Goal: Task Accomplishment & Management: Complete application form

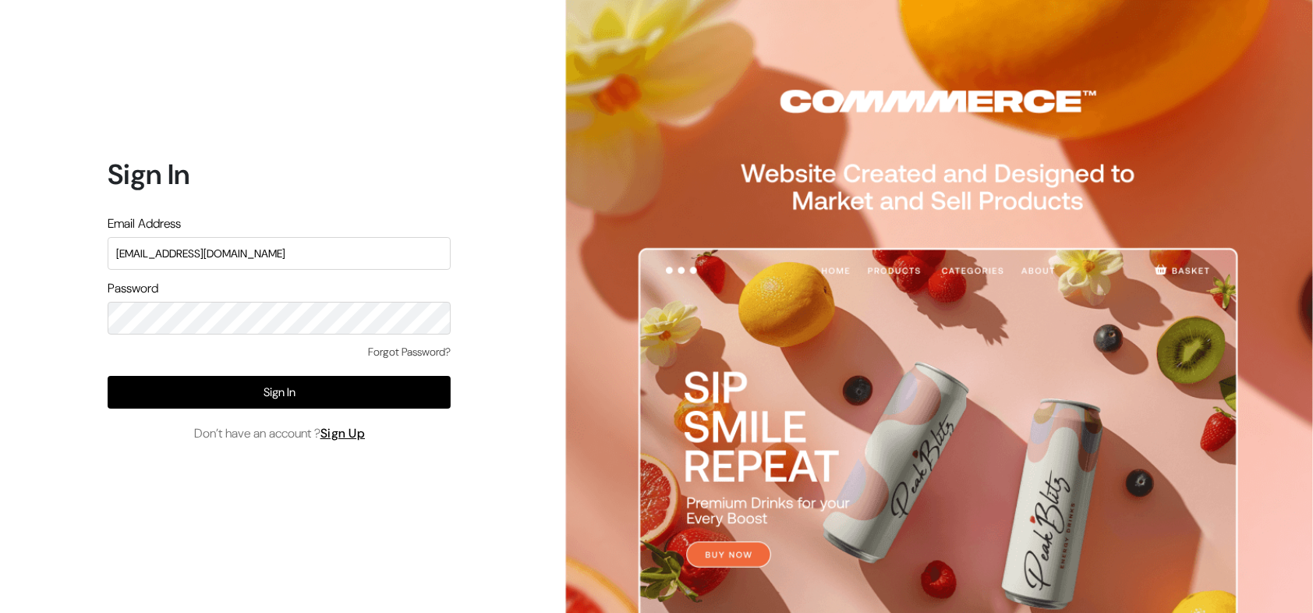
click at [297, 251] on input "[EMAIL_ADDRESS][DOMAIN_NAME]" at bounding box center [279, 253] width 343 height 33
type input "[EMAIL_ADDRESS][DOMAIN_NAME]"
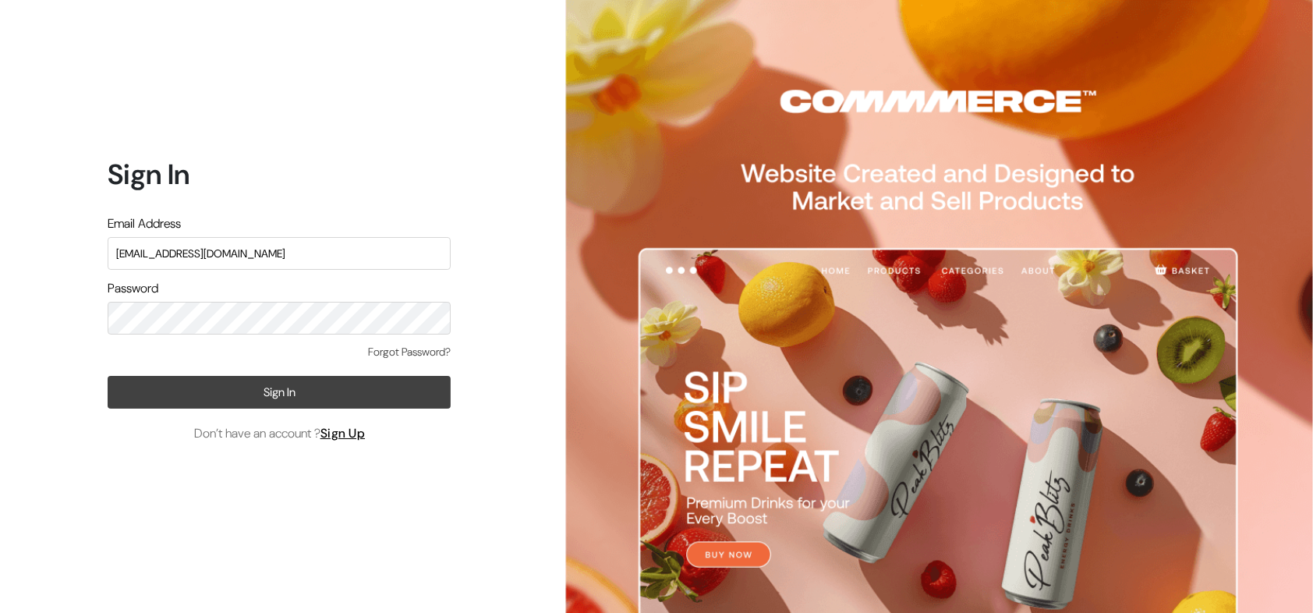
click at [261, 380] on button "Sign In" at bounding box center [279, 392] width 343 height 33
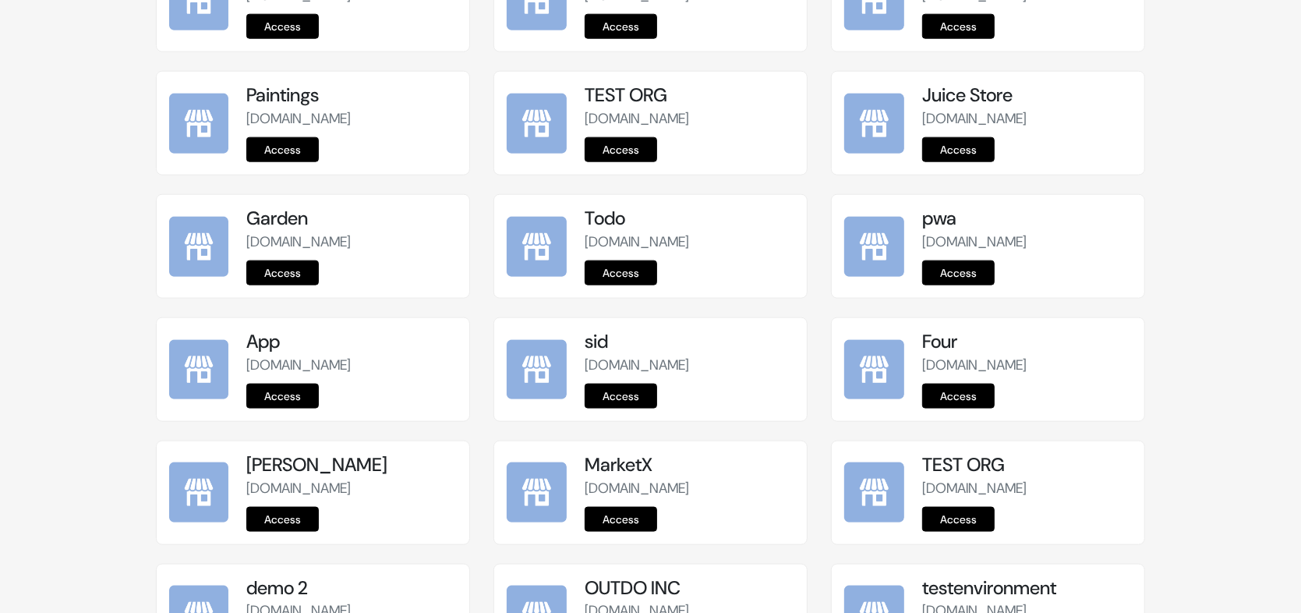
scroll to position [1936, 0]
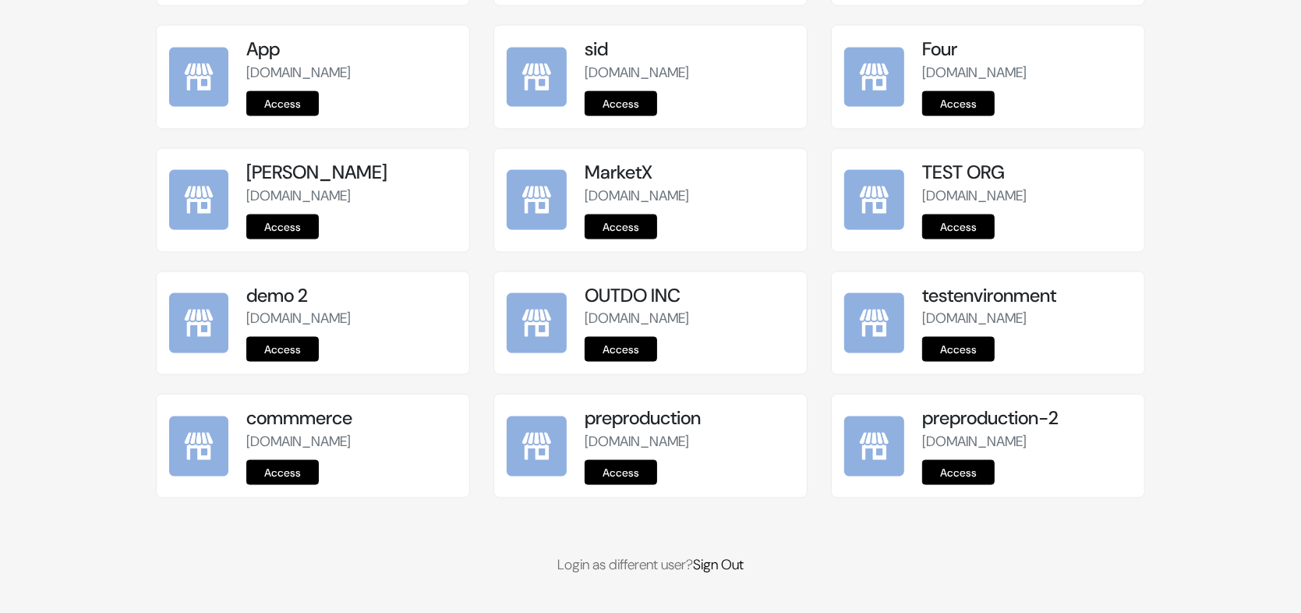
click at [625, 477] on link "Access" at bounding box center [621, 472] width 72 height 25
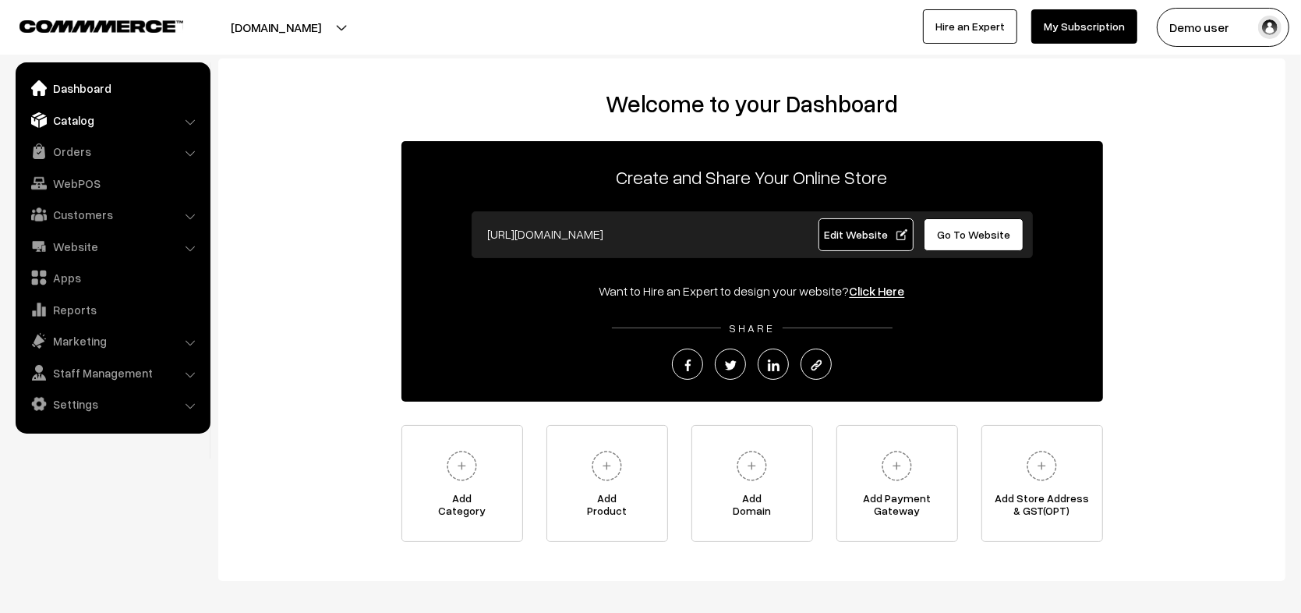
click at [105, 123] on link "Catalog" at bounding box center [112, 120] width 186 height 28
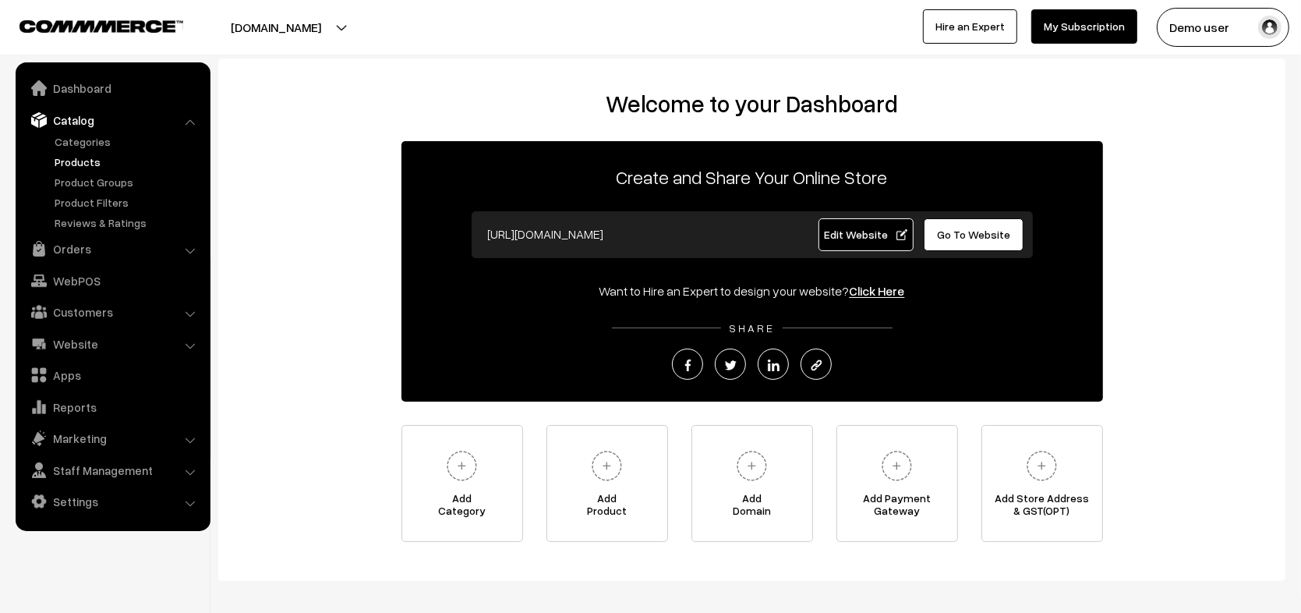
click at [99, 161] on link "Products" at bounding box center [128, 162] width 154 height 16
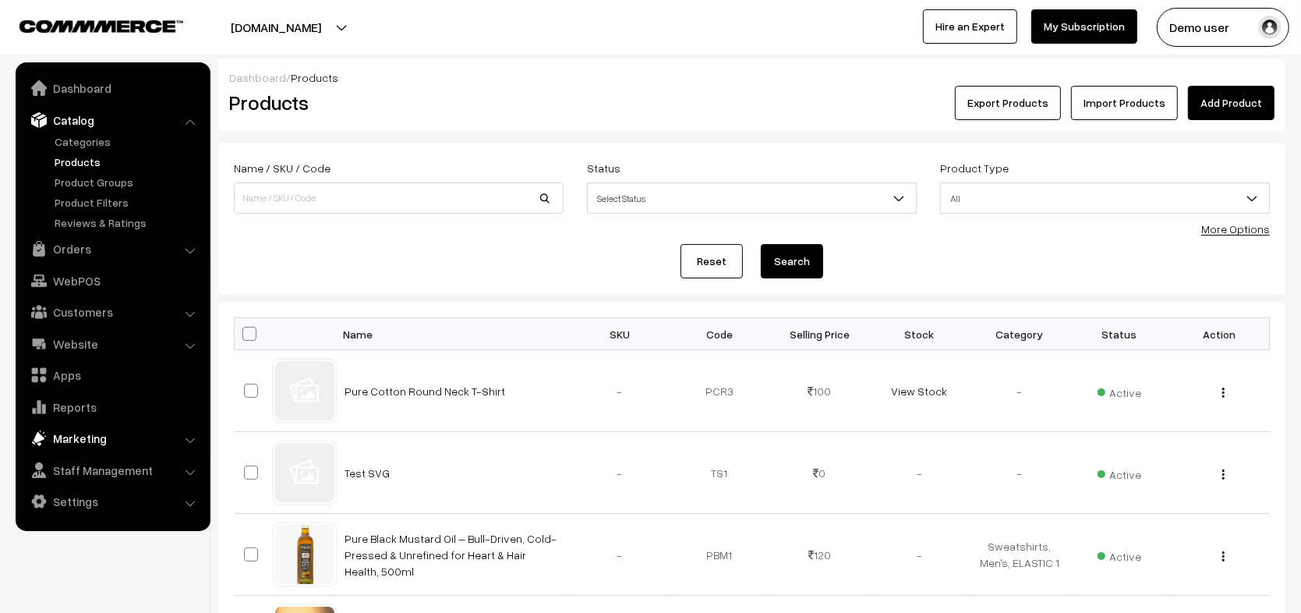
click at [83, 433] on link "Marketing" at bounding box center [112, 438] width 186 height 28
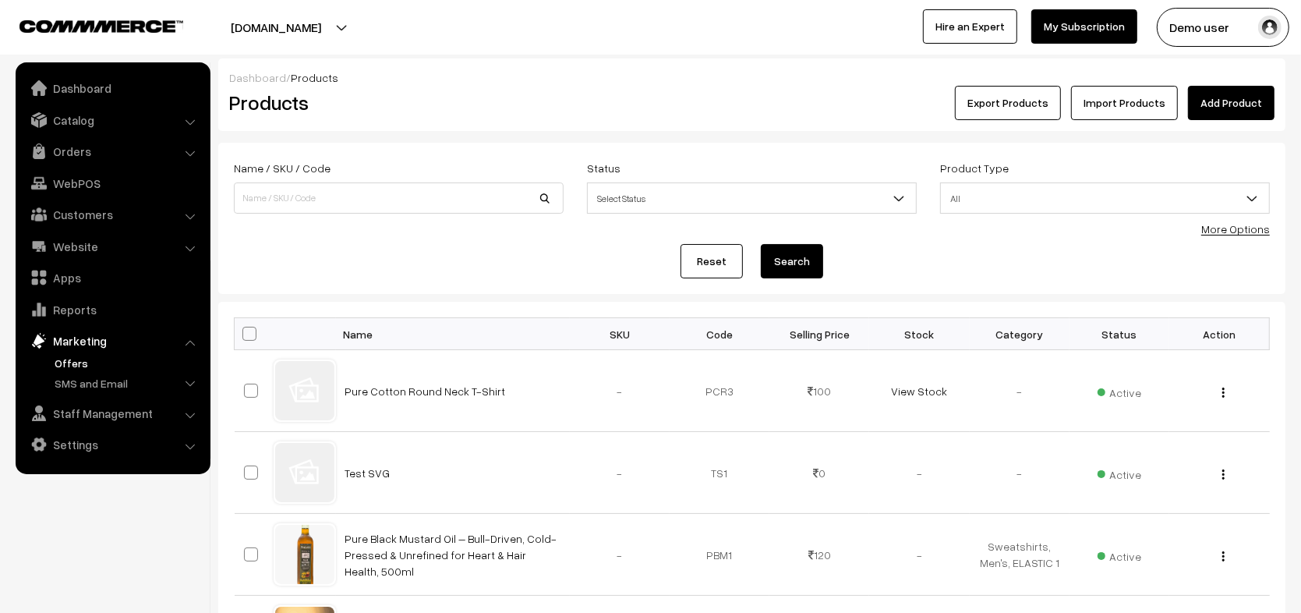
click at [81, 364] on link "Offers" at bounding box center [128, 363] width 154 height 16
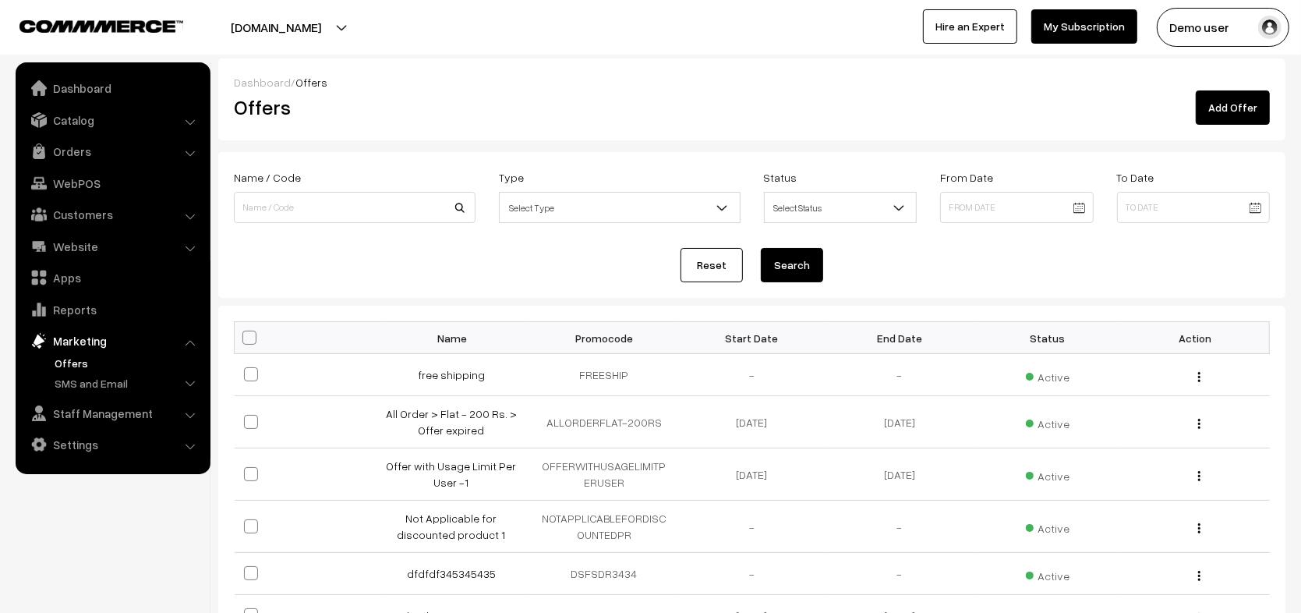
click at [1263, 115] on link "Add Offer" at bounding box center [1233, 107] width 74 height 34
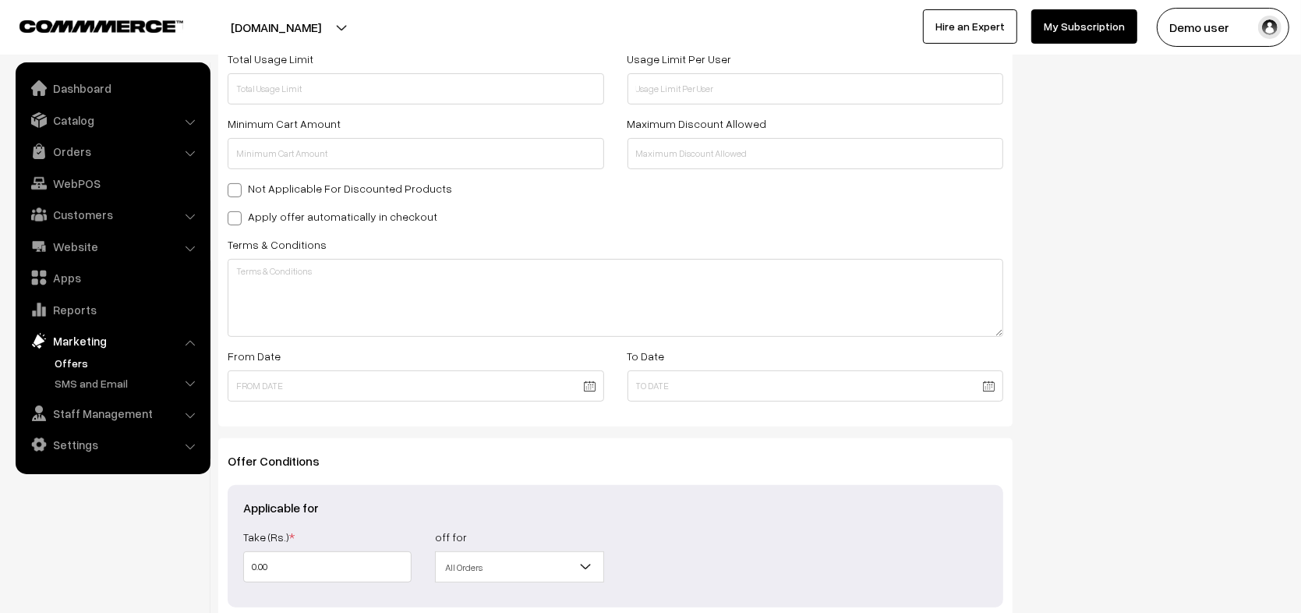
scroll to position [533, 0]
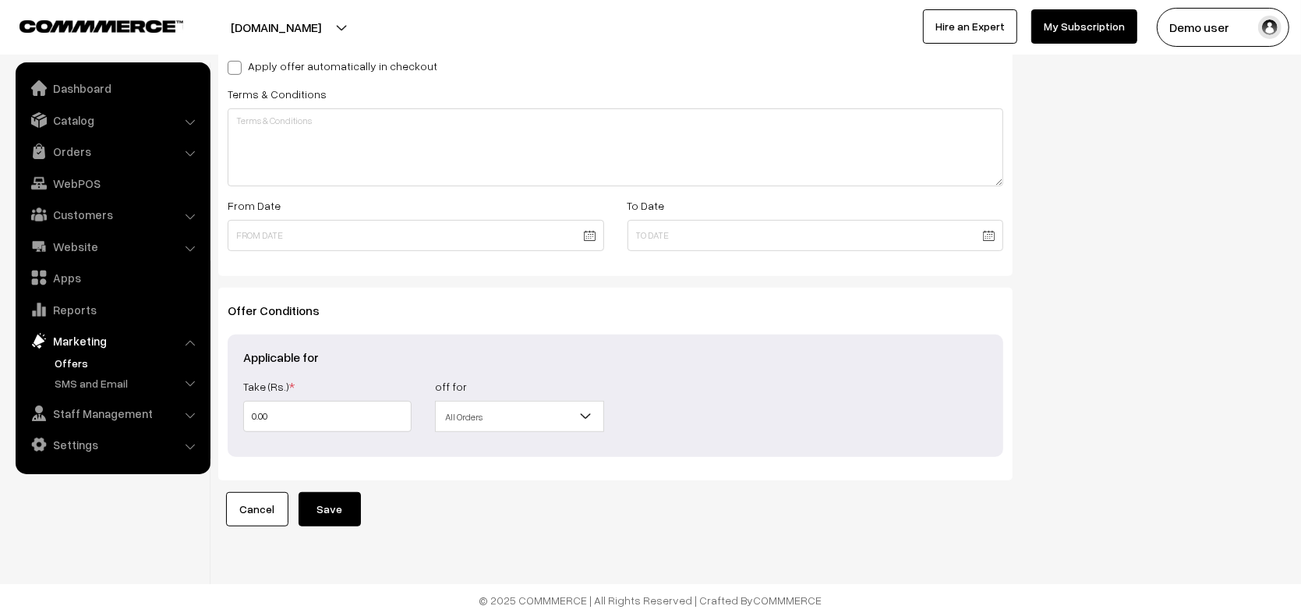
click at [554, 417] on span "All Orders" at bounding box center [519, 416] width 167 height 27
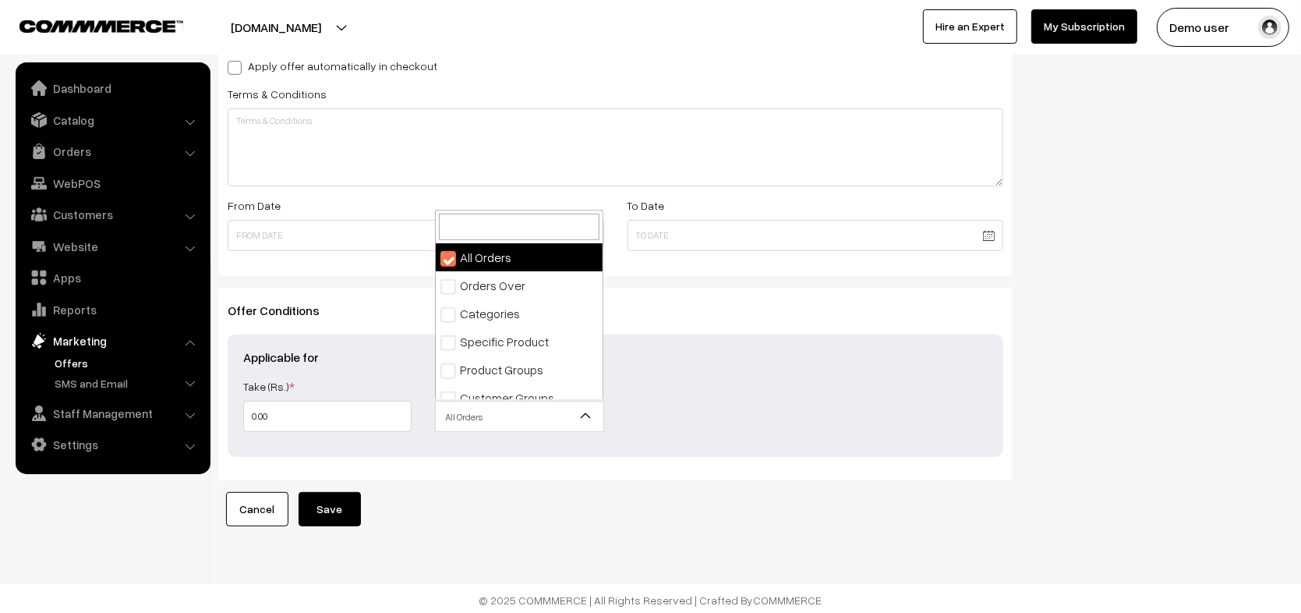
click at [554, 417] on span "All Orders" at bounding box center [519, 416] width 167 height 27
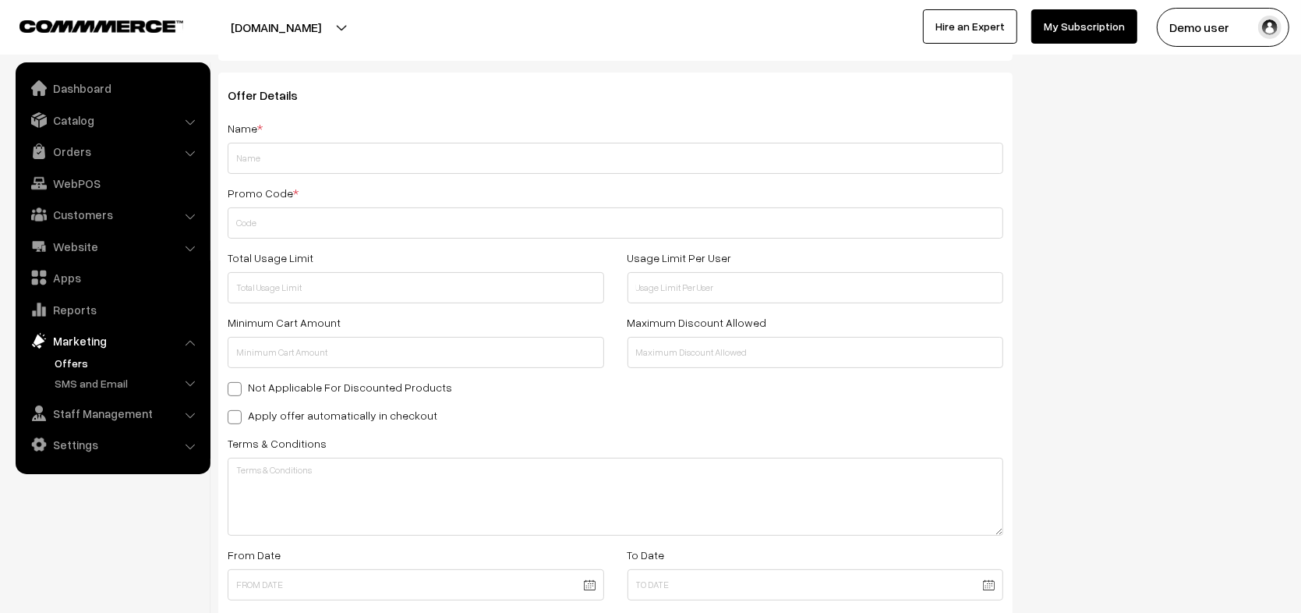
scroll to position [0, 0]
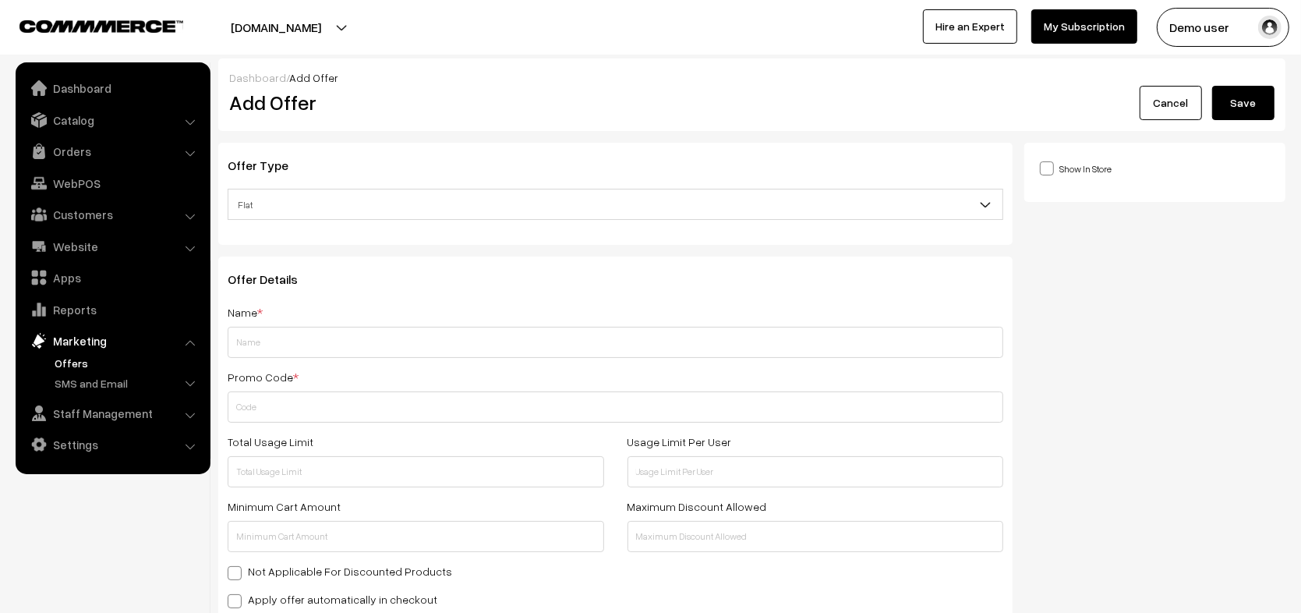
click at [274, 203] on span "Flat" at bounding box center [615, 204] width 774 height 27
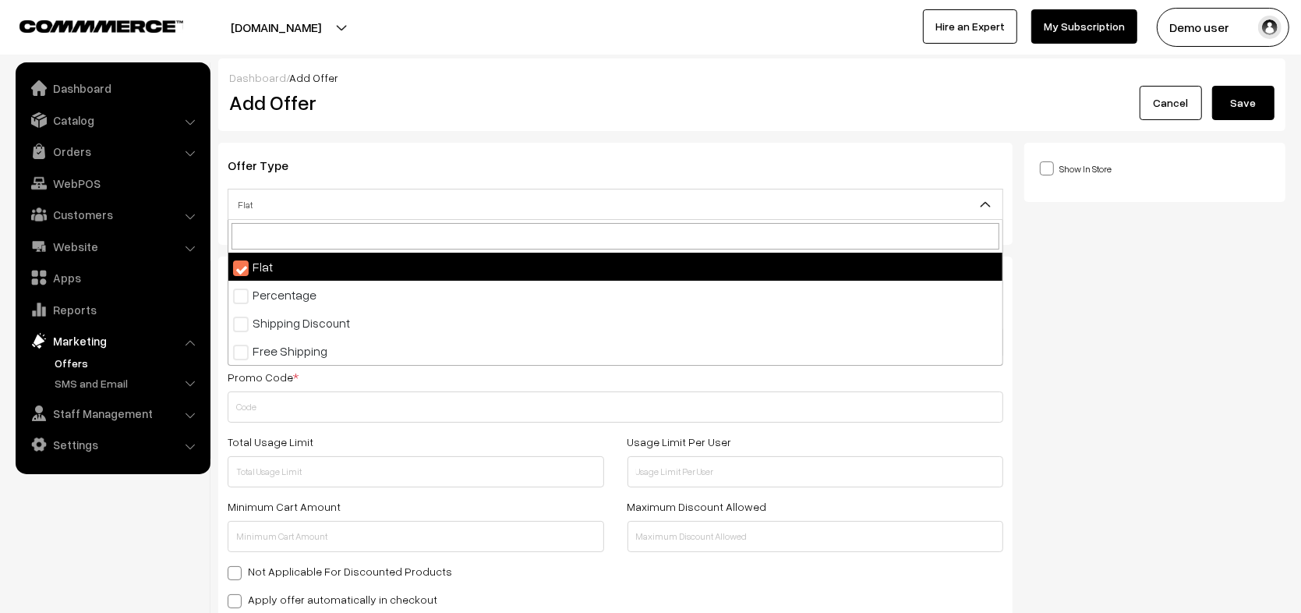
click at [274, 203] on span "Flat" at bounding box center [615, 204] width 774 height 27
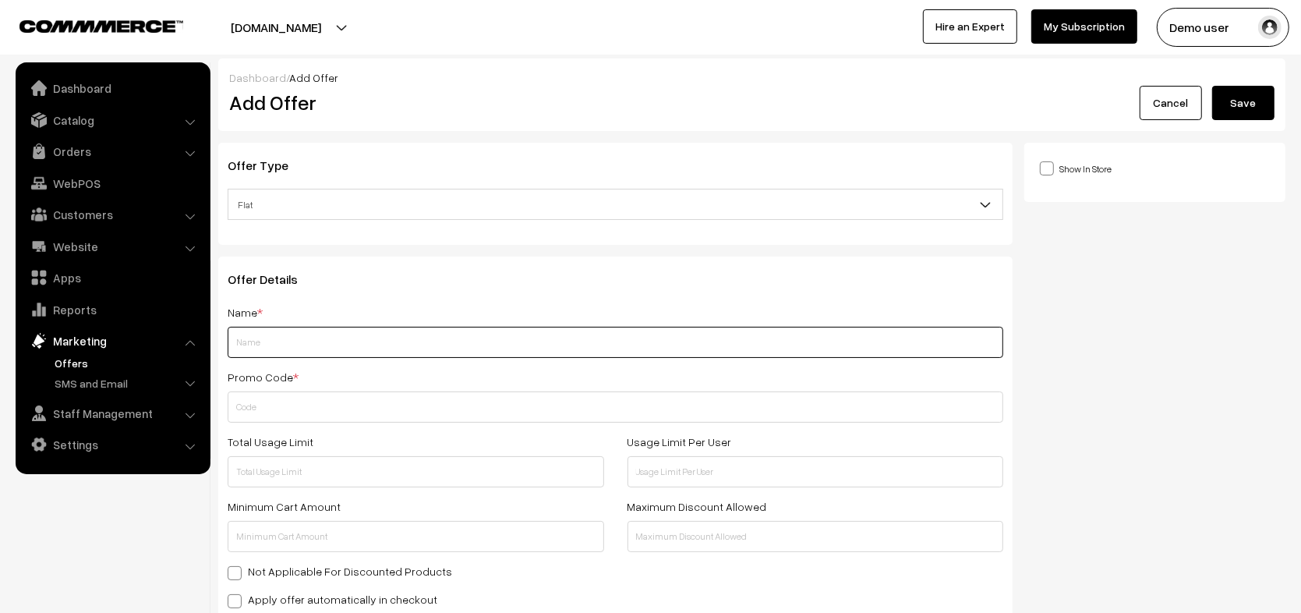
click at [282, 346] on input "text" at bounding box center [616, 342] width 776 height 31
click at [256, 342] on input "t" at bounding box center [616, 342] width 776 height 31
type input "test"
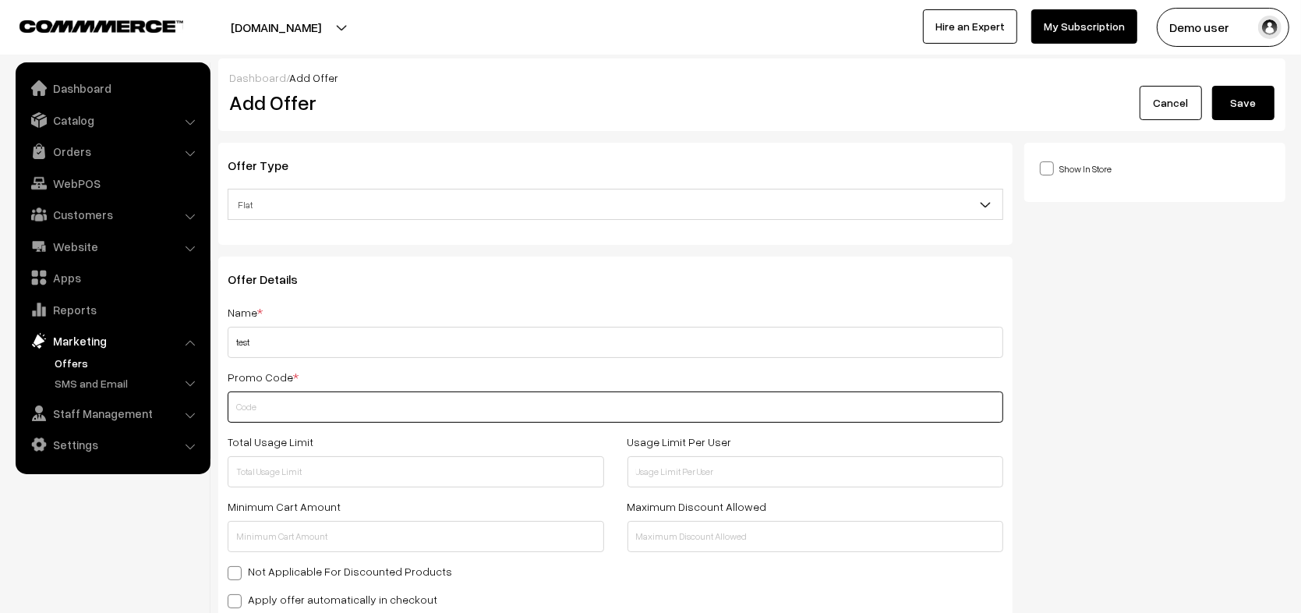
click at [404, 408] on input "text" at bounding box center [616, 406] width 776 height 31
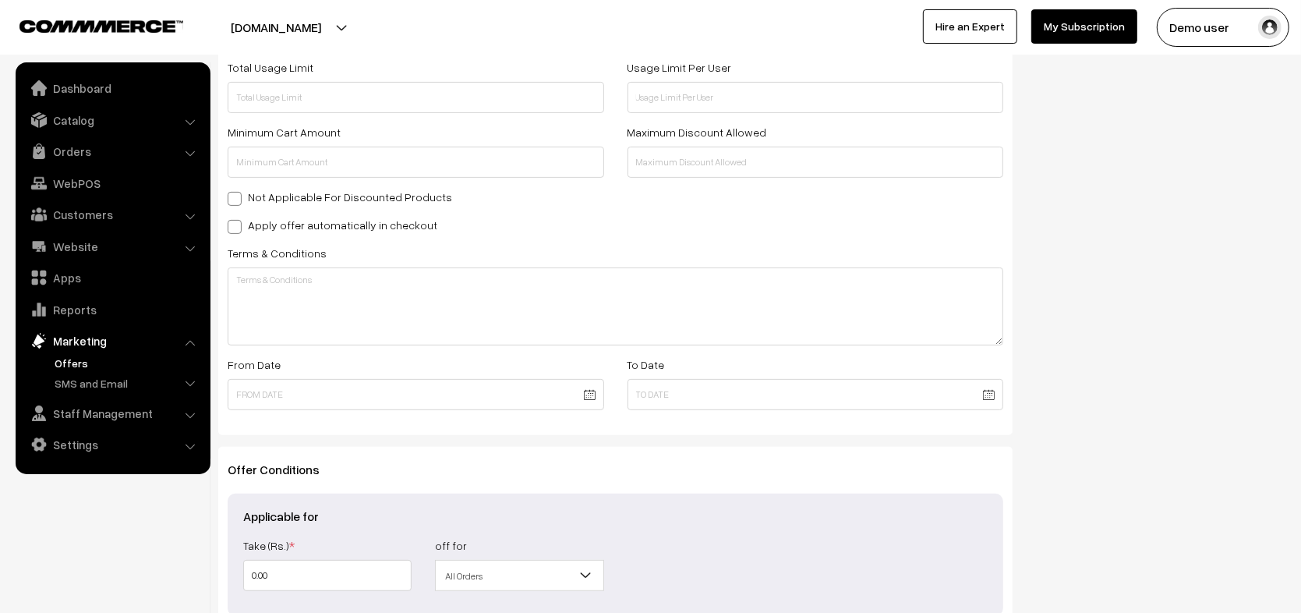
scroll to position [533, 0]
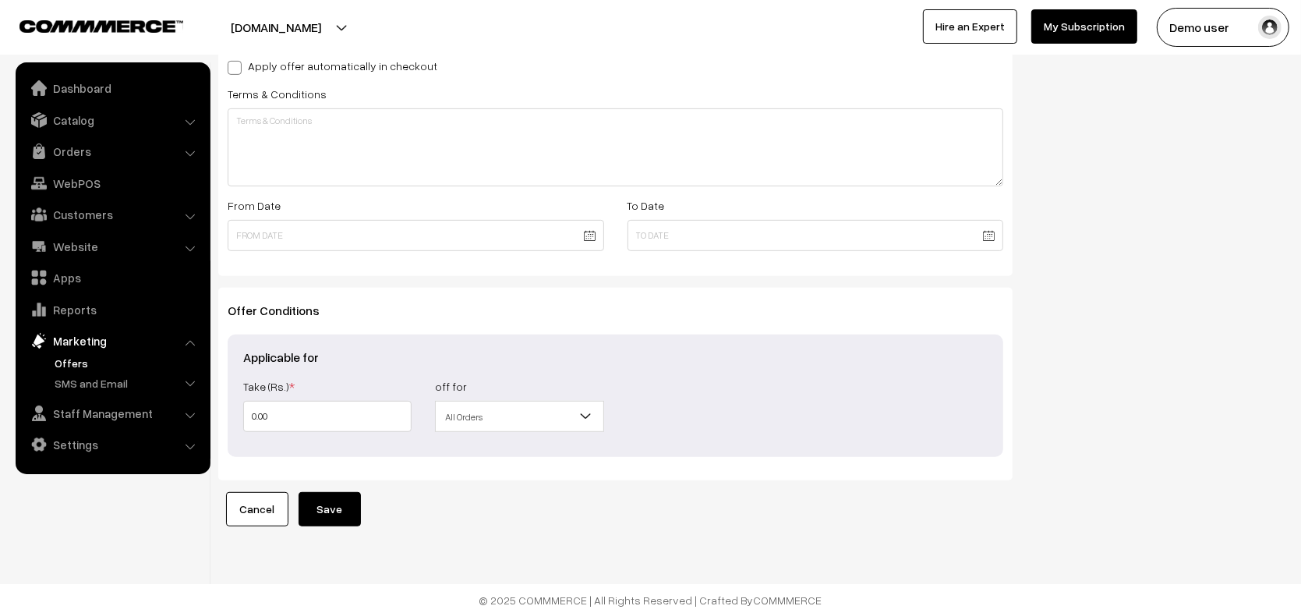
type input "TEST"
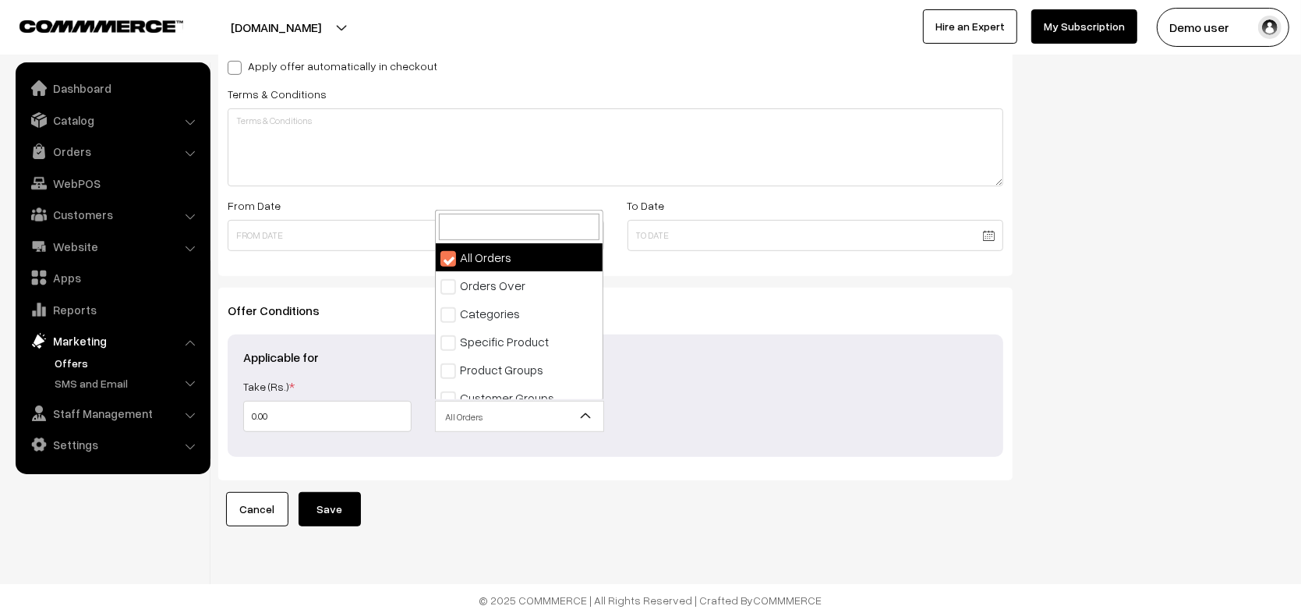
click at [512, 412] on span "All Orders" at bounding box center [519, 416] width 167 height 27
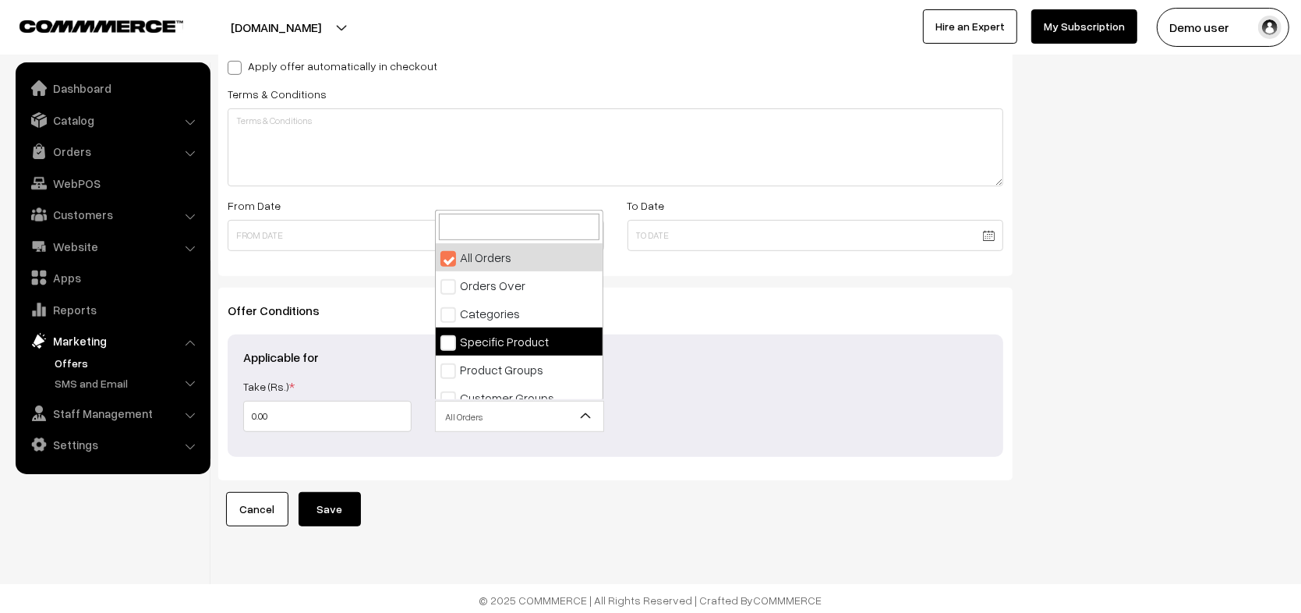
select select "4"
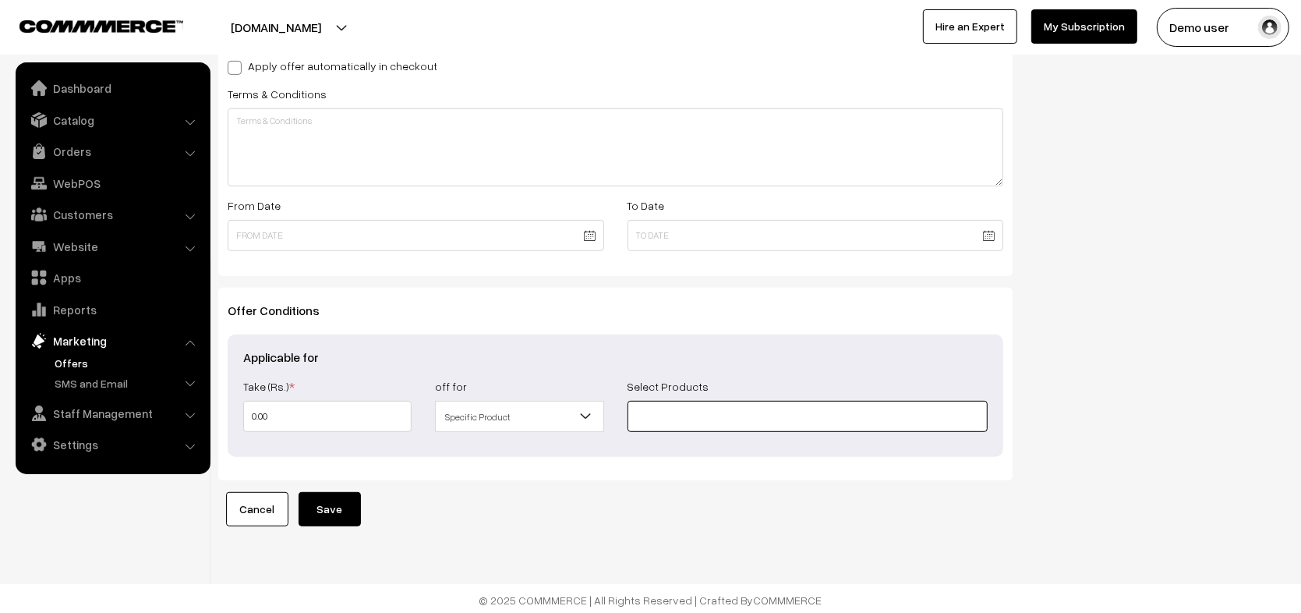
click at [663, 403] on input at bounding box center [808, 416] width 361 height 31
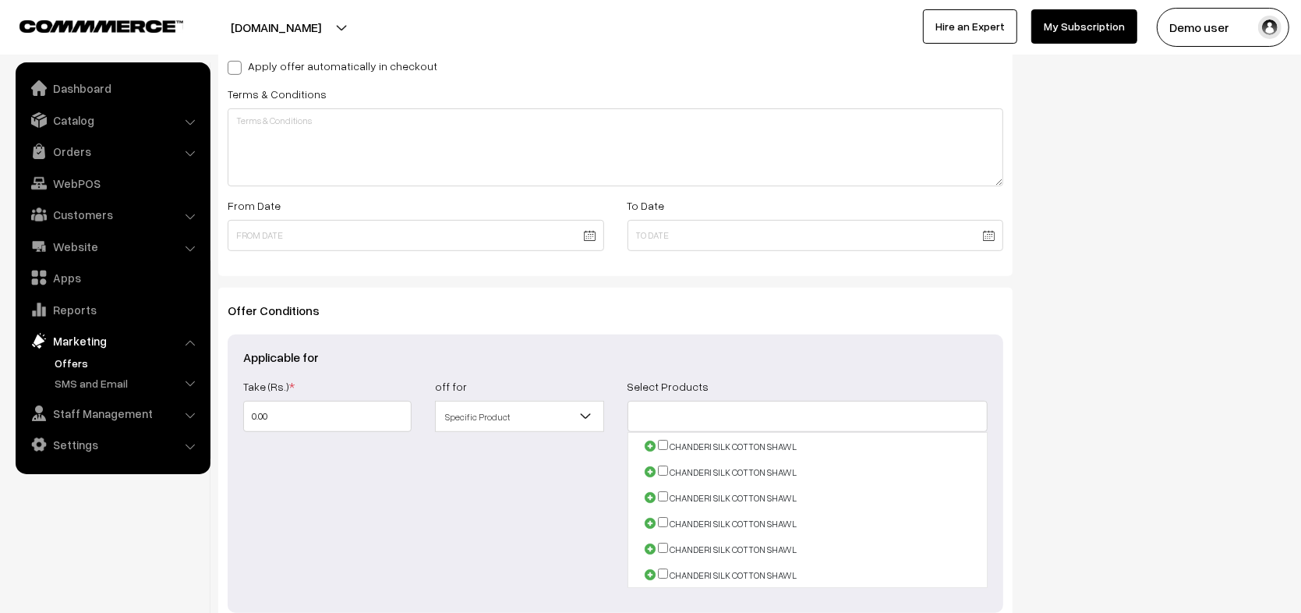
click at [682, 442] on span "CHANDERI SILK COTTON SHAWL" at bounding box center [733, 446] width 127 height 12
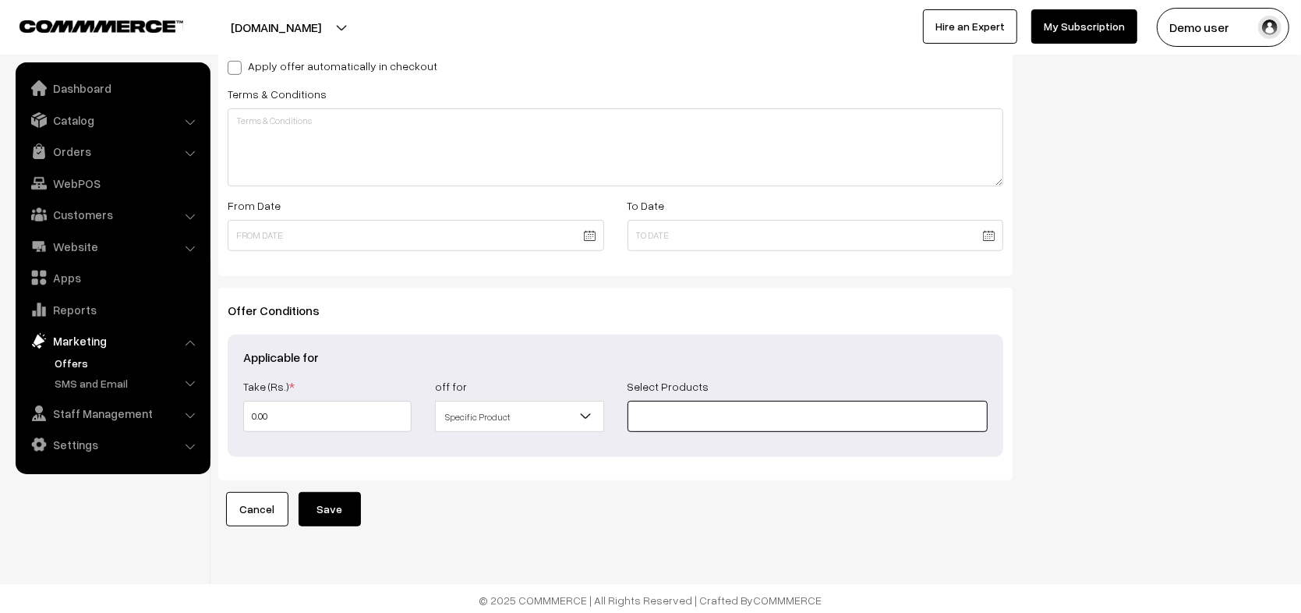
click at [659, 419] on input at bounding box center [808, 416] width 361 height 31
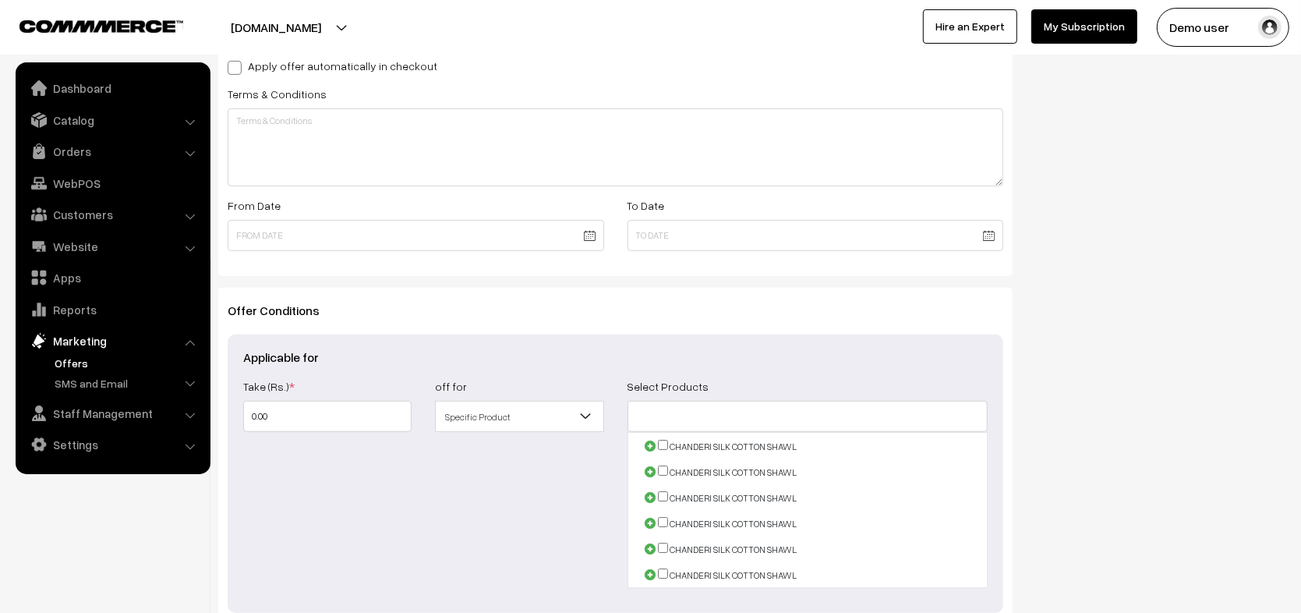
click at [665, 441] on input "checkbox" at bounding box center [663, 445] width 10 height 10
checkbox input "true"
click at [664, 468] on input "checkbox" at bounding box center [663, 470] width 10 height 10
checkbox input "true"
click at [1097, 383] on div "Show In Store Publish Date" at bounding box center [1160, 161] width 273 height 1105
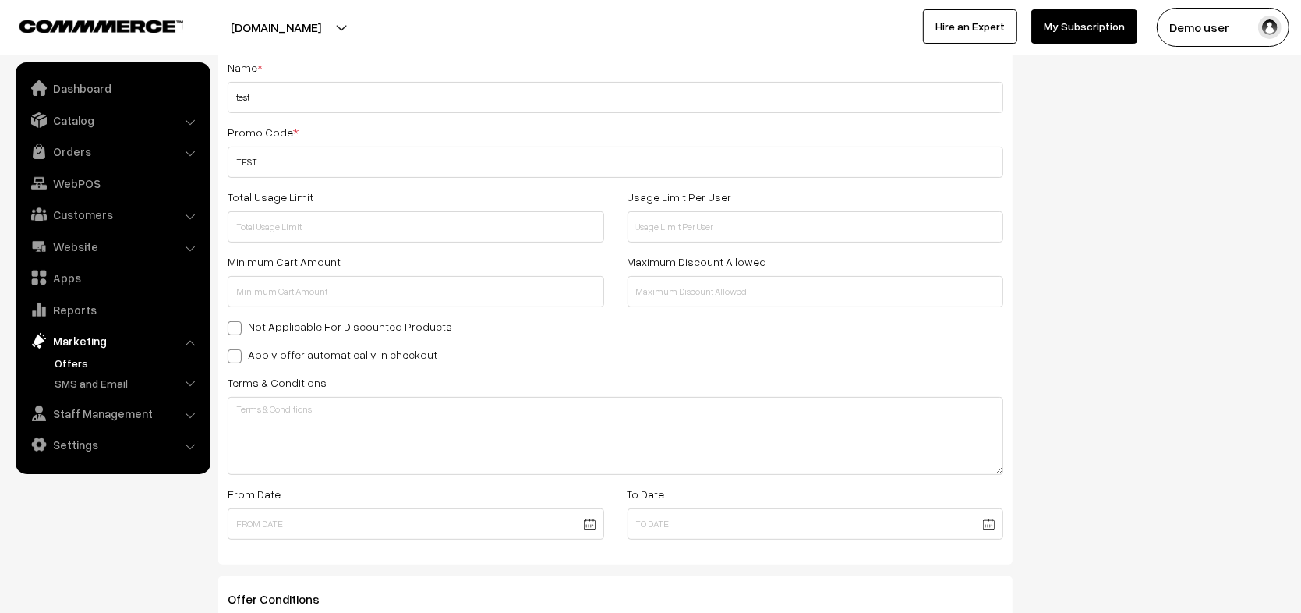
scroll to position [66, 0]
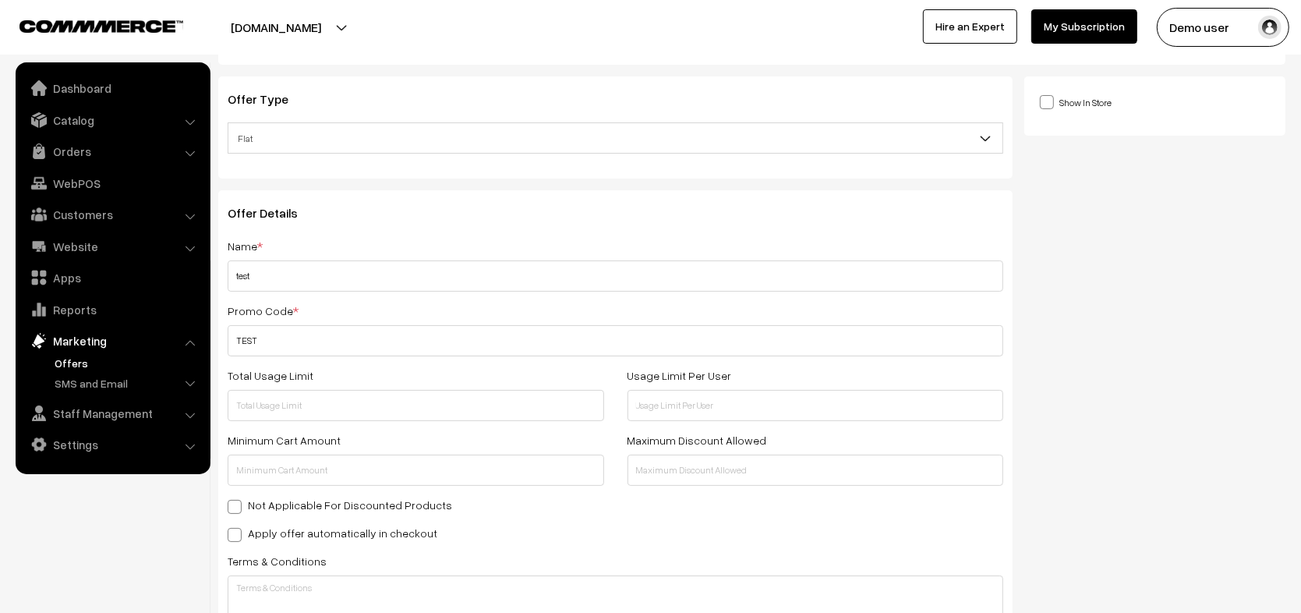
click at [327, 150] on span "Flat" at bounding box center [615, 138] width 774 height 27
click at [339, 143] on span "Flat" at bounding box center [615, 138] width 774 height 27
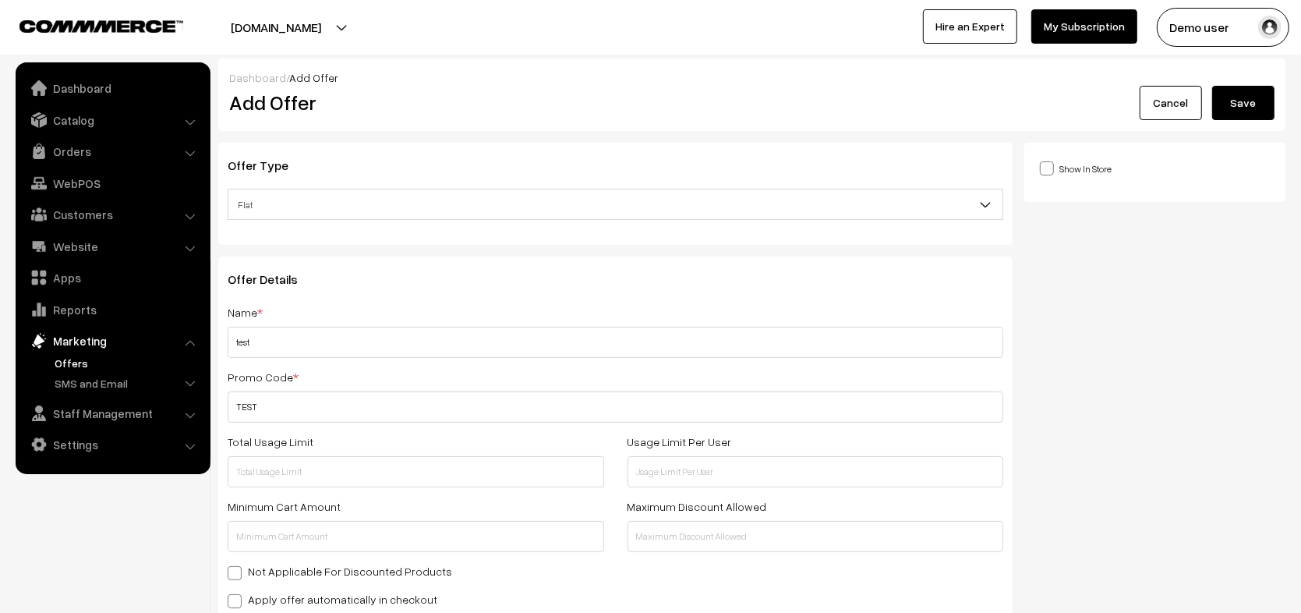
click at [1243, 104] on button "Save" at bounding box center [1243, 103] width 62 height 34
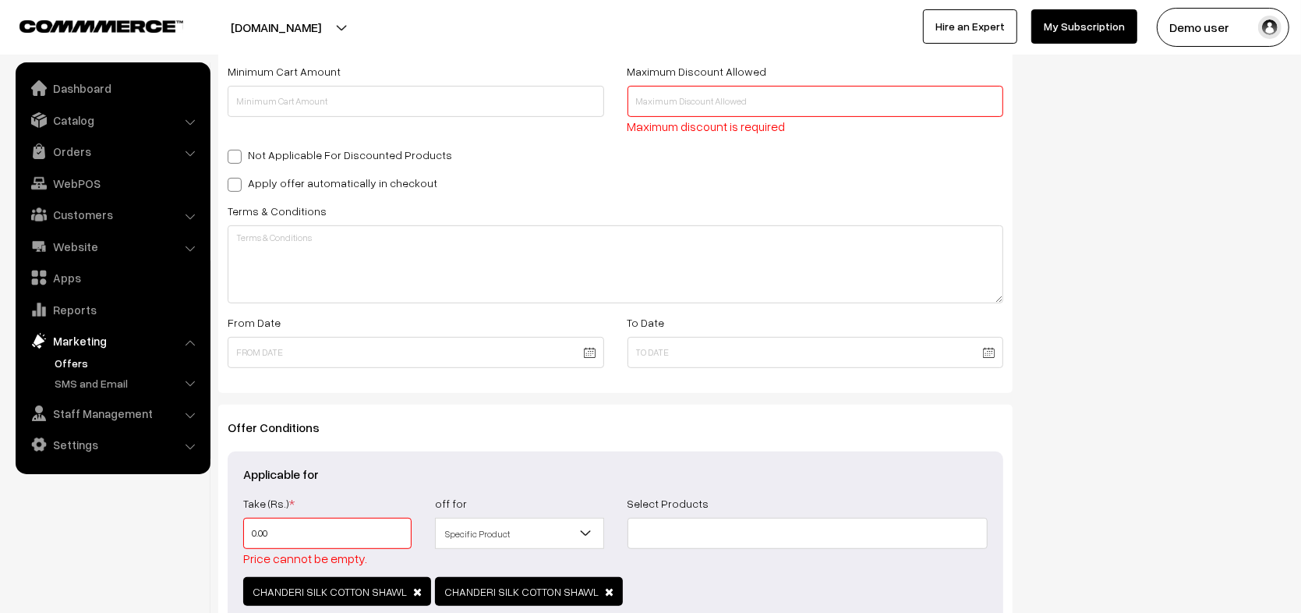
scroll to position [441, 0]
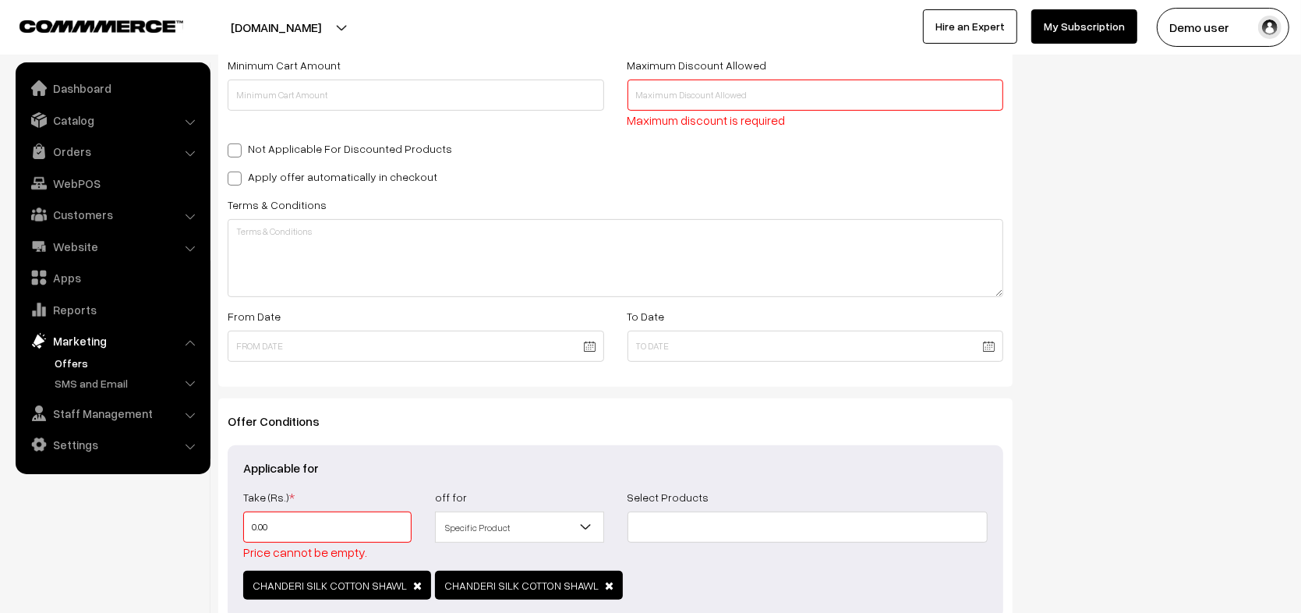
click at [687, 77] on div "Maximum Discount Allowed Maximum discount is required" at bounding box center [816, 92] width 400 height 74
click at [684, 107] on input "text" at bounding box center [816, 95] width 377 height 31
type input "1000"
click at [331, 531] on input "0.00" at bounding box center [327, 526] width 168 height 31
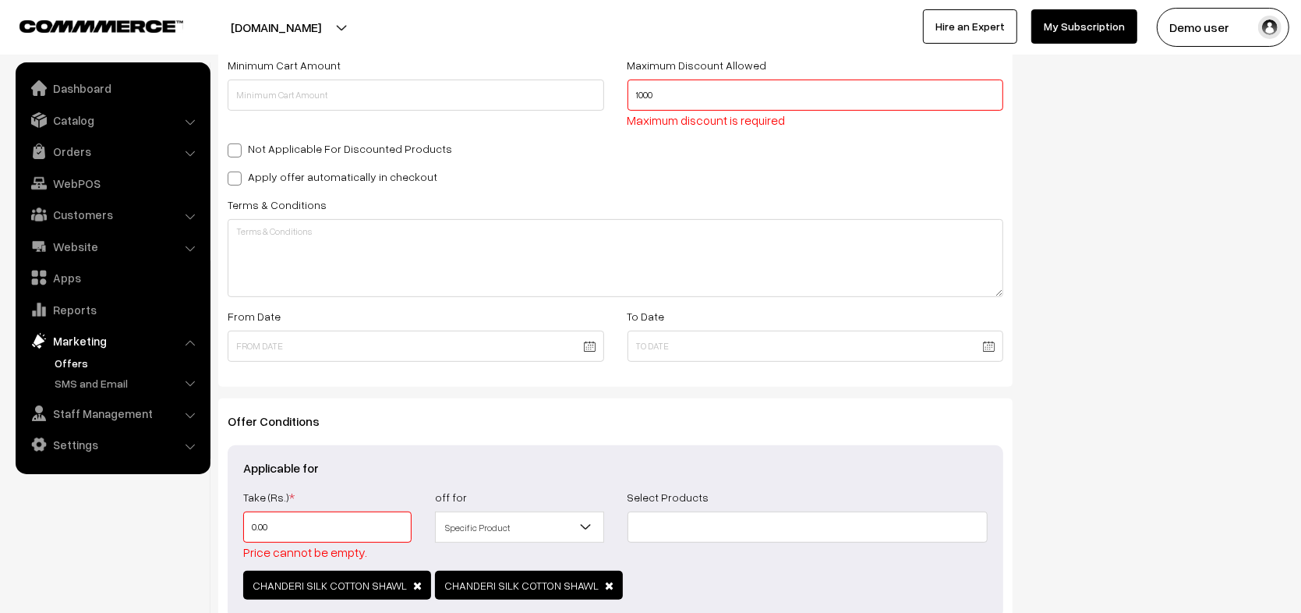
click at [331, 531] on input "0.00" at bounding box center [327, 526] width 168 height 31
type input "0"
click at [331, 531] on input "0" at bounding box center [327, 526] width 168 height 31
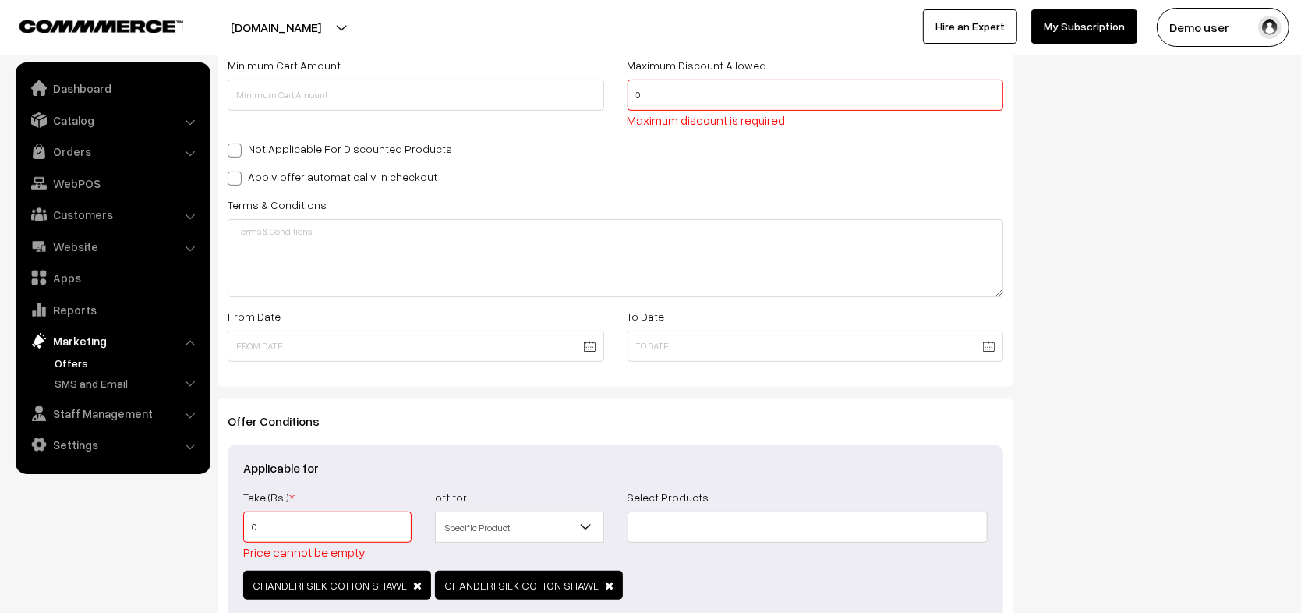
type input "1"
type input "10"
type input "100"
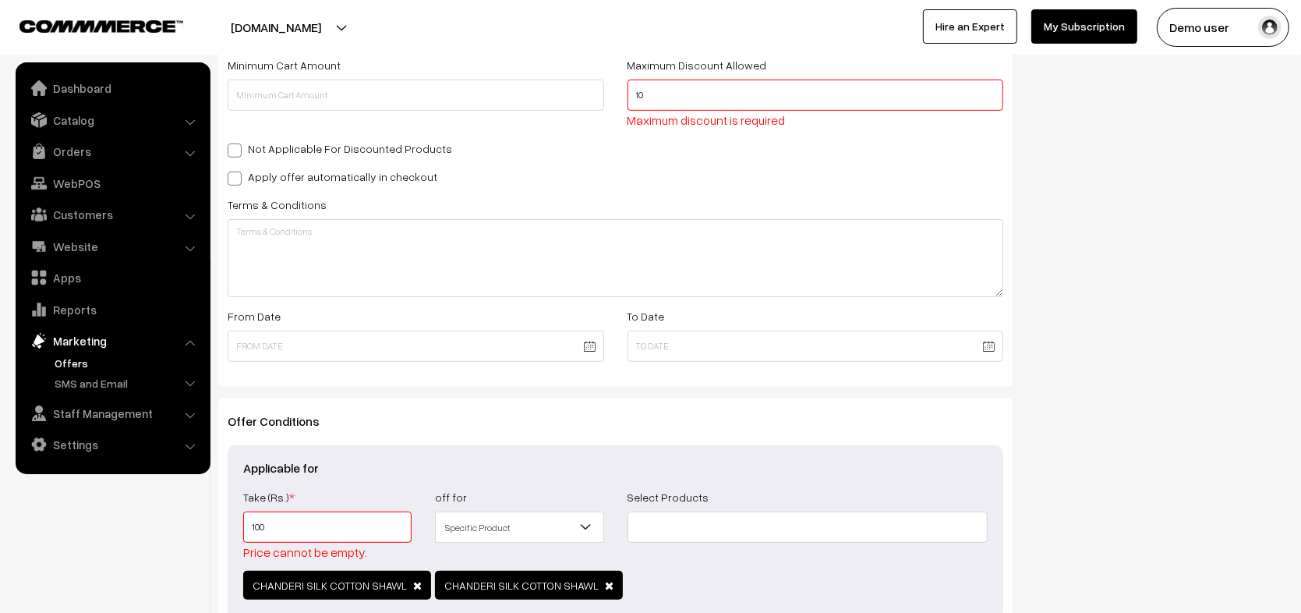
type input "100"
type input "1000"
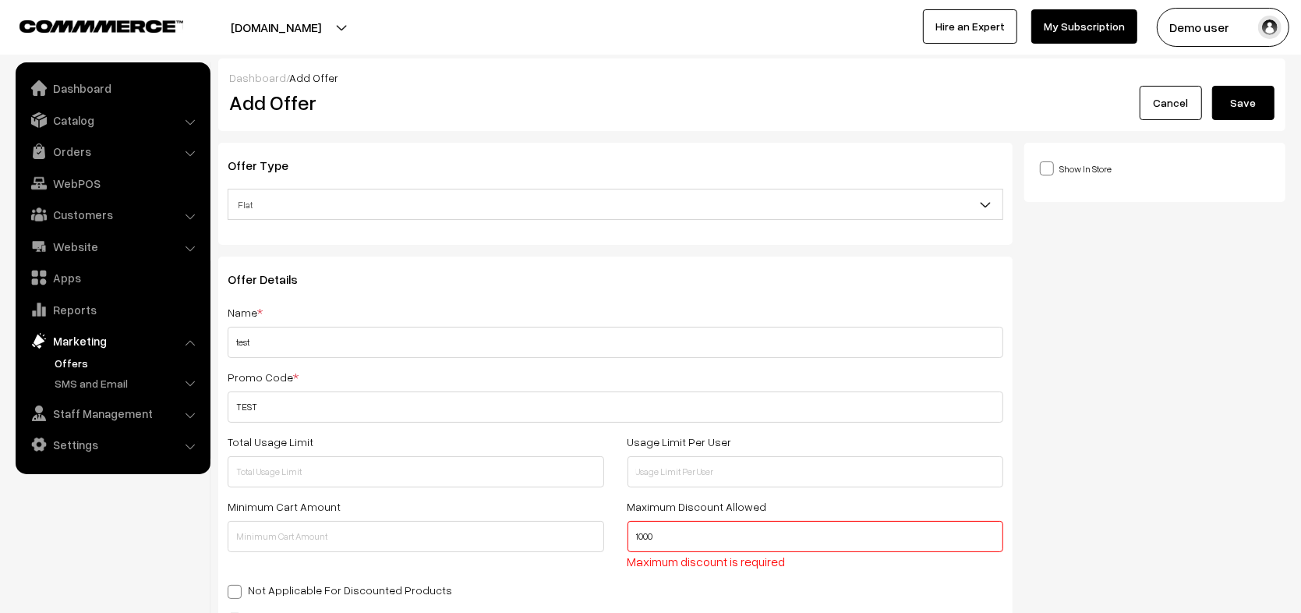
type input "1000"
click at [1251, 106] on button "Save" at bounding box center [1243, 103] width 62 height 34
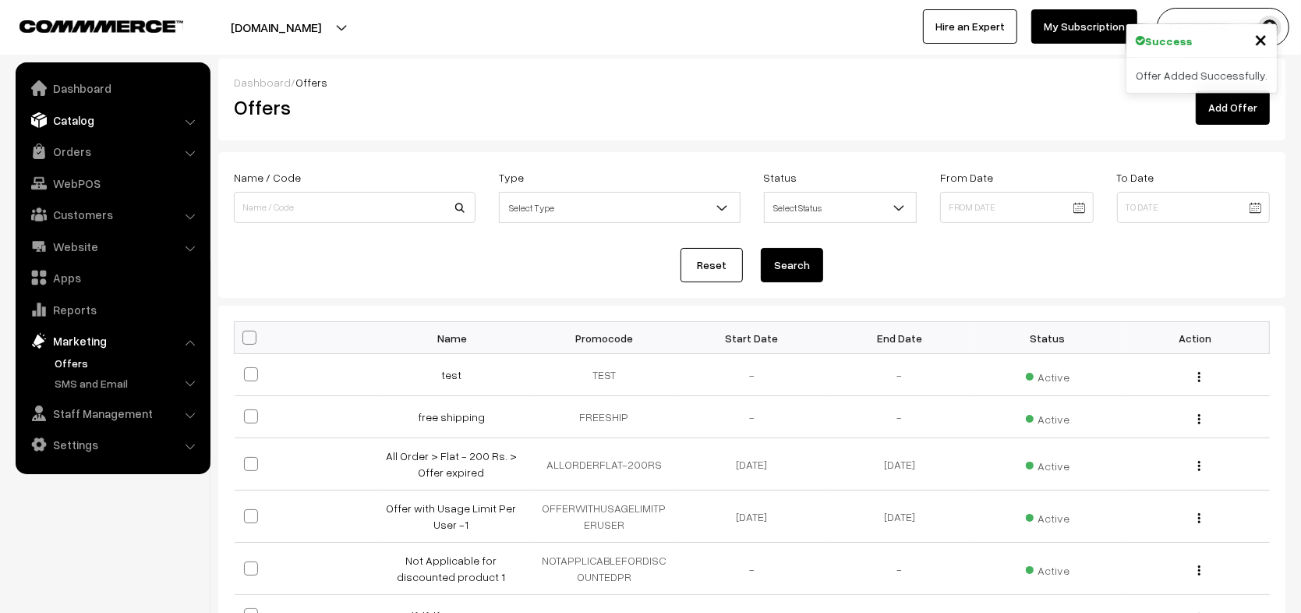
click at [93, 132] on link "Catalog" at bounding box center [112, 120] width 186 height 28
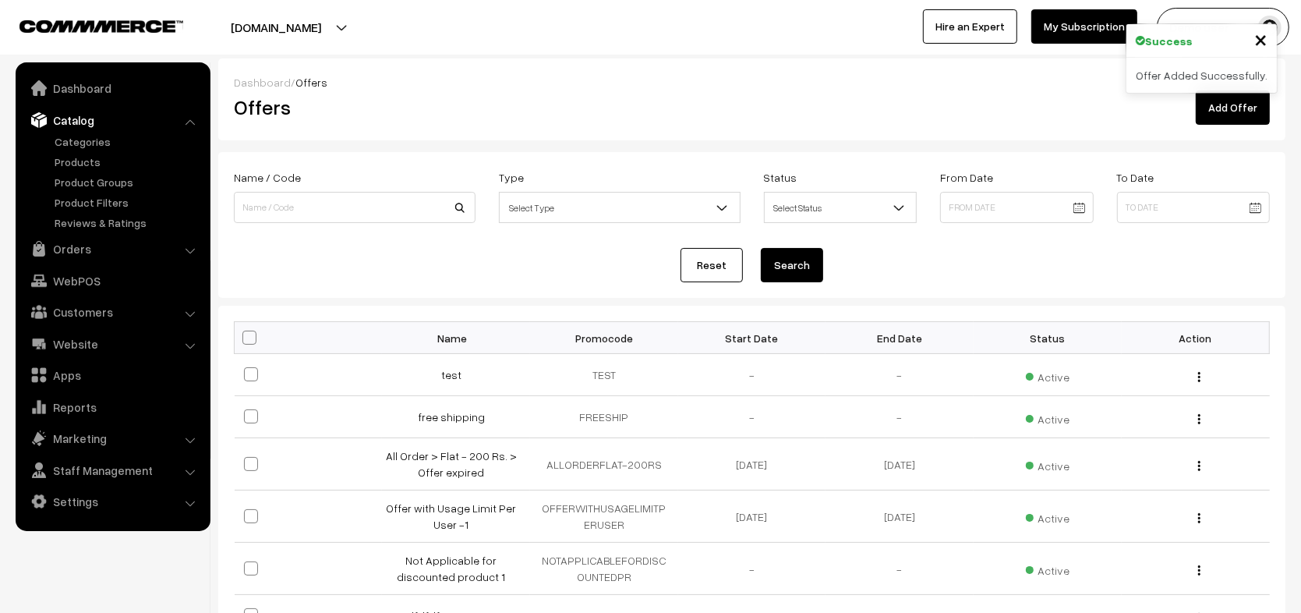
click at [93, 132] on link "Catalog" at bounding box center [112, 120] width 186 height 28
click at [428, 132] on div "Dashboard / Offers Offers Add Offer" at bounding box center [751, 99] width 1067 height 82
click at [454, 369] on link "test" at bounding box center [451, 374] width 20 height 13
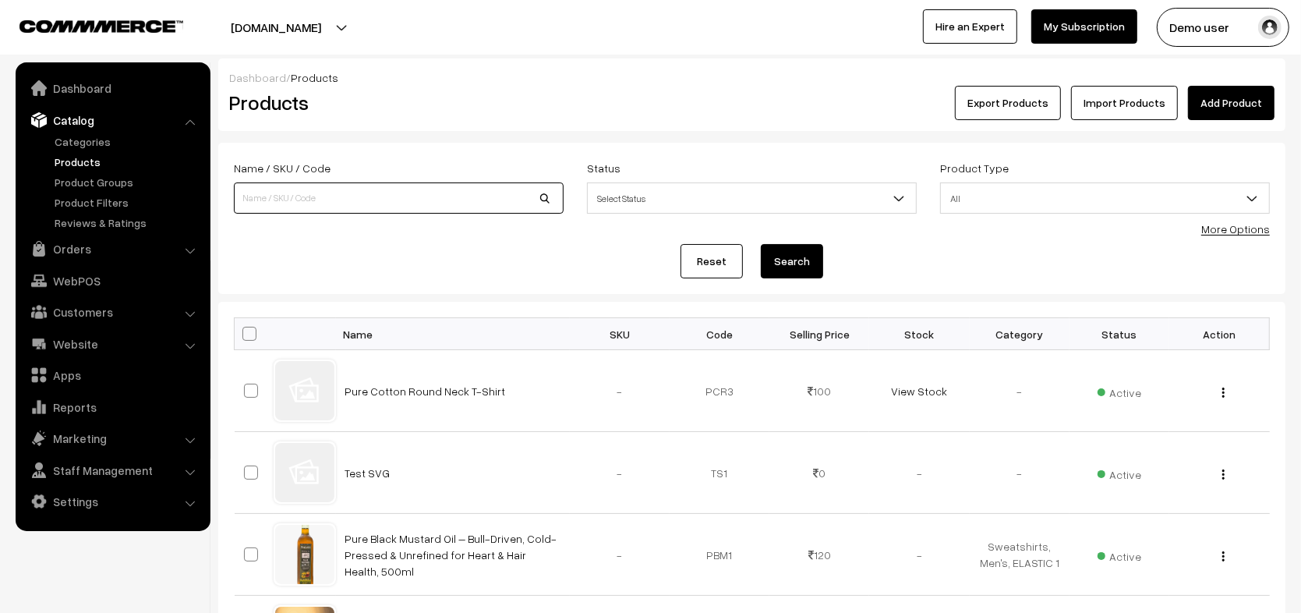
click at [391, 198] on input at bounding box center [399, 197] width 330 height 31
paste input "CHANDERI SILK COTTON SHAWL"
type input "CHANDERI SILK COTTON SHAWL"
click at [786, 258] on button "Search" at bounding box center [792, 261] width 62 height 34
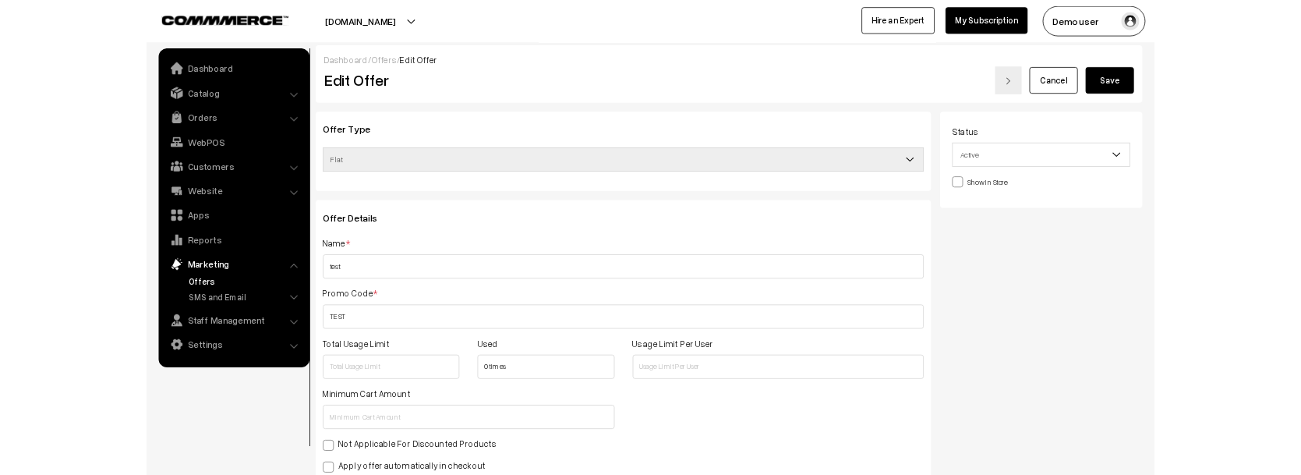
scroll to position [589, 0]
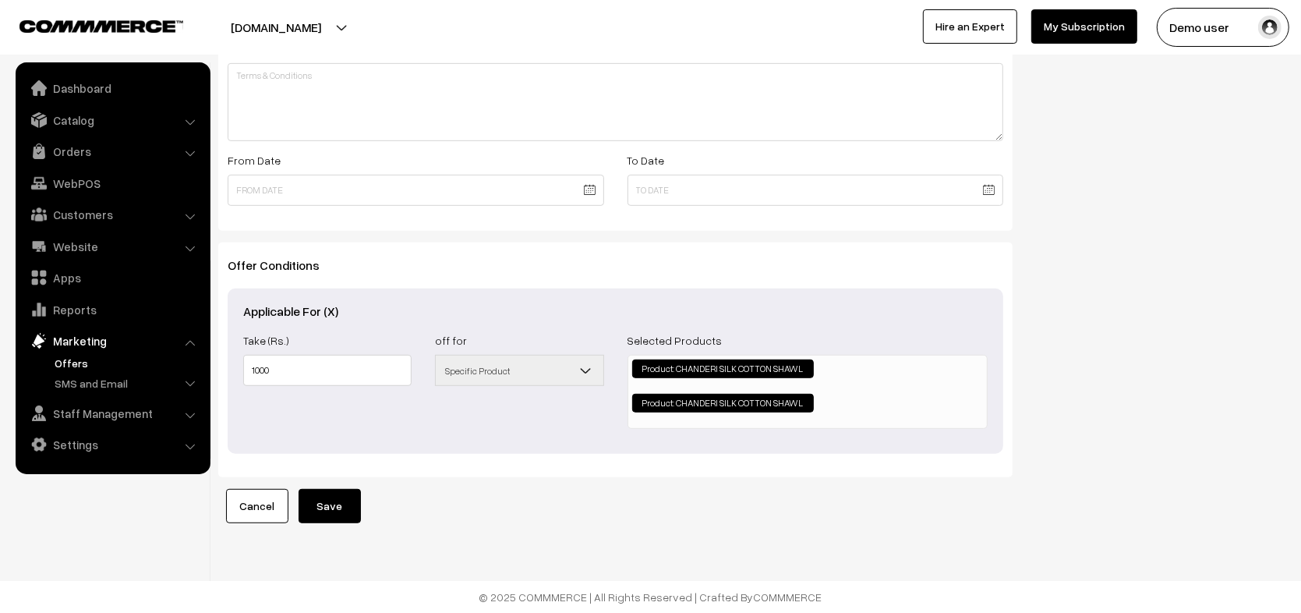
click at [746, 363] on li "Product: CHANDERI SILK COTTON SHAWL" at bounding box center [723, 368] width 182 height 19
click at [741, 359] on li "Product: CHANDERI SILK COTTON SHAWL" at bounding box center [723, 368] width 182 height 19
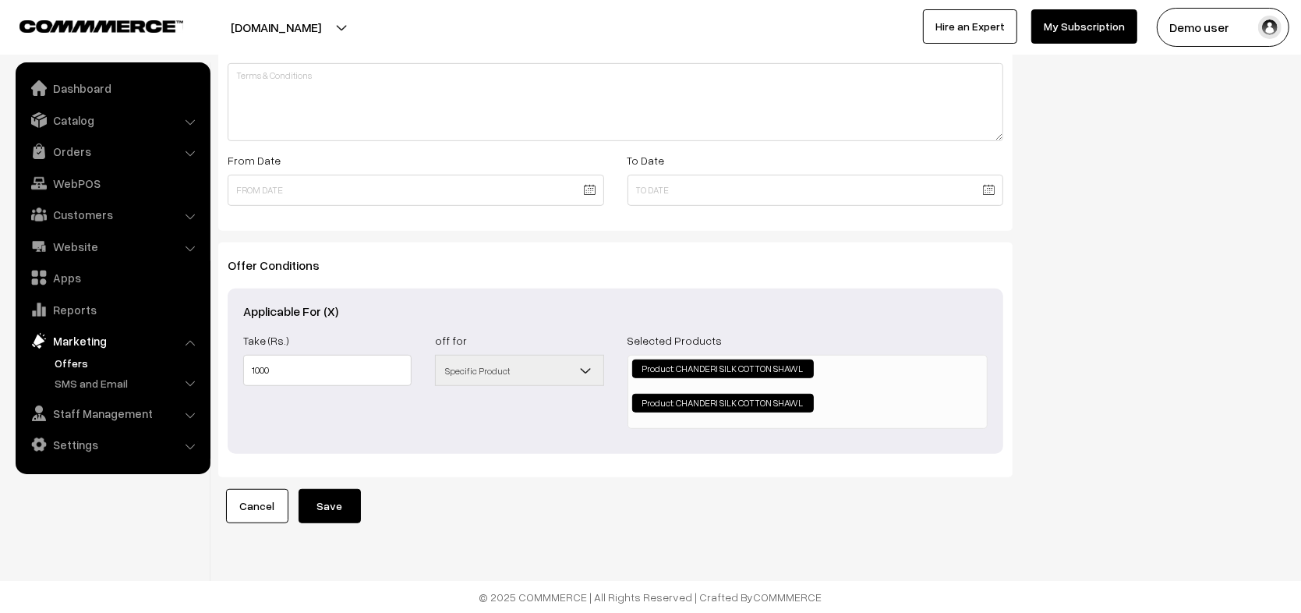
click at [741, 359] on li "Product: CHANDERI SILK COTTON SHAWL" at bounding box center [723, 368] width 182 height 19
drag, startPoint x: 694, startPoint y: 341, endPoint x: 659, endPoint y: 358, distance: 38.3
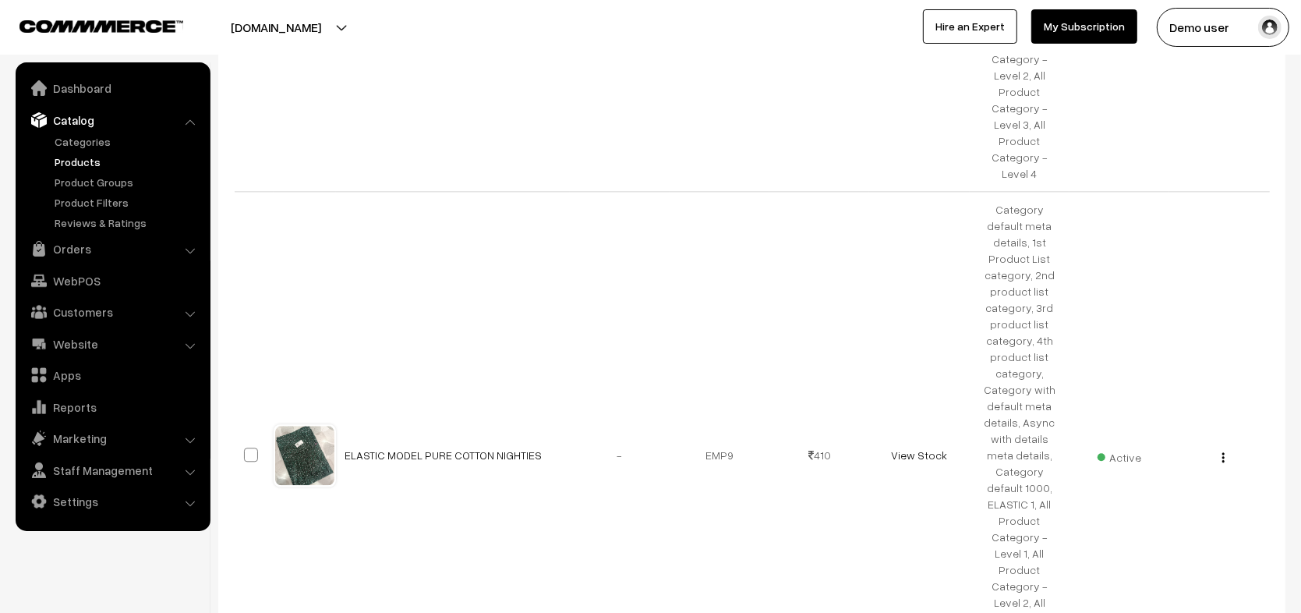
scroll to position [3177, 0]
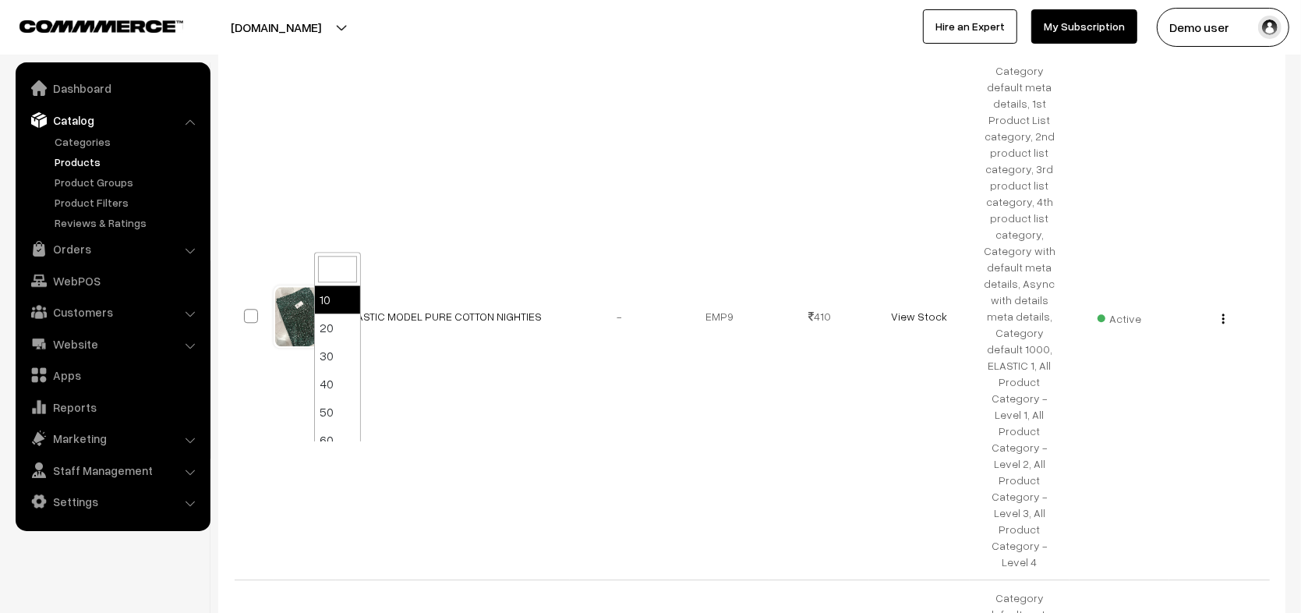
select select "60"
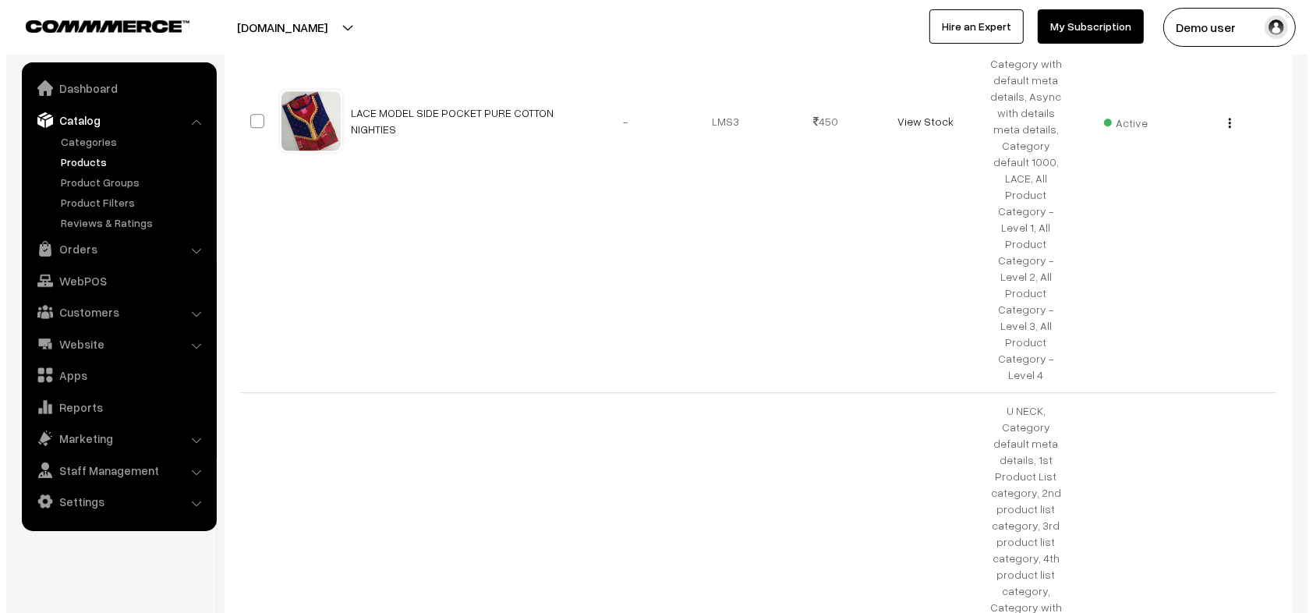
scroll to position [13903, 0]
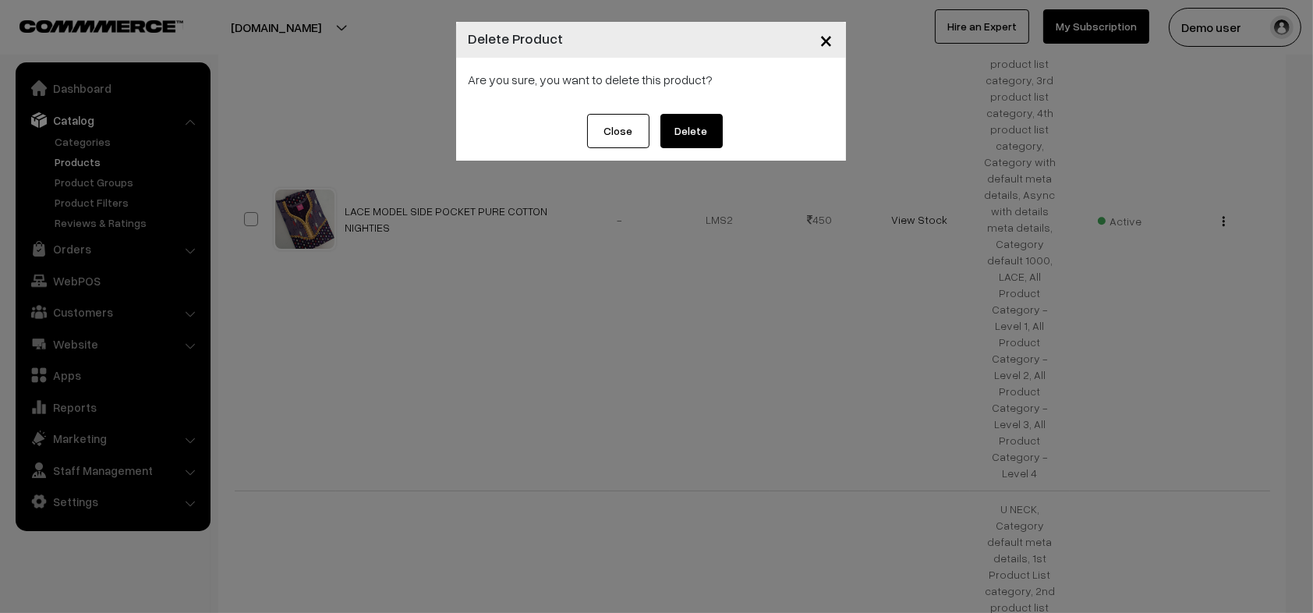
click at [704, 133] on button "Delete" at bounding box center [691, 131] width 62 height 34
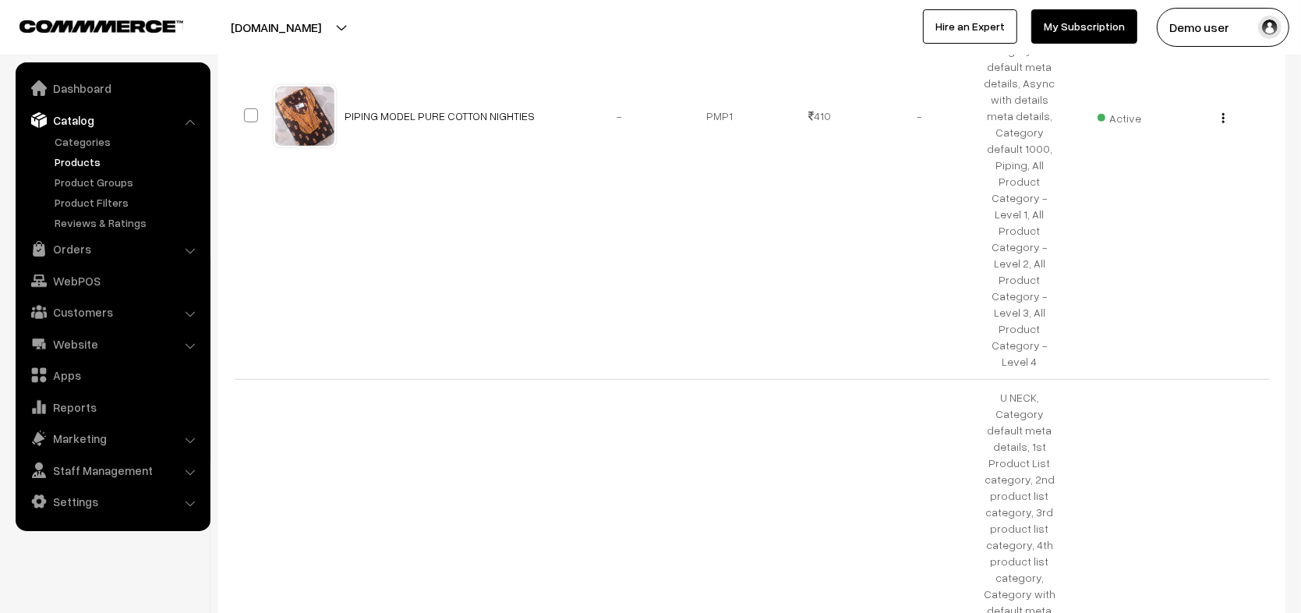
scroll to position [10349, 0]
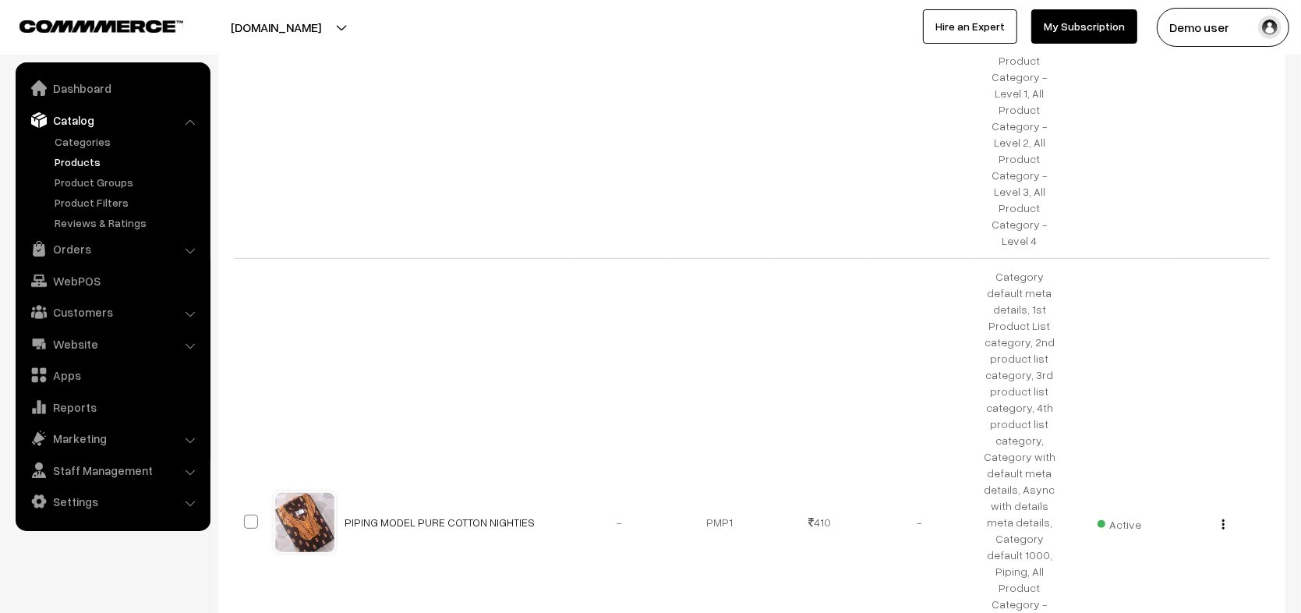
click at [80, 164] on link "Products" at bounding box center [128, 162] width 154 height 16
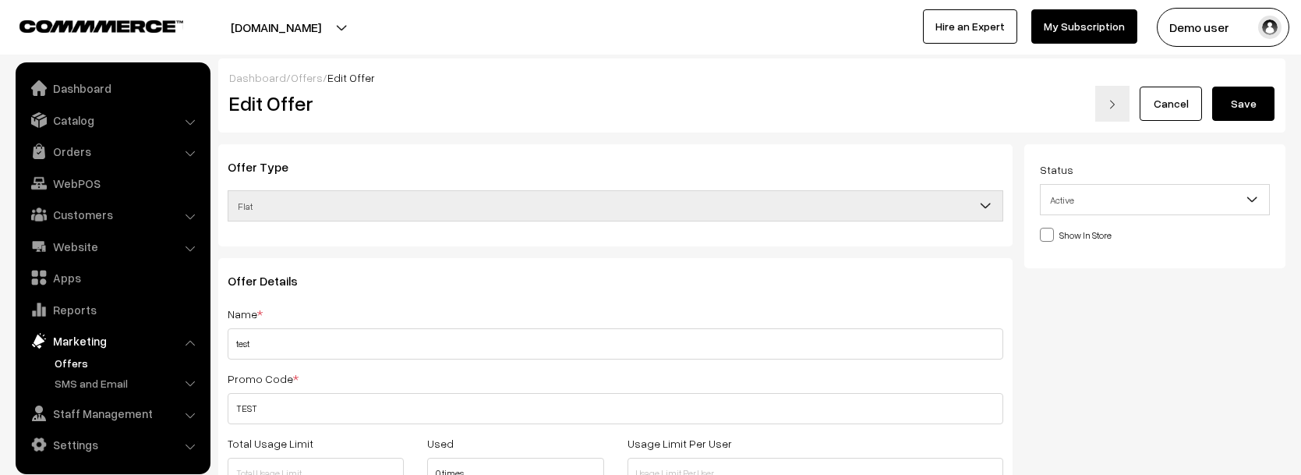
scroll to position [589, 0]
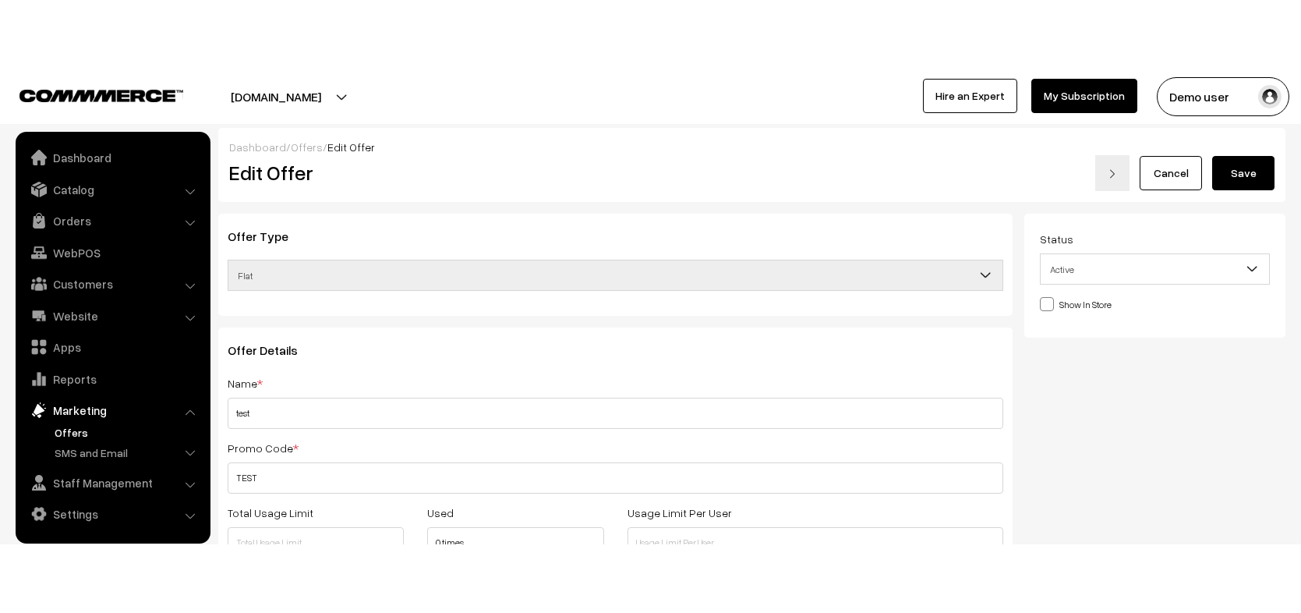
scroll to position [589, 0]
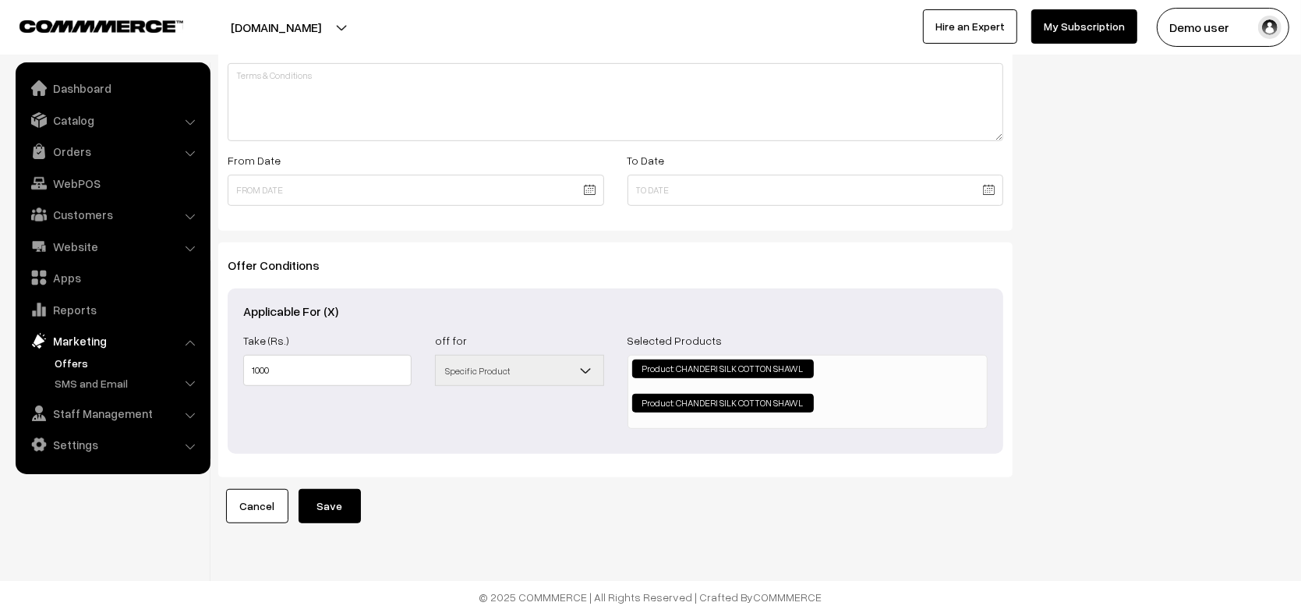
click at [263, 474] on link "Cancel" at bounding box center [257, 506] width 62 height 34
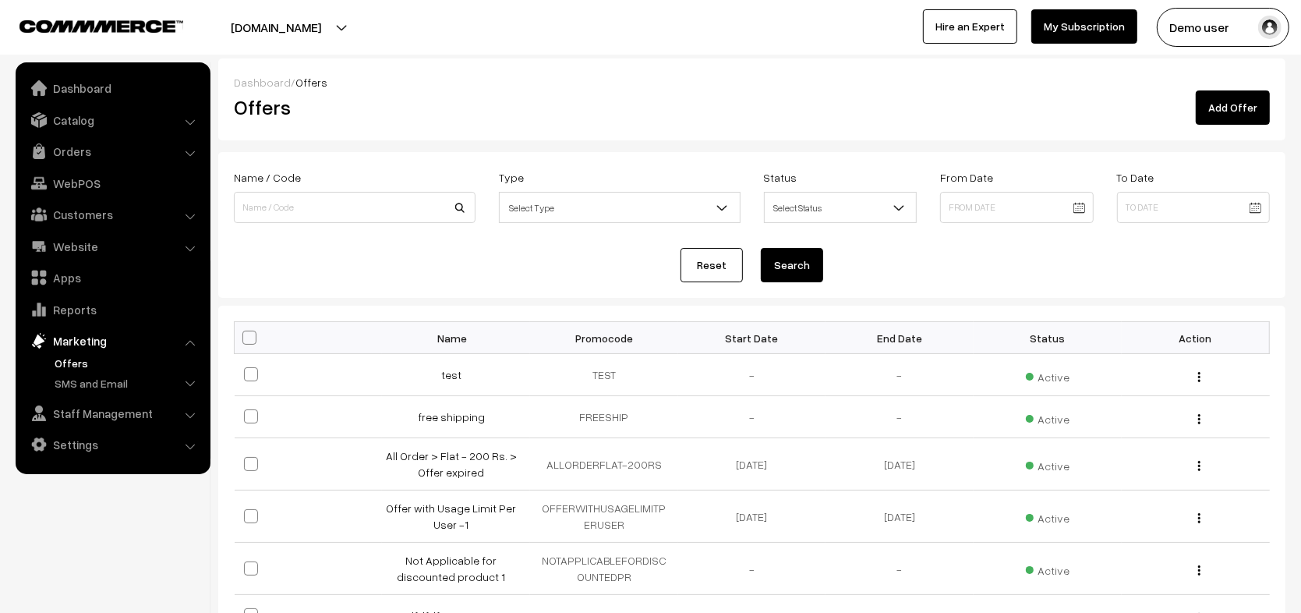
click at [1241, 115] on link "Add Offer" at bounding box center [1233, 107] width 74 height 34
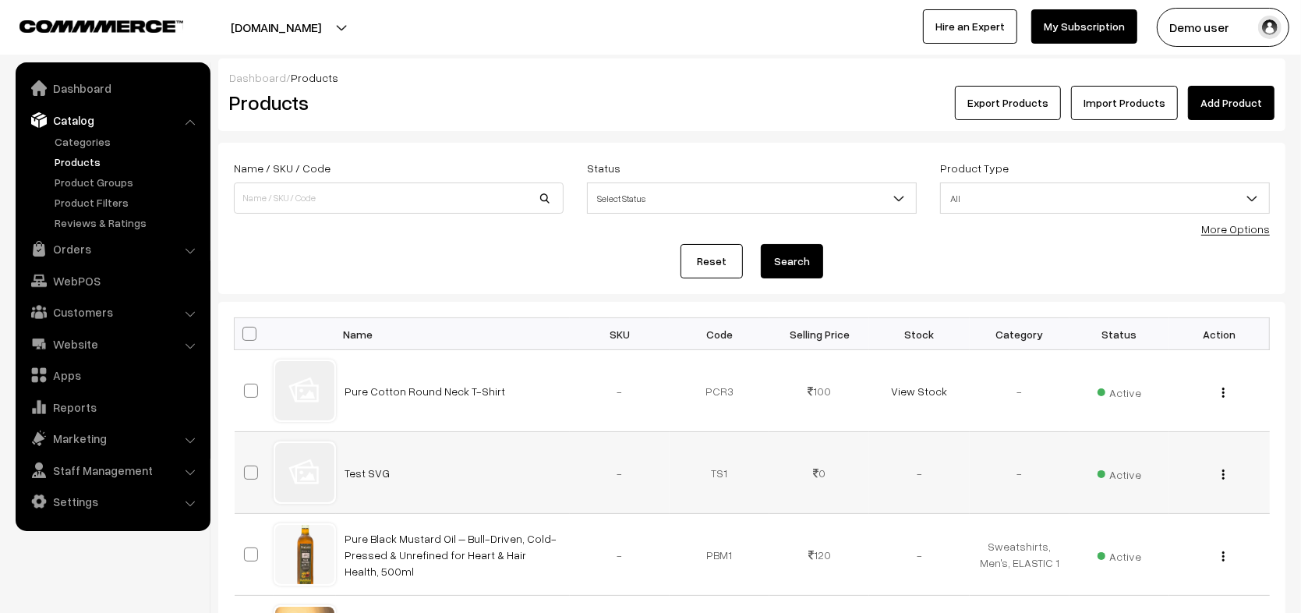
drag, startPoint x: 404, startPoint y: 479, endPoint x: 346, endPoint y: 478, distance: 57.7
click at [346, 478] on td "Test SVG" at bounding box center [453, 473] width 234 height 82
copy link "Test SVG"
click at [359, 189] on input at bounding box center [399, 197] width 330 height 31
paste input "Test SVG"
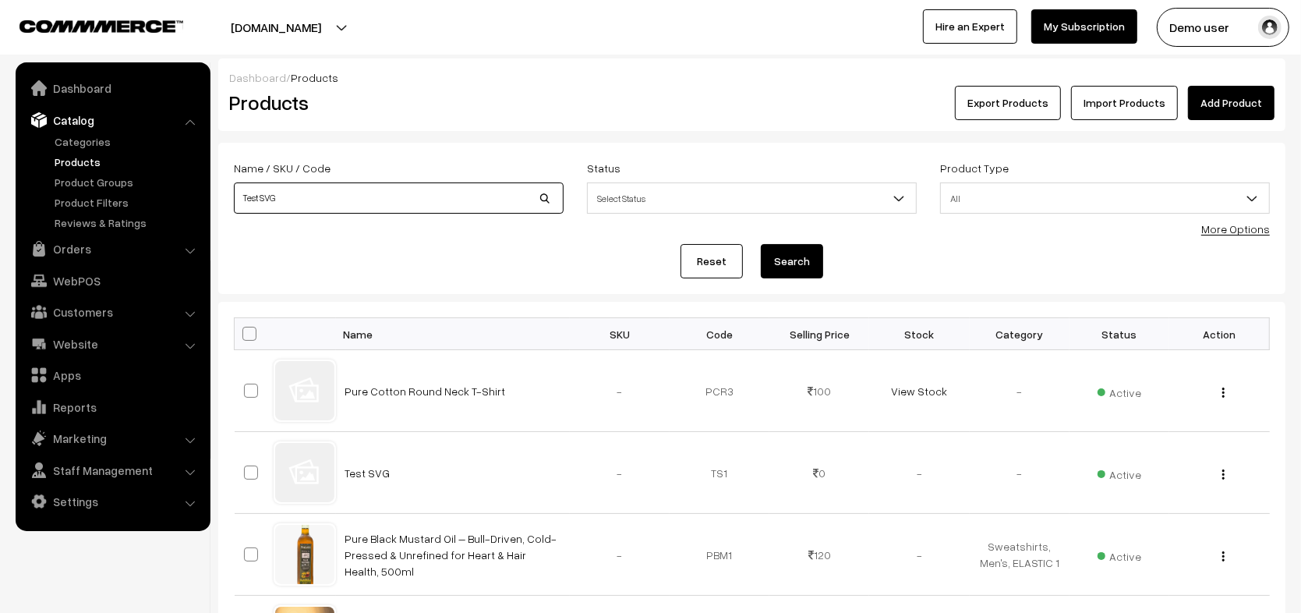
type input "Test SVG"
click at [812, 253] on button "Search" at bounding box center [792, 261] width 62 height 34
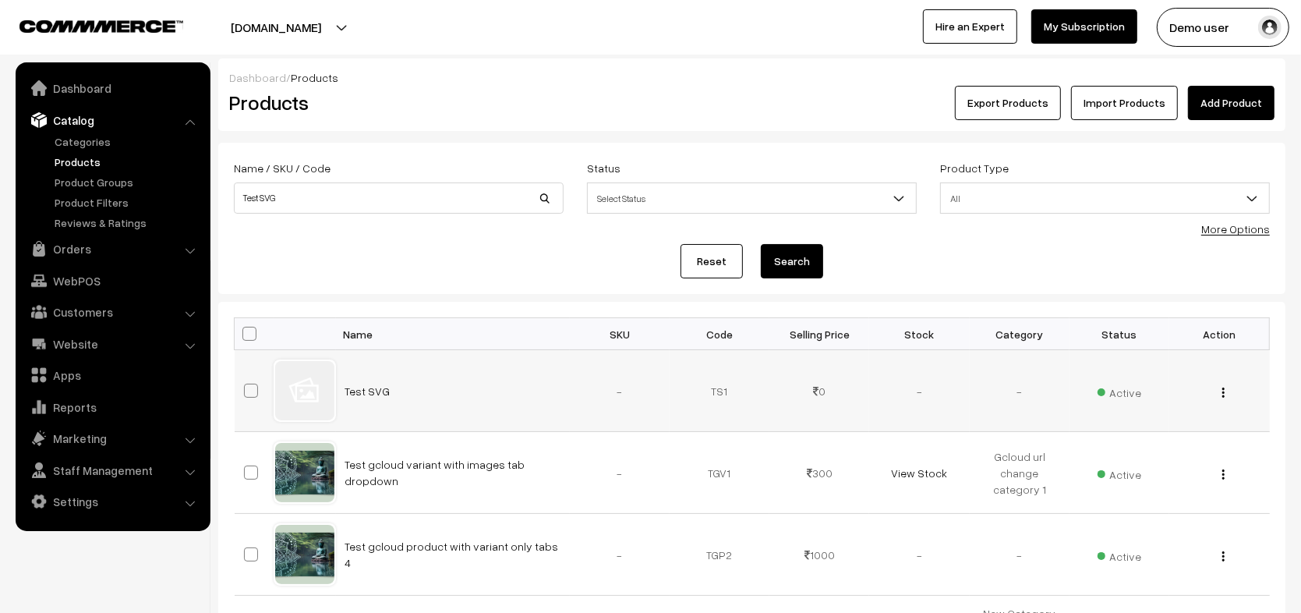
click at [1220, 392] on div "View Edit Delete" at bounding box center [1219, 391] width 81 height 16
click at [1223, 392] on img "button" at bounding box center [1223, 392] width 2 height 10
click at [1114, 482] on link "Delete" at bounding box center [1153, 483] width 133 height 34
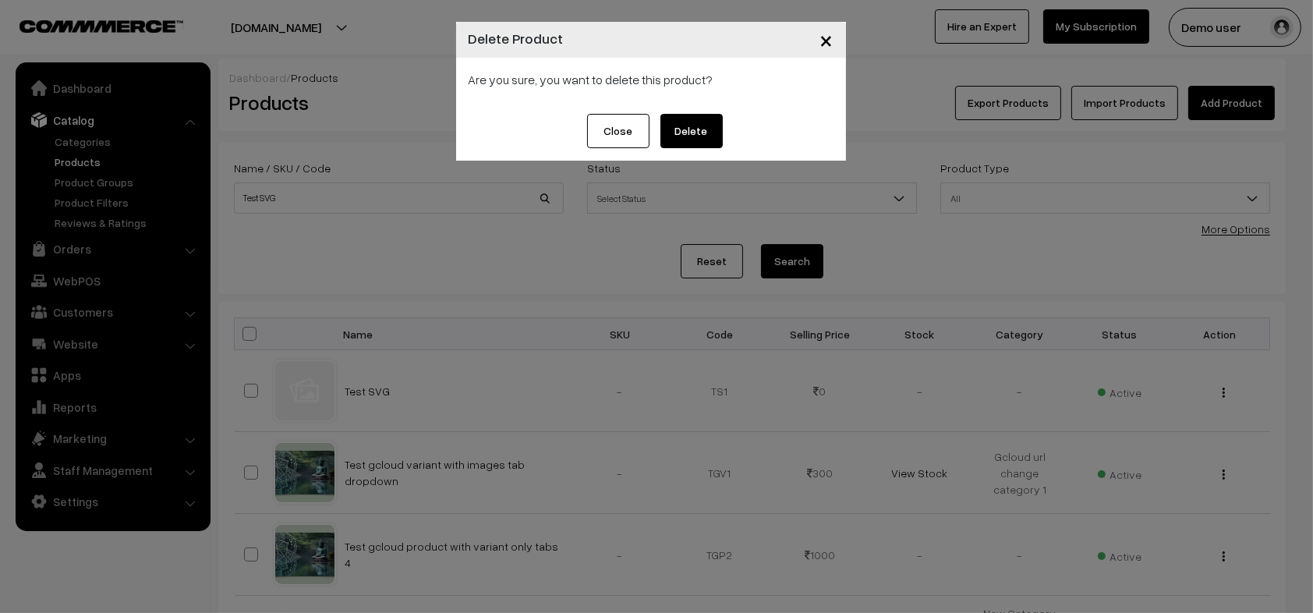
drag, startPoint x: 678, startPoint y: 103, endPoint x: 691, endPoint y: 129, distance: 28.6
click at [678, 104] on div "Are you sure, you want to delete this product?" at bounding box center [651, 86] width 390 height 56
click at [695, 138] on button "Delete" at bounding box center [691, 131] width 62 height 34
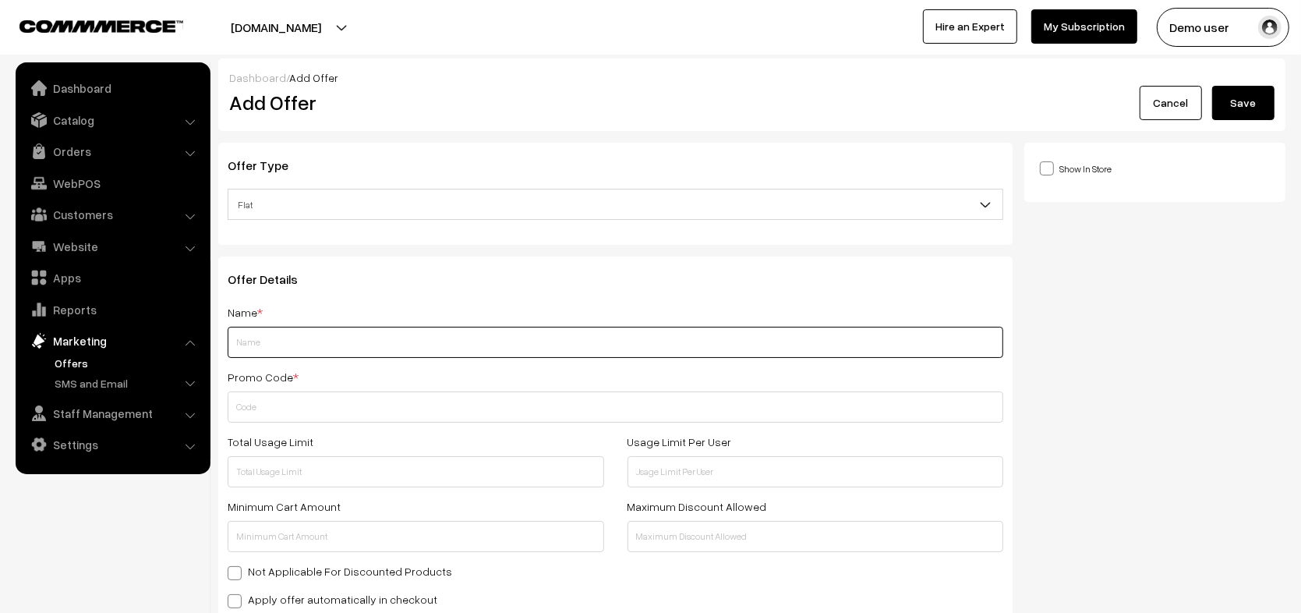
click at [285, 334] on input "text" at bounding box center [616, 342] width 776 height 31
paste input "Test SVG"
type input "Test SVG"
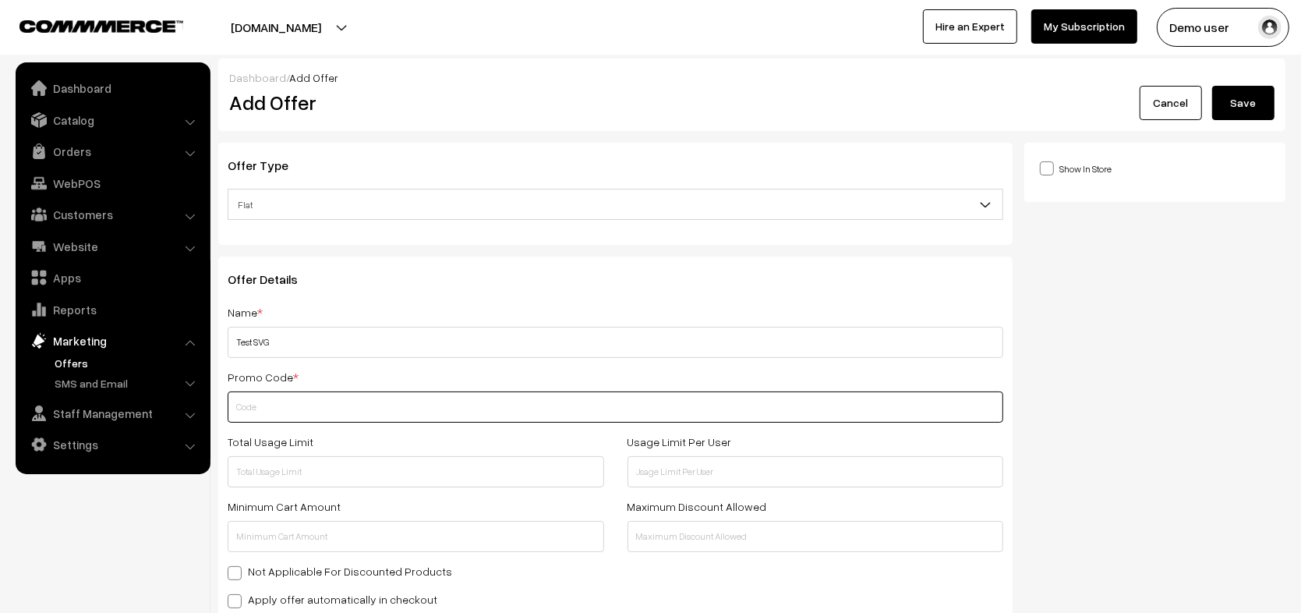
click at [278, 397] on input "text" at bounding box center [616, 406] width 776 height 31
paste input "TESTSVG"
type input "TESTSVG"
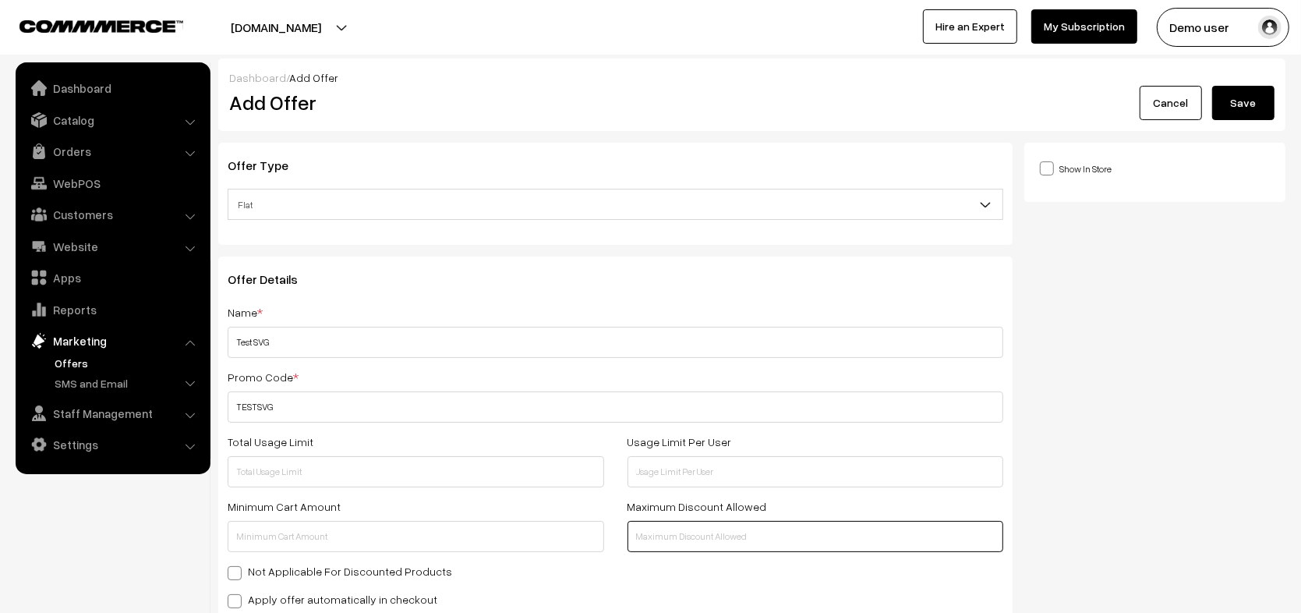
click at [726, 542] on input "text" at bounding box center [816, 536] width 377 height 31
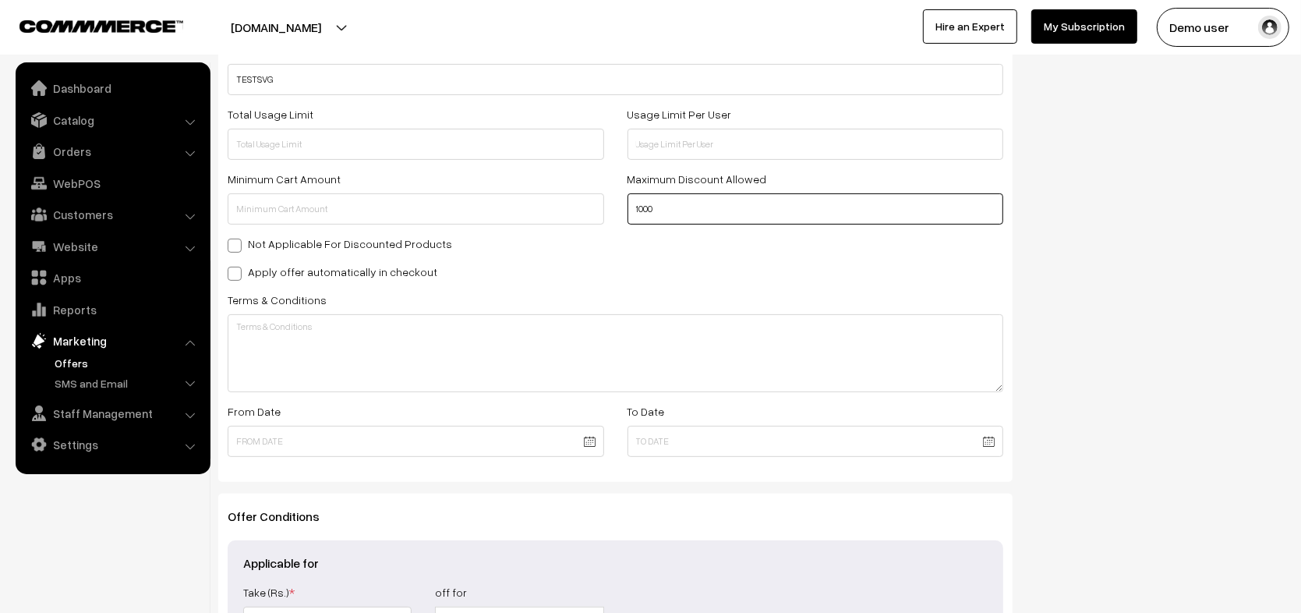
scroll to position [533, 0]
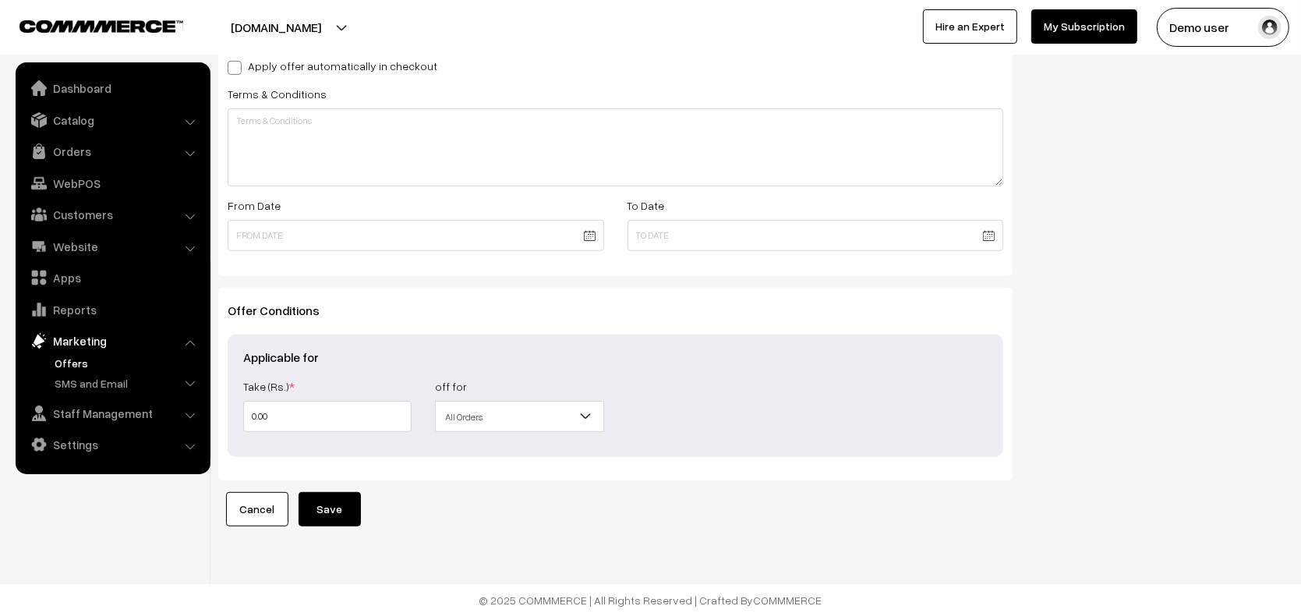
type input "1000"
click at [281, 435] on div "Take (Rs.) * 0.00 Take (%) * off for All Orders Orders Over Categories Specific…" at bounding box center [616, 409] width 768 height 65
click at [287, 420] on input "0.00" at bounding box center [327, 416] width 168 height 31
type input "1"
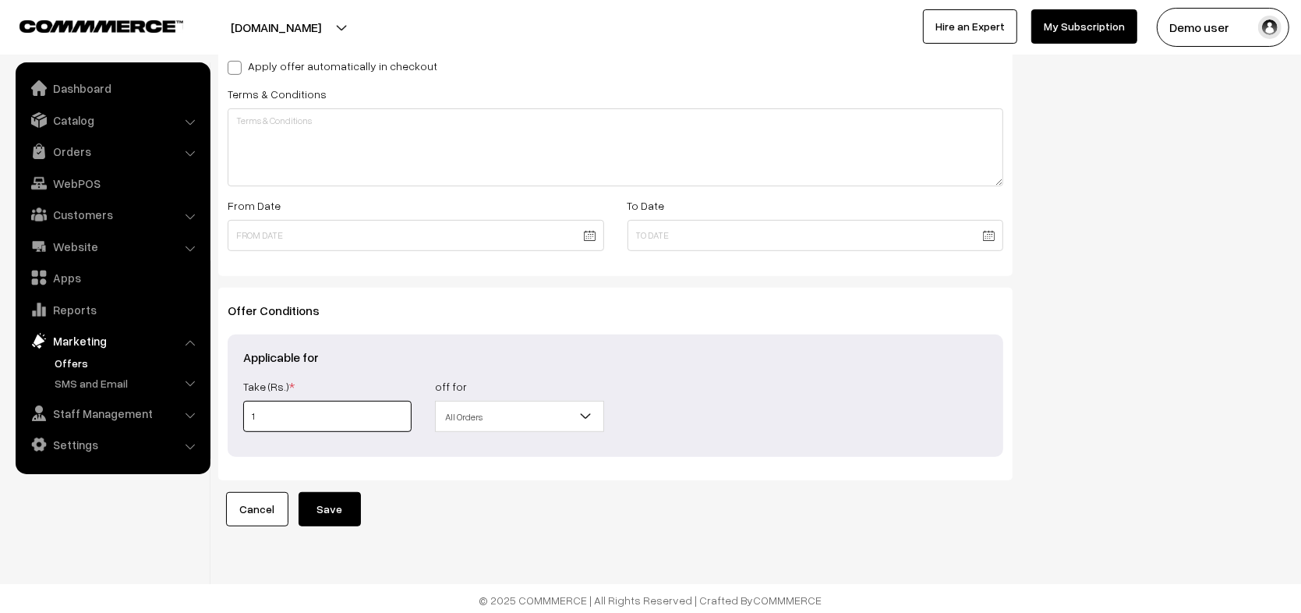
type input "1"
type input "10"
type input "100"
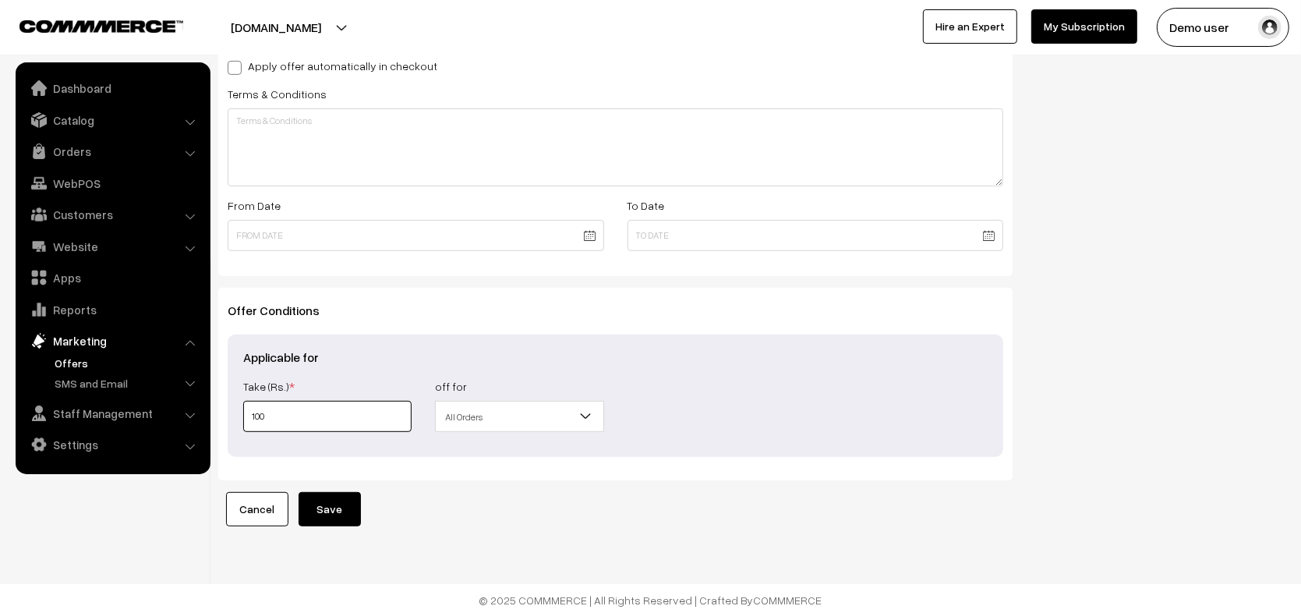
type input "1000"
click at [487, 409] on span "All Orders" at bounding box center [519, 416] width 167 height 27
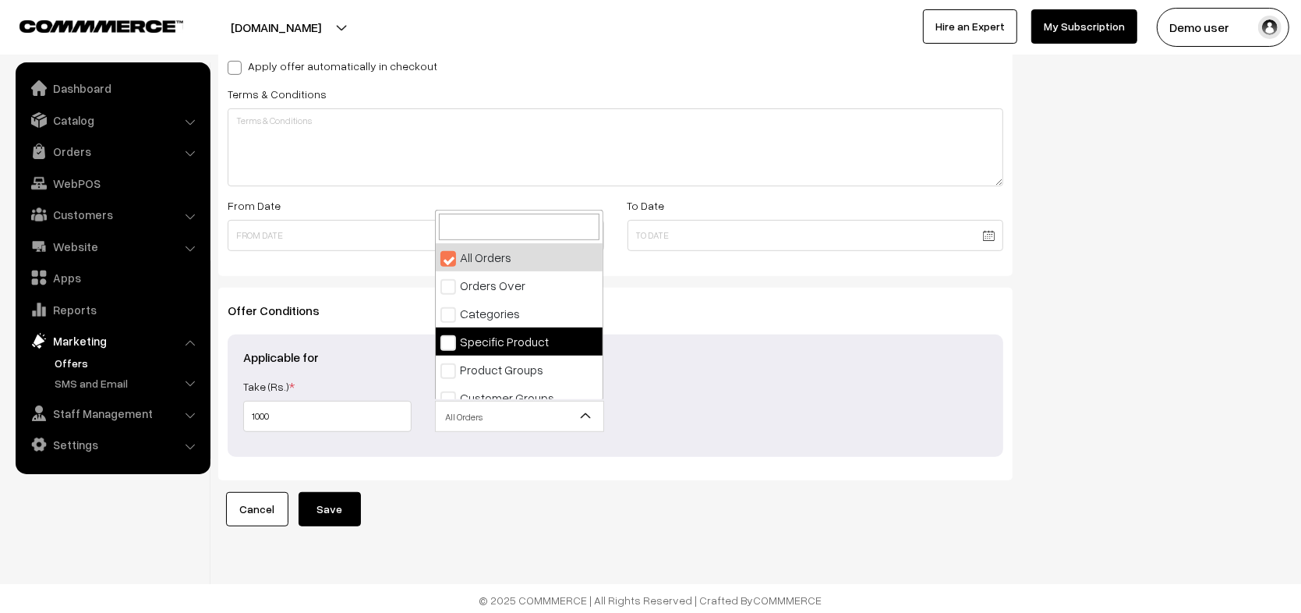
select select "4"
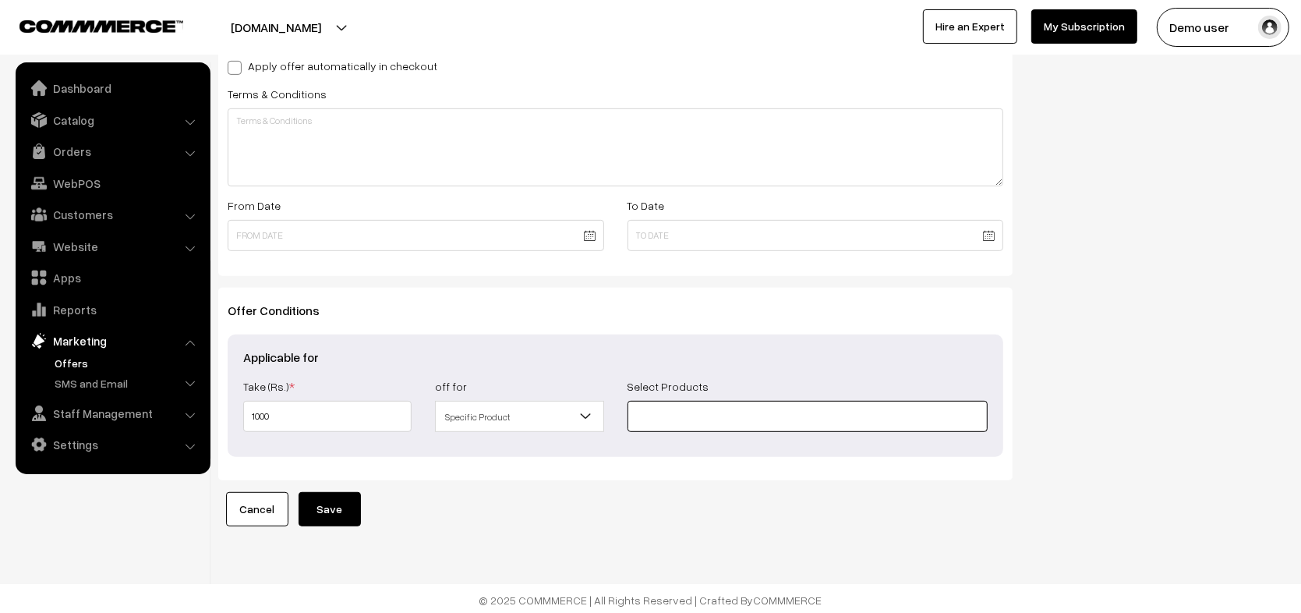
click at [711, 416] on input at bounding box center [808, 416] width 361 height 31
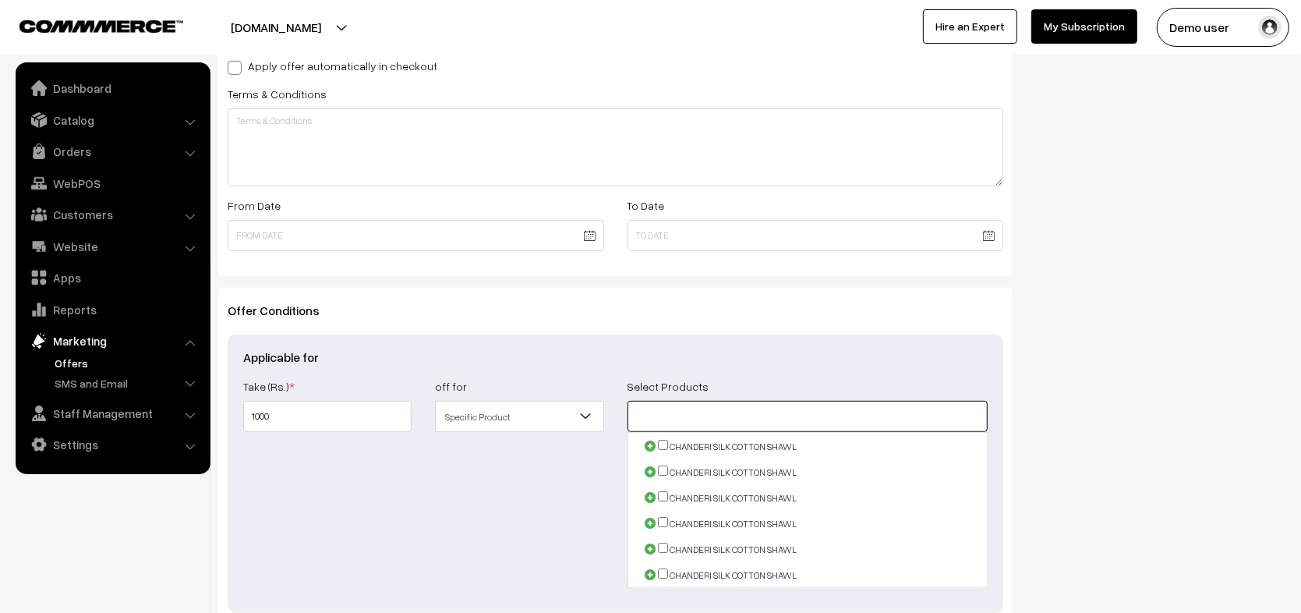
paste input "Test SVG"
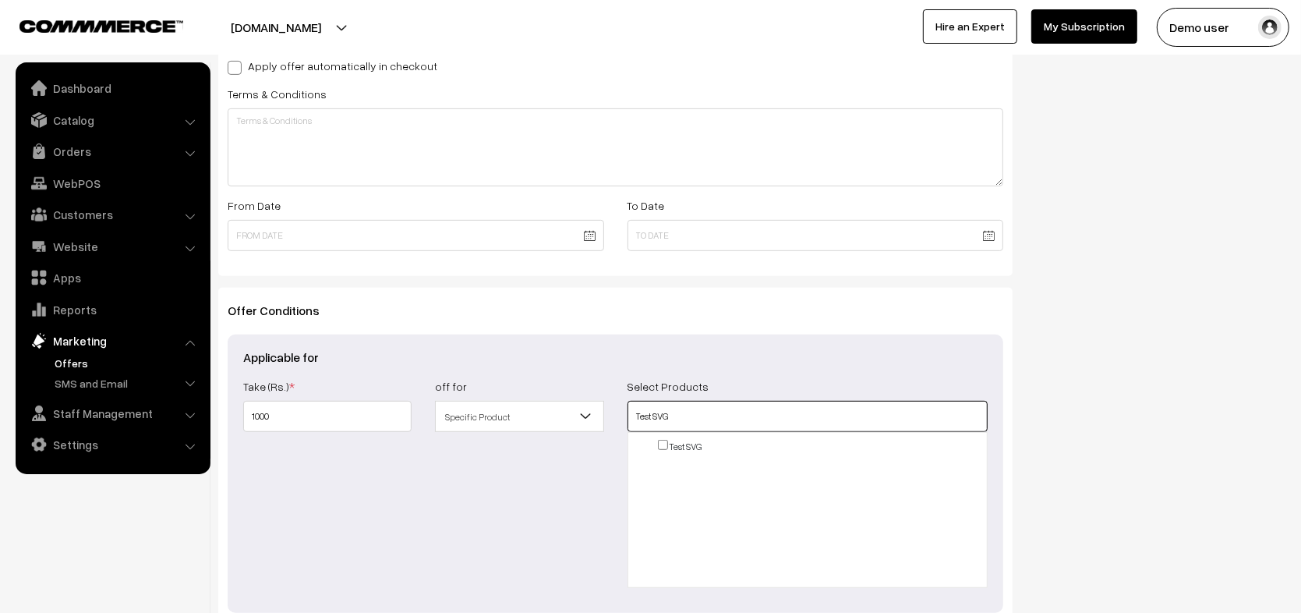
type input "Test SVG"
click at [669, 434] on div "CHANDERI SILK COTTON SHAWL CHANDERI SILK COTTON SHAWL ( XL - MIRROR ) CHANDERI …" at bounding box center [807, 443] width 359 height 21
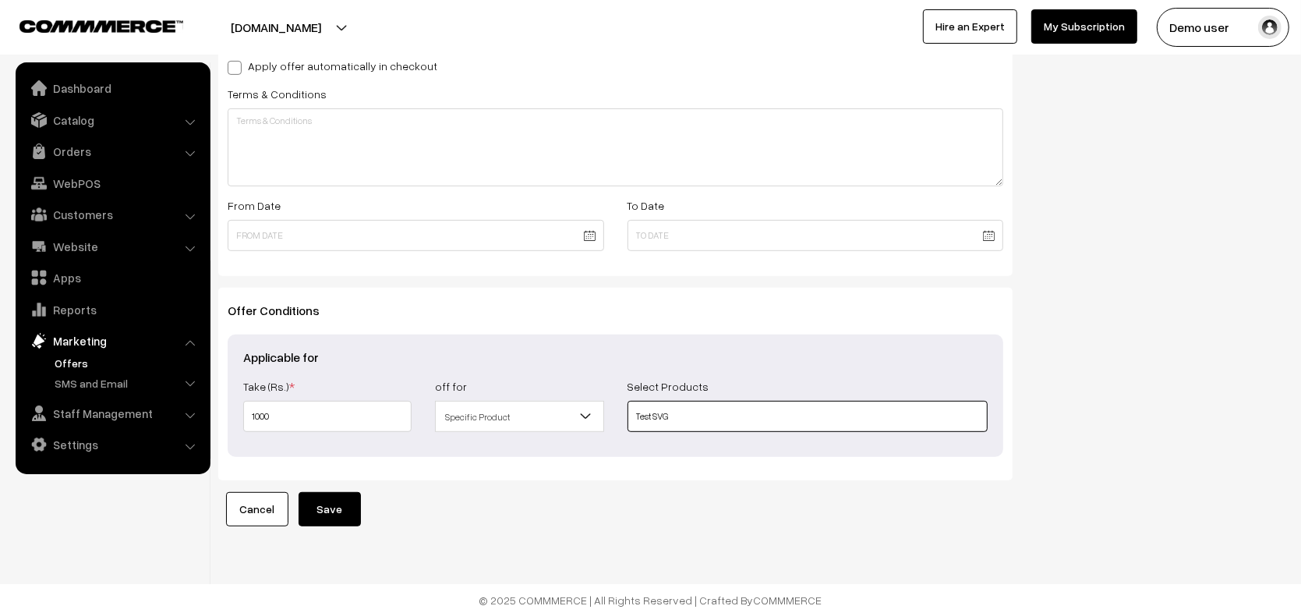
click at [678, 420] on input "Test SVG" at bounding box center [808, 416] width 361 height 31
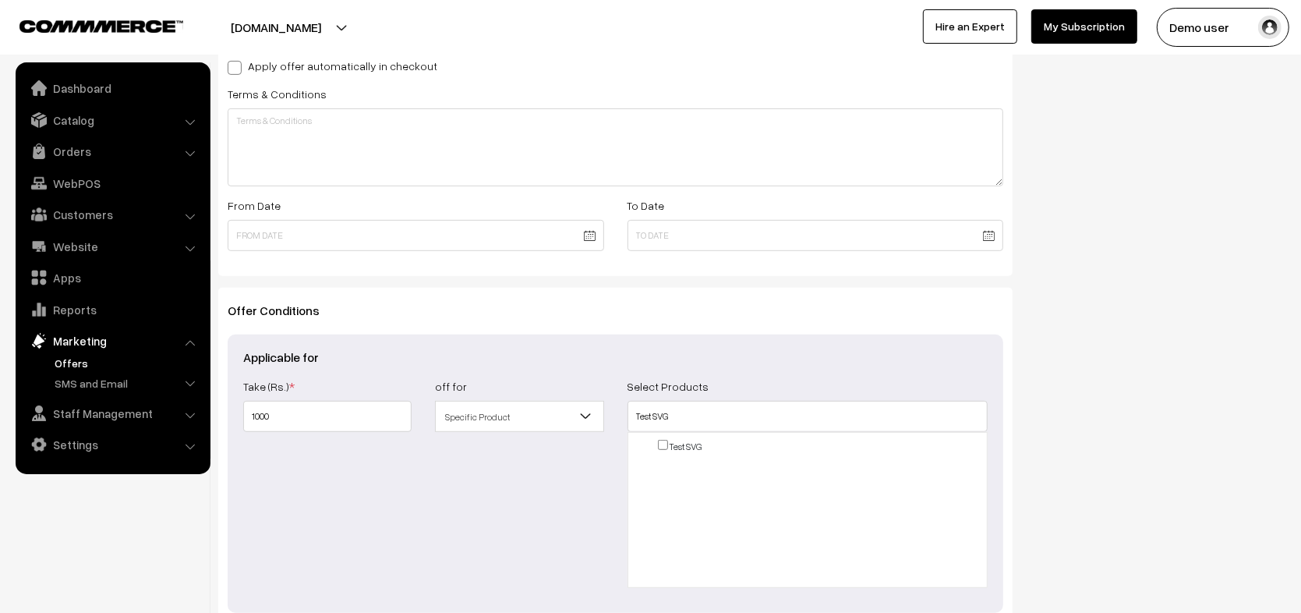
click at [665, 442] on input "checkbox" at bounding box center [663, 445] width 10 height 10
checkbox input "true"
click at [1194, 383] on div "Show In Store Publish Date" at bounding box center [1160, 161] width 273 height 1105
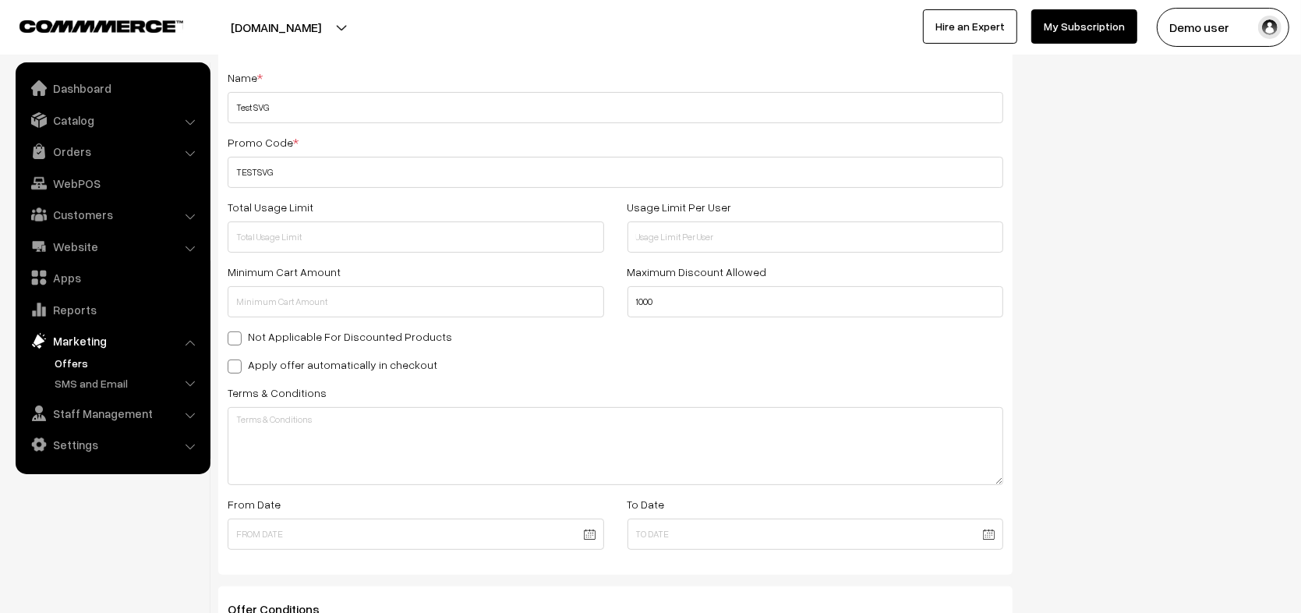
scroll to position [0, 0]
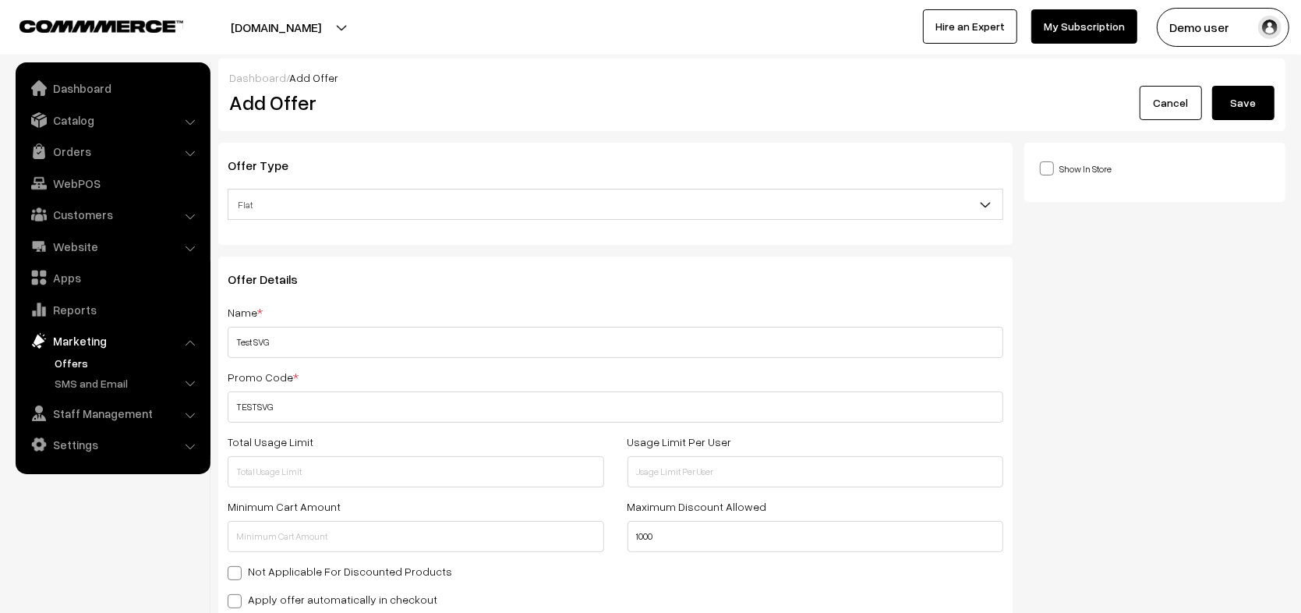
click at [1247, 104] on button "Save" at bounding box center [1243, 103] width 62 height 34
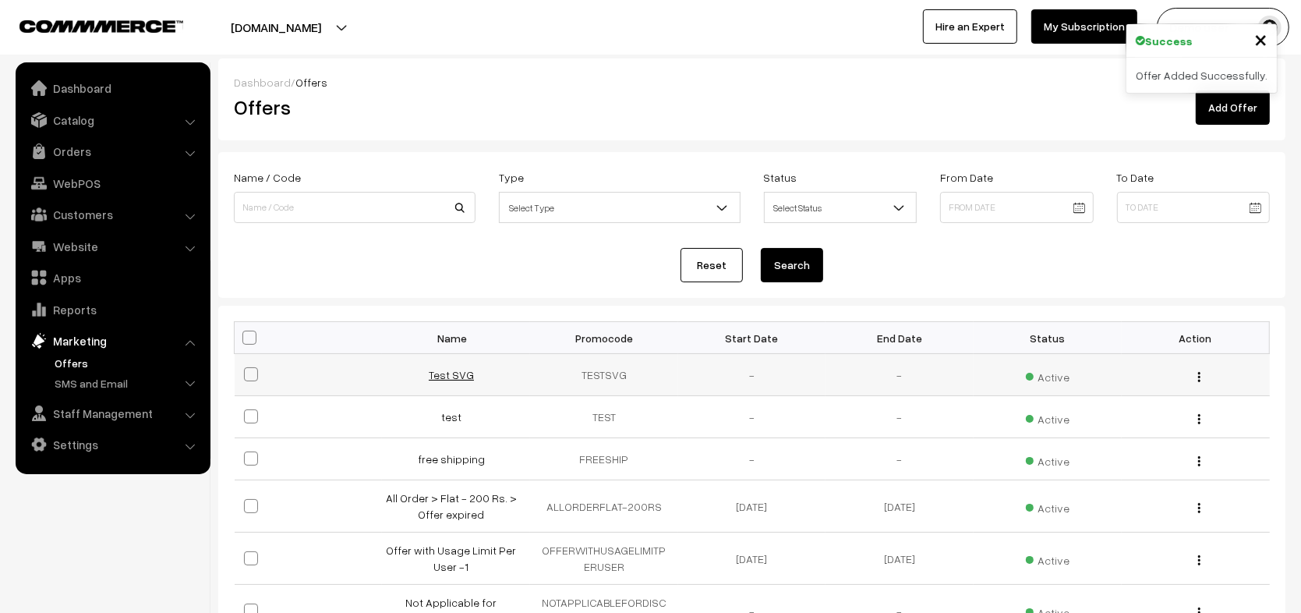
click at [443, 374] on link "Test SVG" at bounding box center [451, 374] width 45 height 13
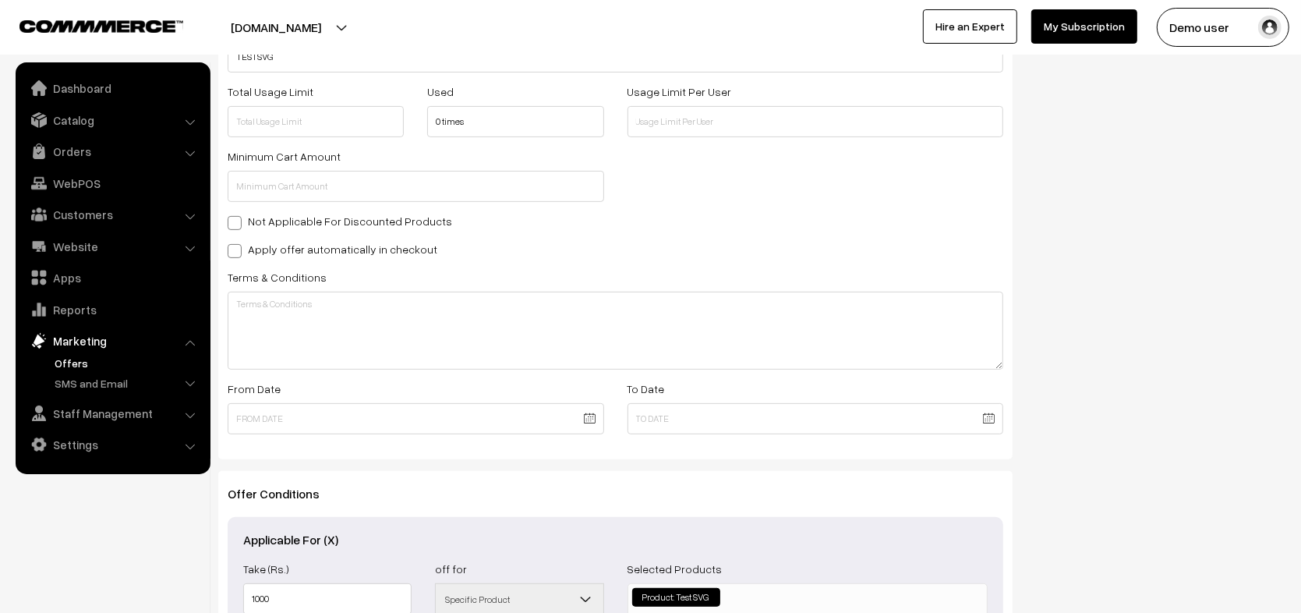
scroll to position [554, 0]
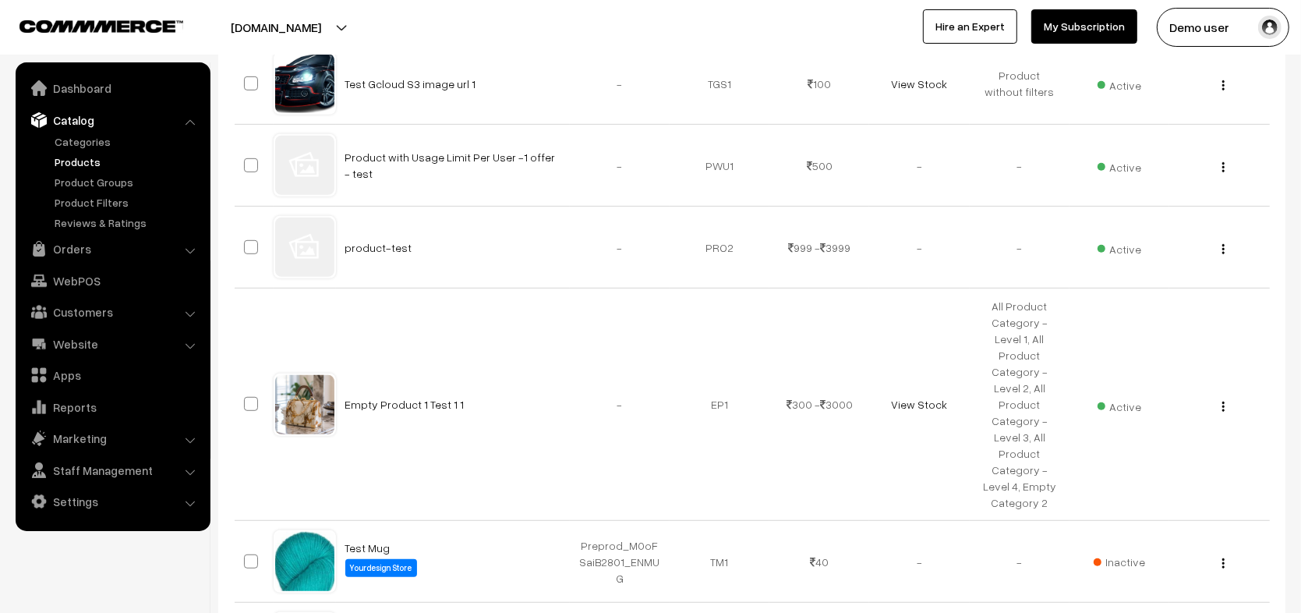
scroll to position [94, 0]
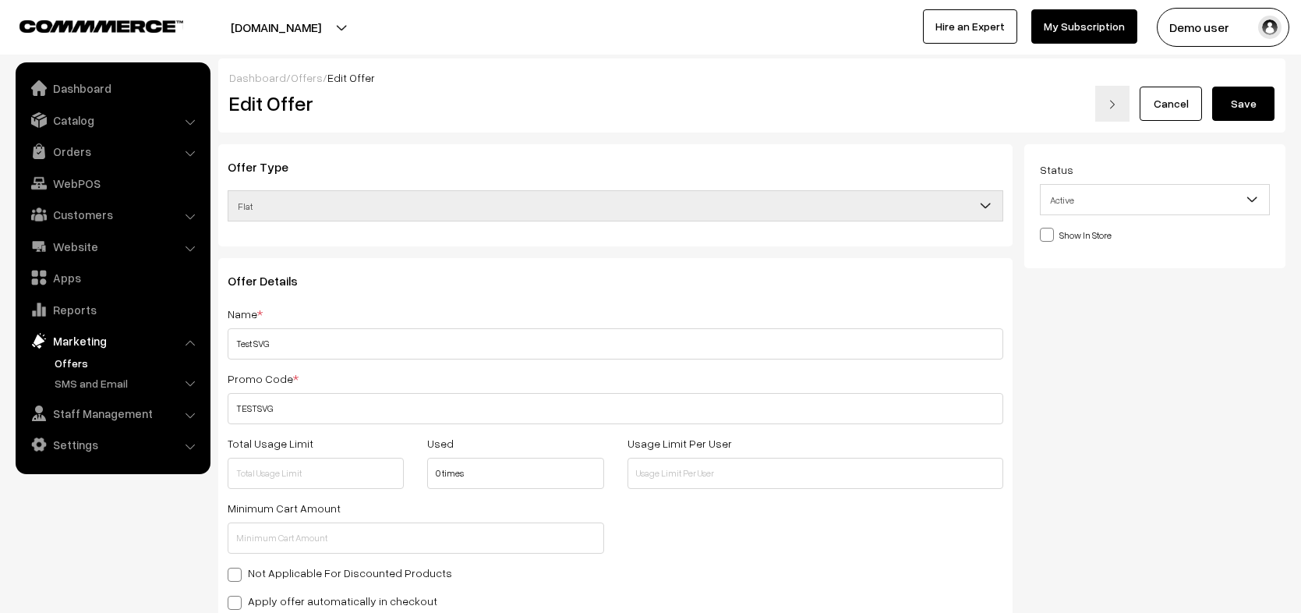
scroll to position [554, 0]
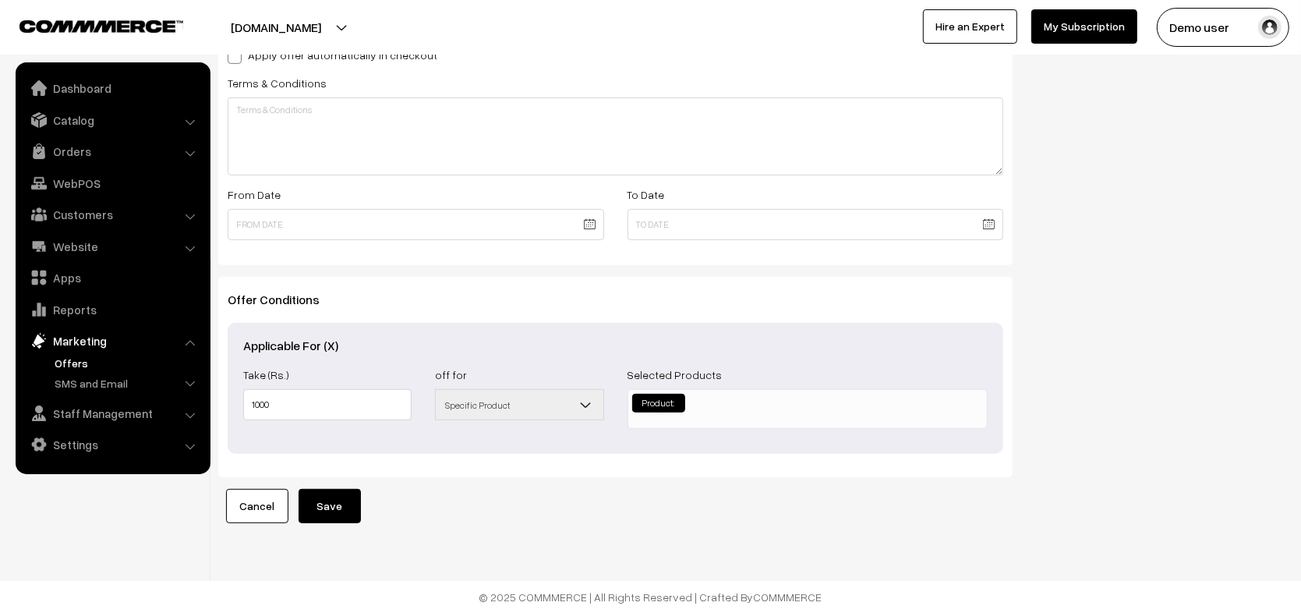
click at [661, 394] on li "Product:" at bounding box center [658, 403] width 53 height 19
click at [649, 394] on li "Product:" at bounding box center [658, 403] width 53 height 19
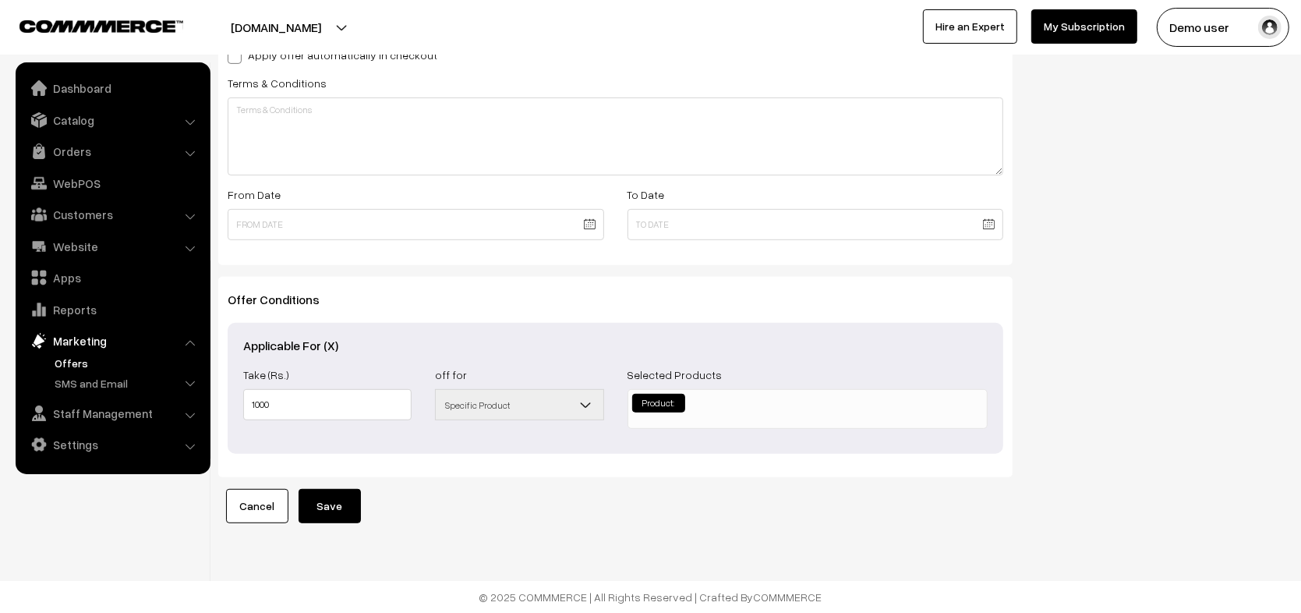
click at [649, 394] on li "Product:" at bounding box center [658, 403] width 53 height 19
click at [670, 368] on label "Selected Products" at bounding box center [675, 374] width 95 height 16
click at [256, 506] on link "Cancel" at bounding box center [257, 506] width 62 height 34
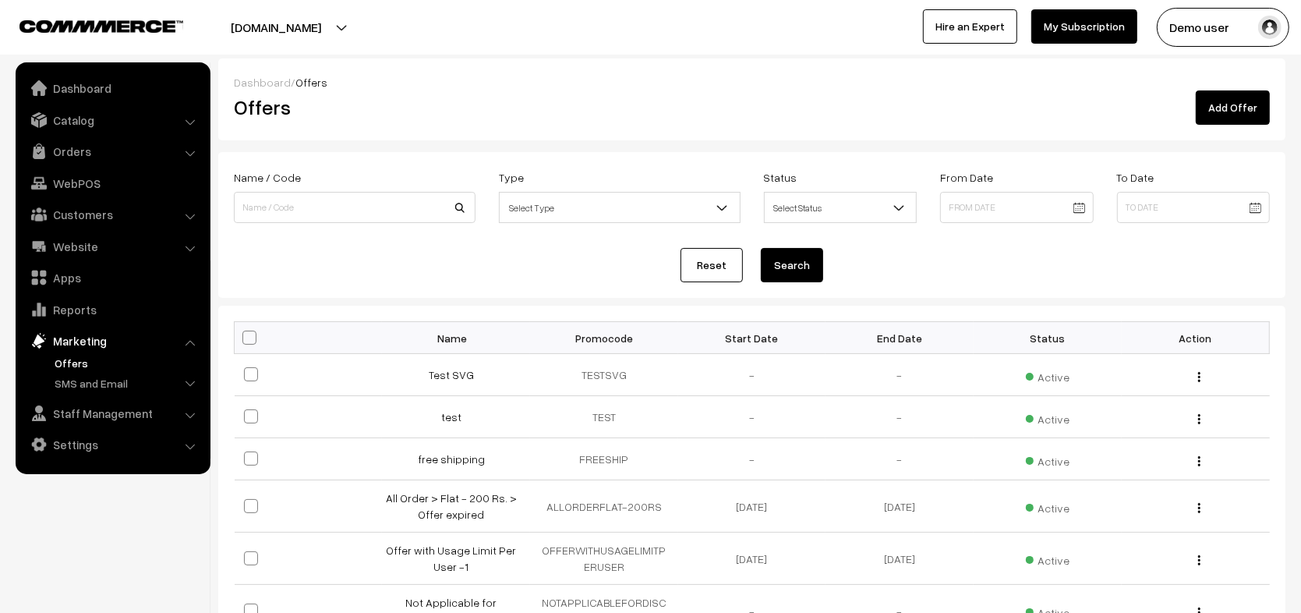
click at [1231, 98] on link "Add Offer" at bounding box center [1233, 107] width 74 height 34
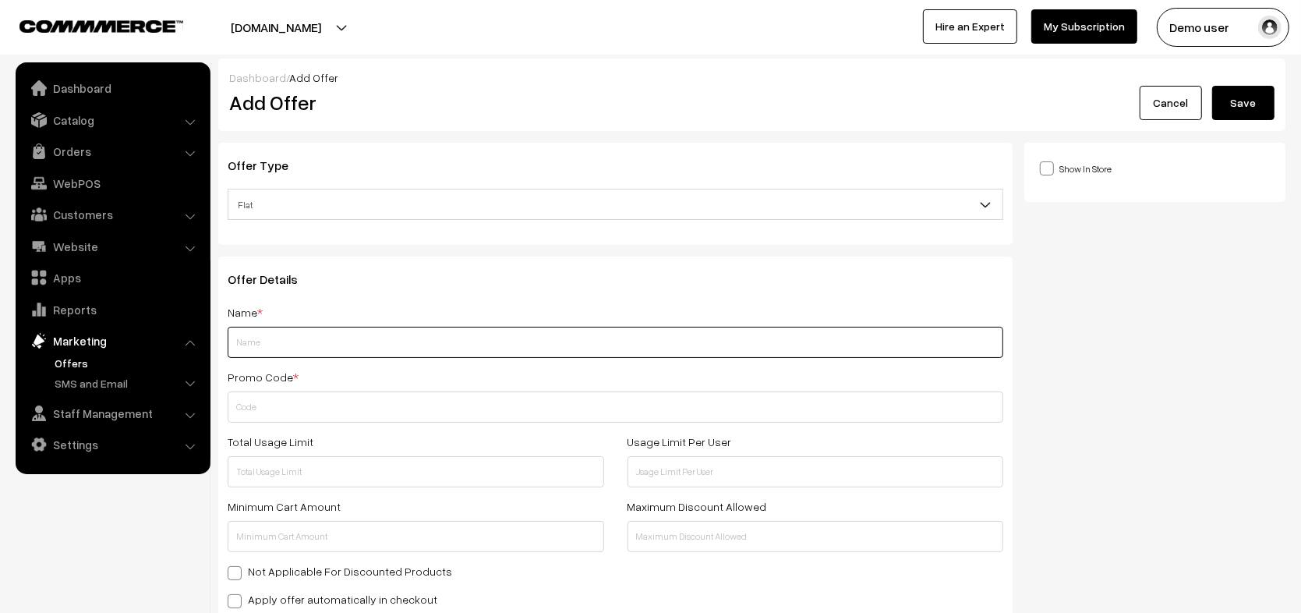
click at [267, 333] on input "text" at bounding box center [616, 342] width 776 height 31
paste input "Test SVG"
type input "Test SVGTest SVG"
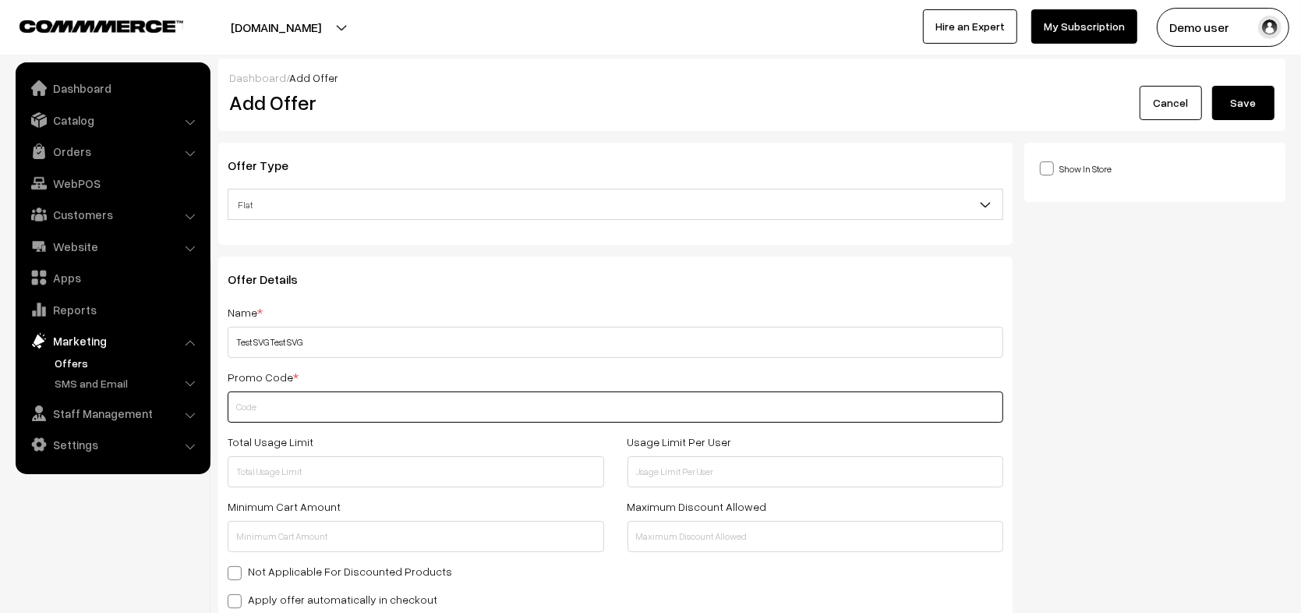
click at [312, 407] on input "text" at bounding box center [616, 406] width 776 height 31
paste input "TESTSVG"
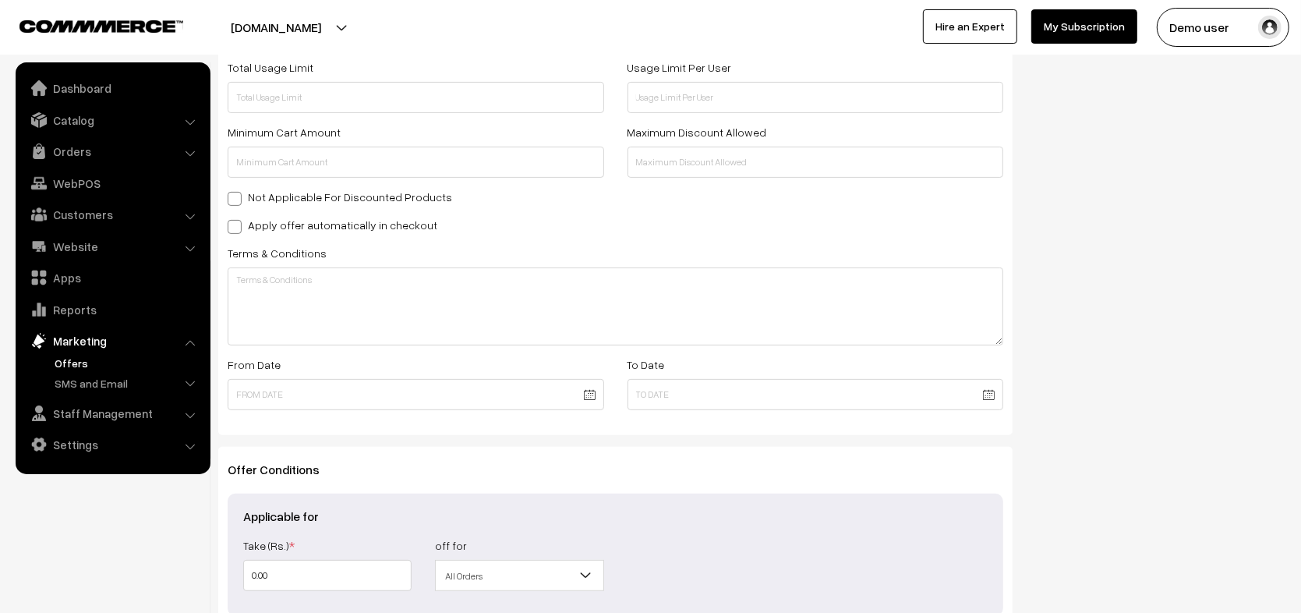
type input "TESTSVGTESTSVG"
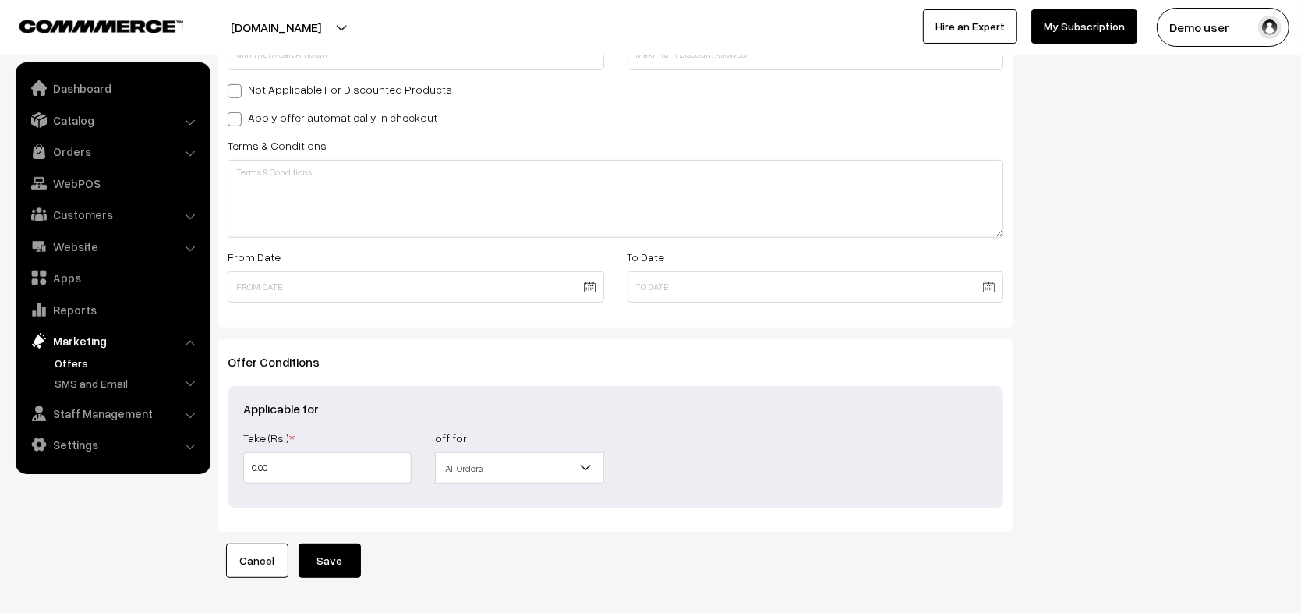
drag, startPoint x: 439, startPoint y: 445, endPoint x: 422, endPoint y: 430, distance: 22.6
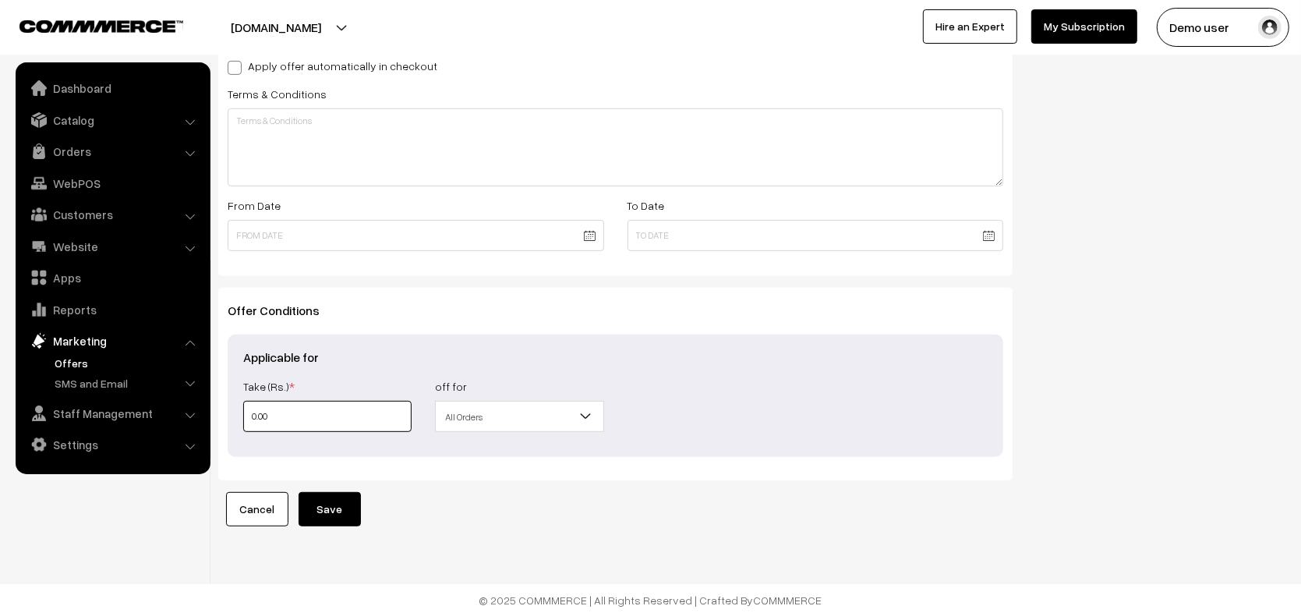
click at [244, 415] on input "0.00" at bounding box center [327, 416] width 168 height 31
type input "10.00"
type input "10"
click at [517, 411] on span "All Orders" at bounding box center [519, 416] width 167 height 27
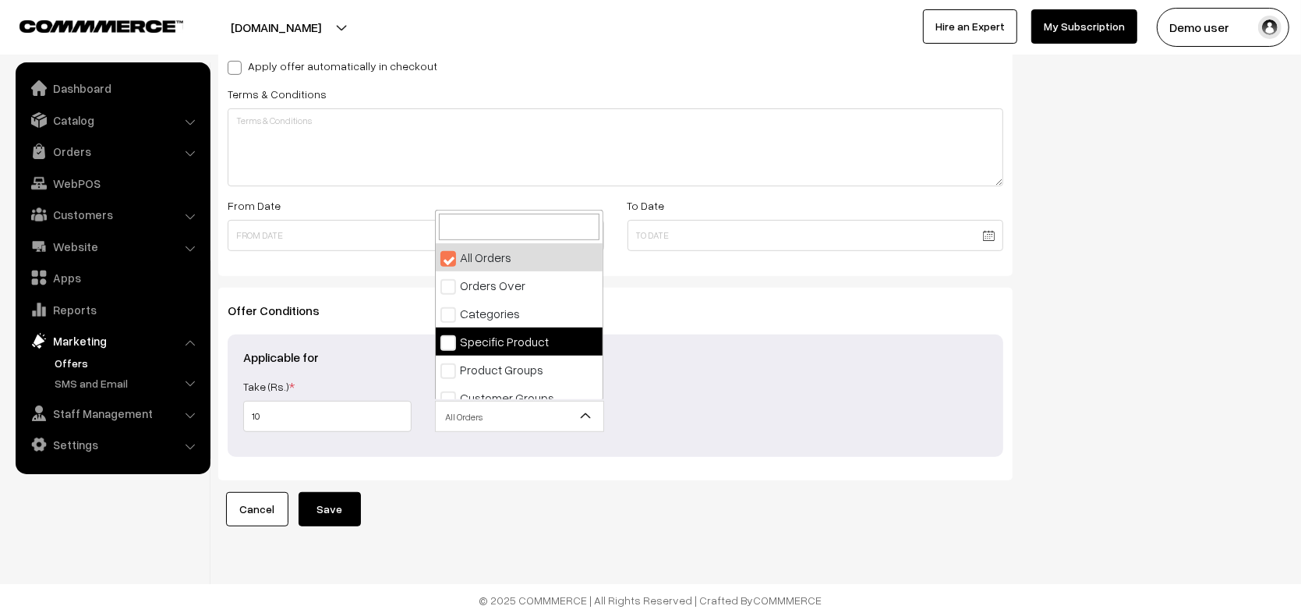
select select "4"
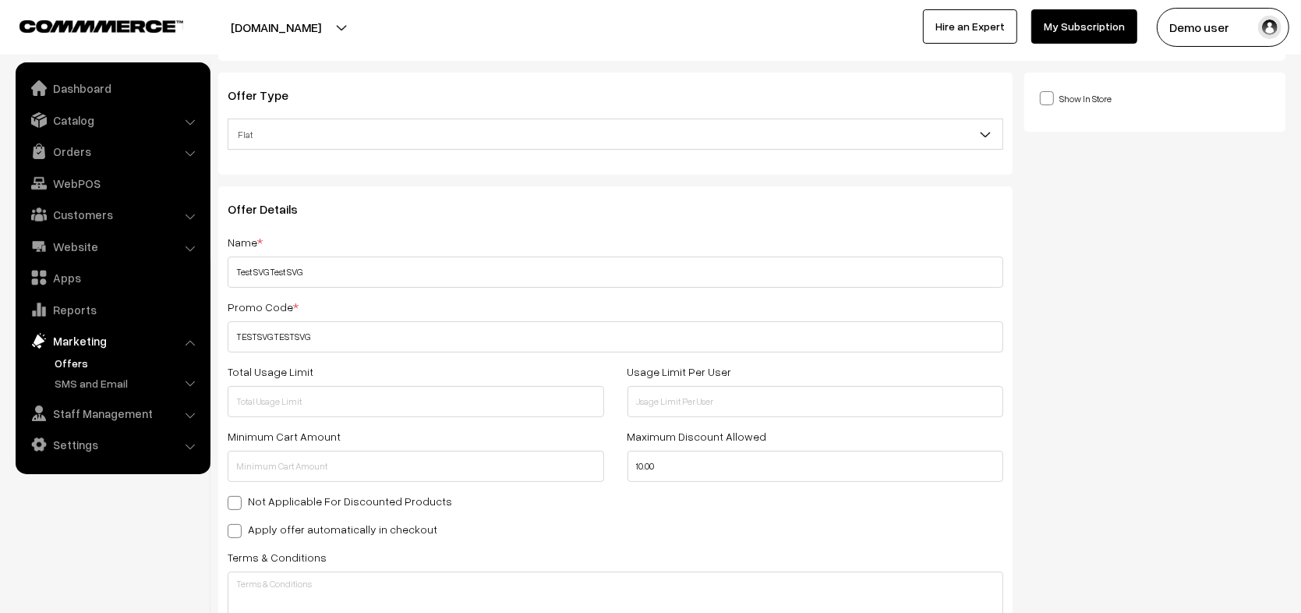
scroll to position [0, 0]
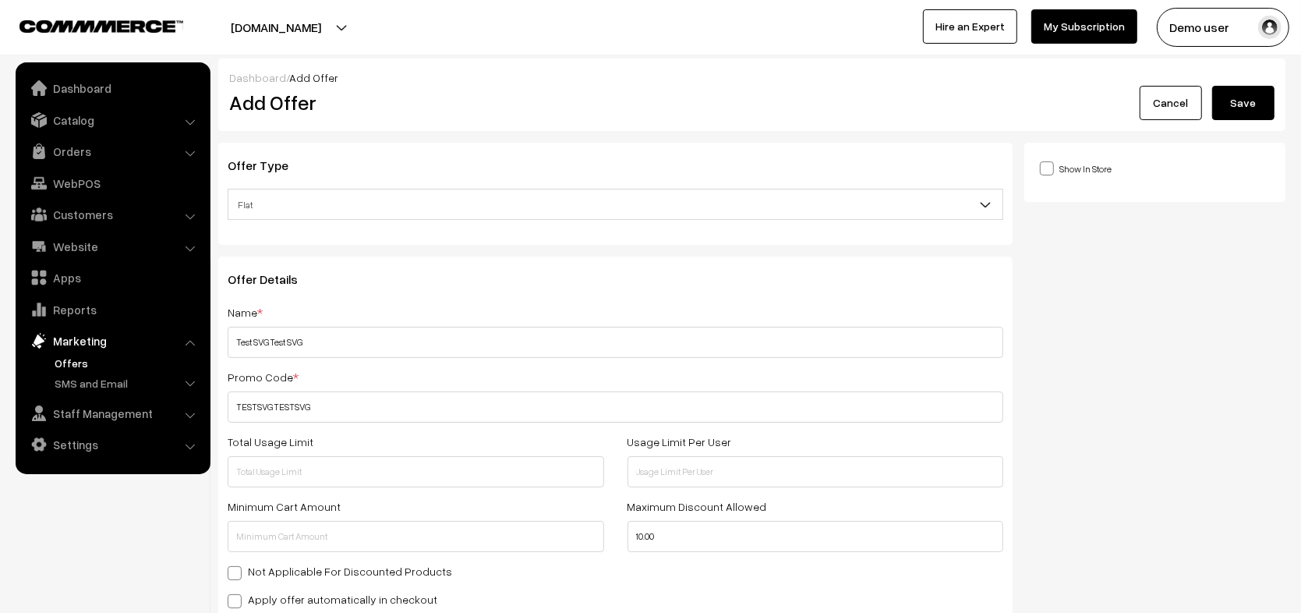
click at [1238, 115] on button "Save" at bounding box center [1243, 103] width 62 height 34
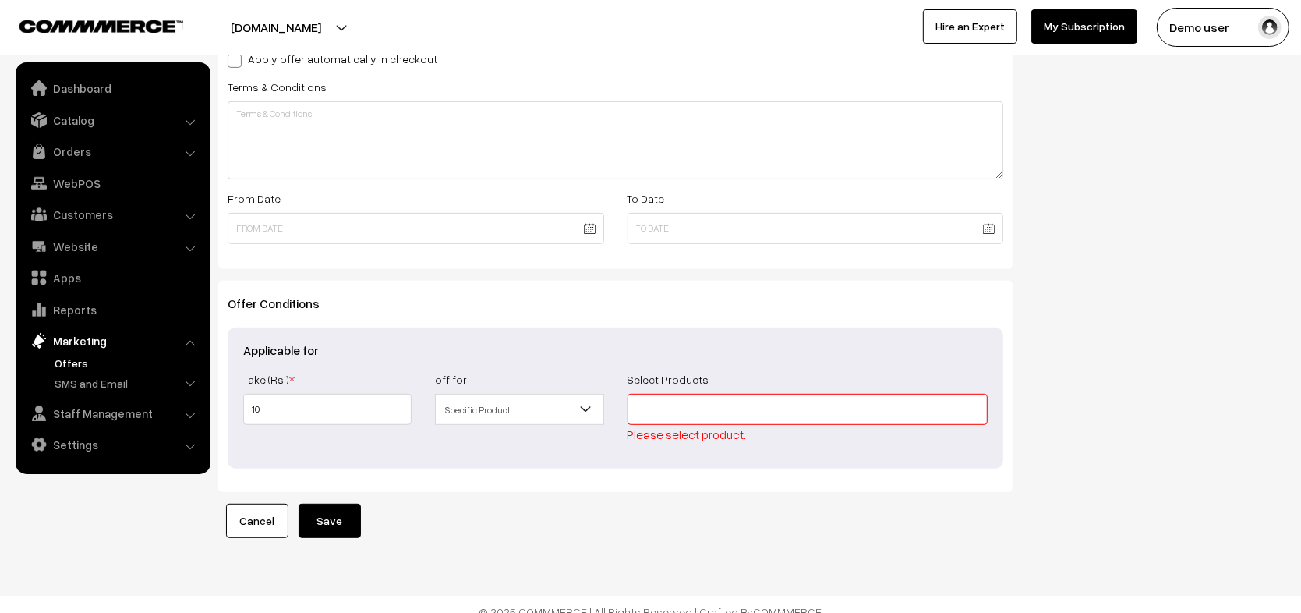
scroll to position [553, 0]
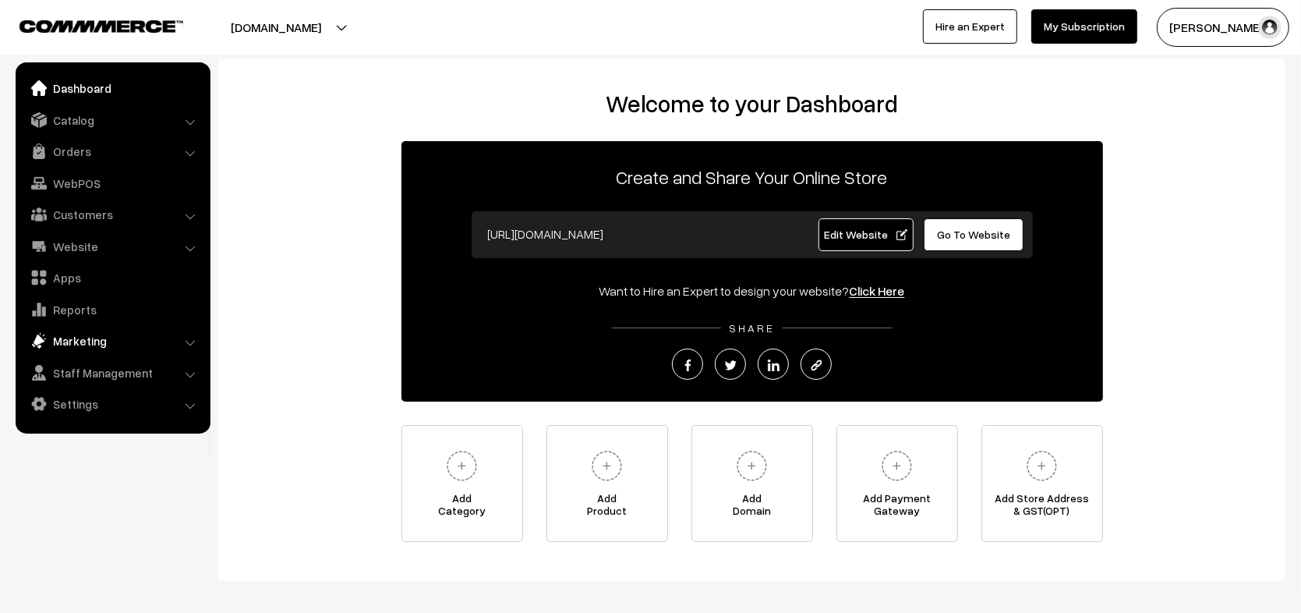
click at [72, 338] on link "Marketing" at bounding box center [112, 341] width 186 height 28
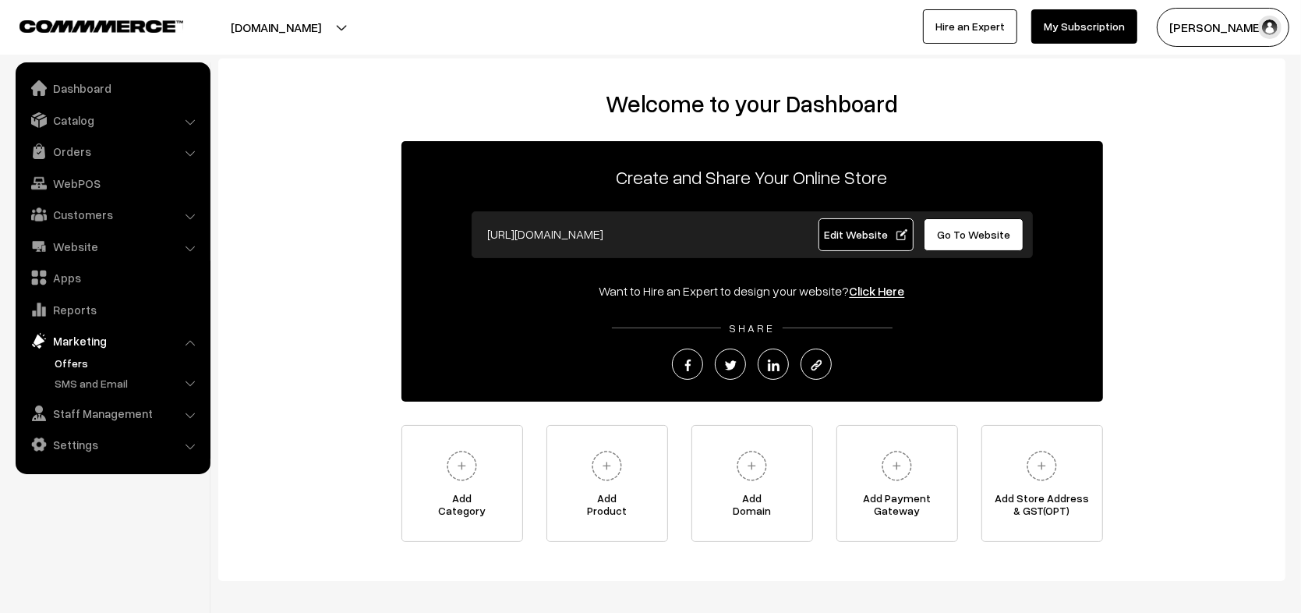
click at [83, 357] on link "Offers" at bounding box center [128, 363] width 154 height 16
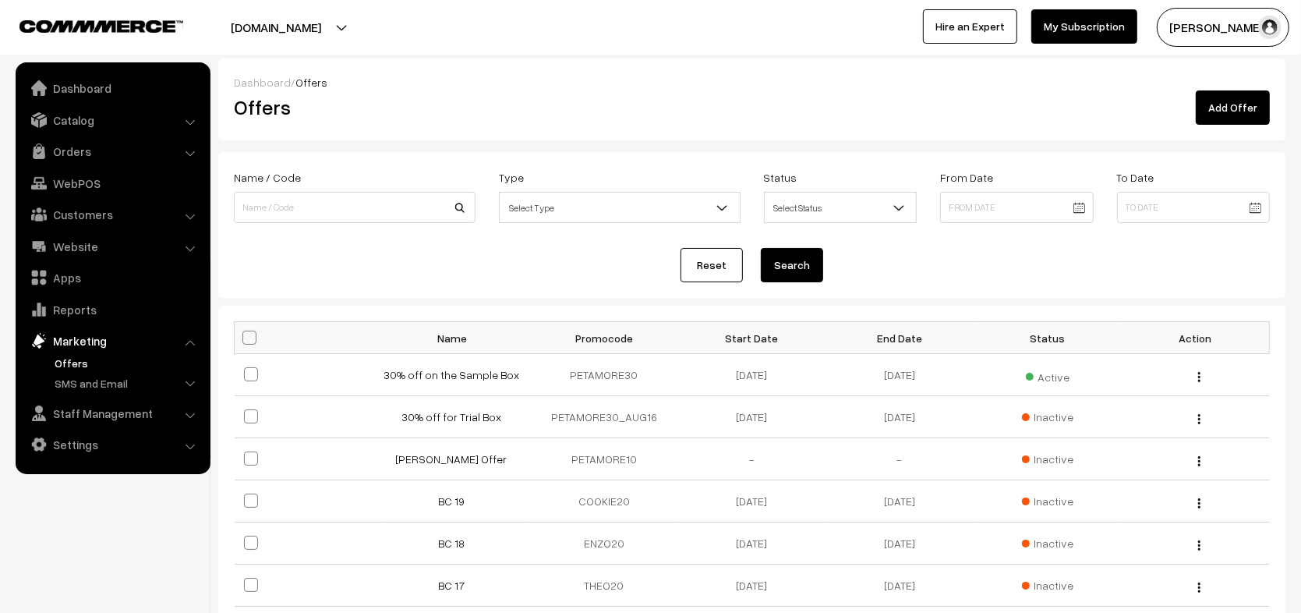
click at [1236, 105] on link "Add Offer" at bounding box center [1233, 107] width 74 height 34
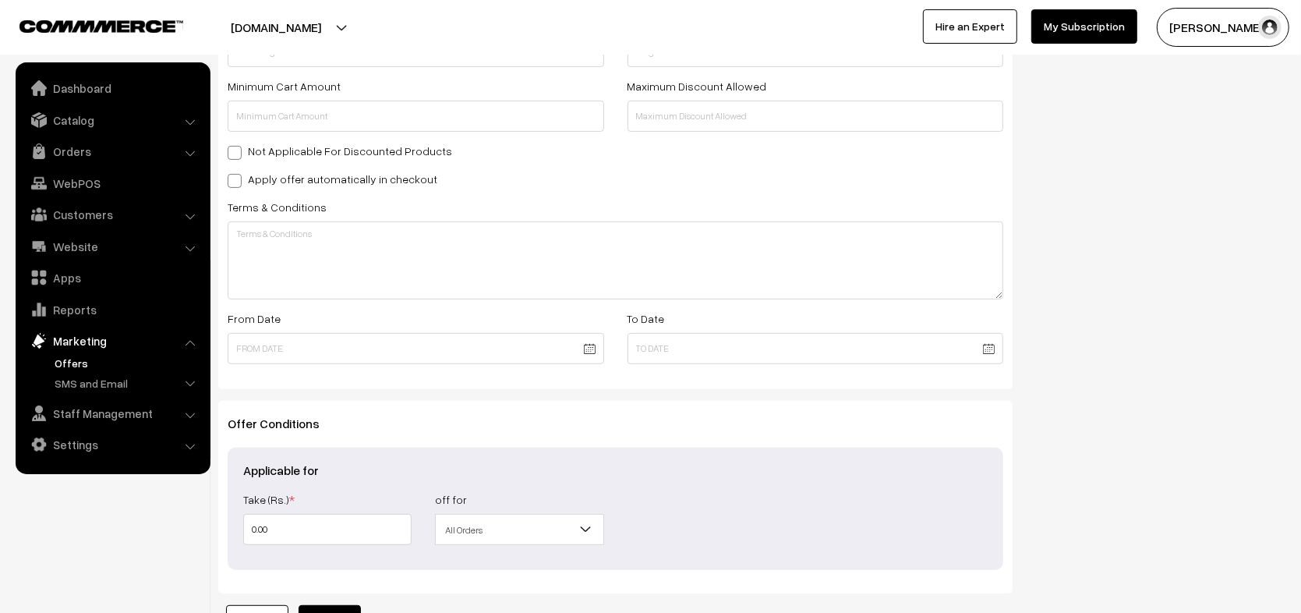
scroll to position [533, 0]
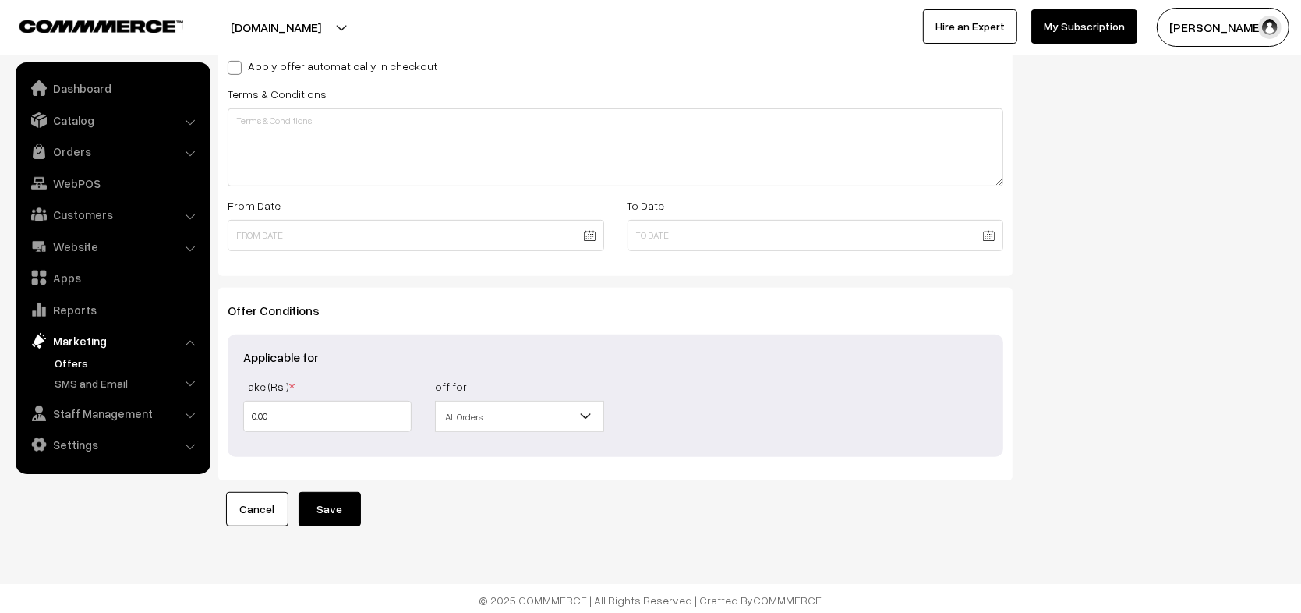
click at [487, 415] on span "All Orders" at bounding box center [519, 416] width 167 height 27
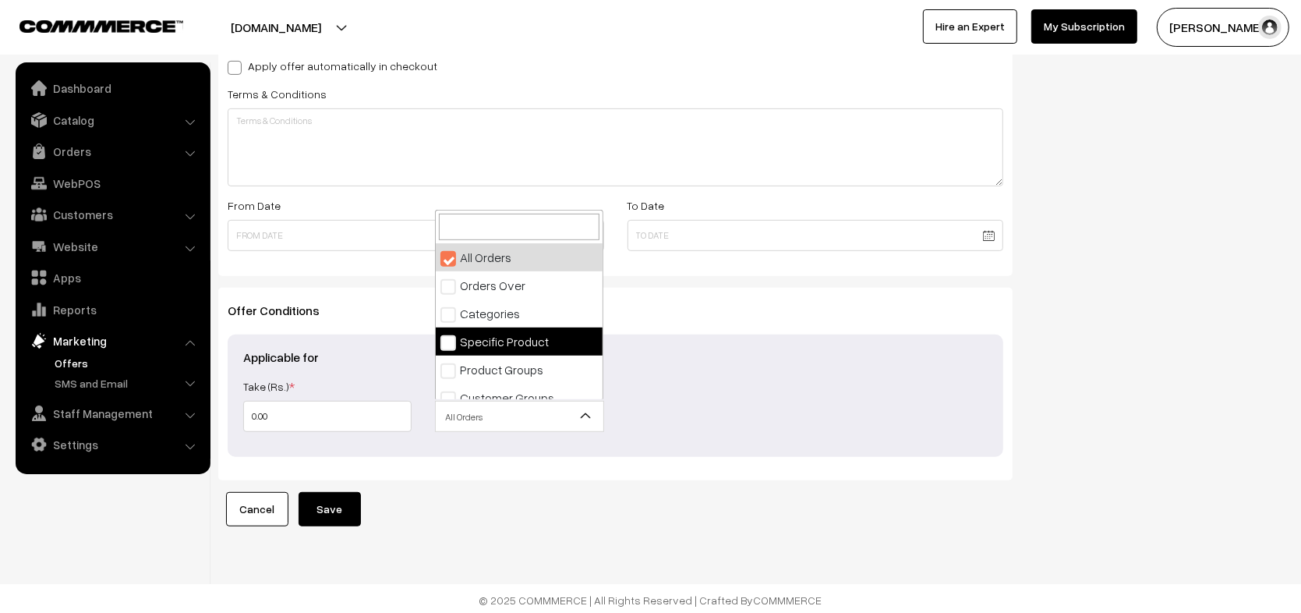
select select "4"
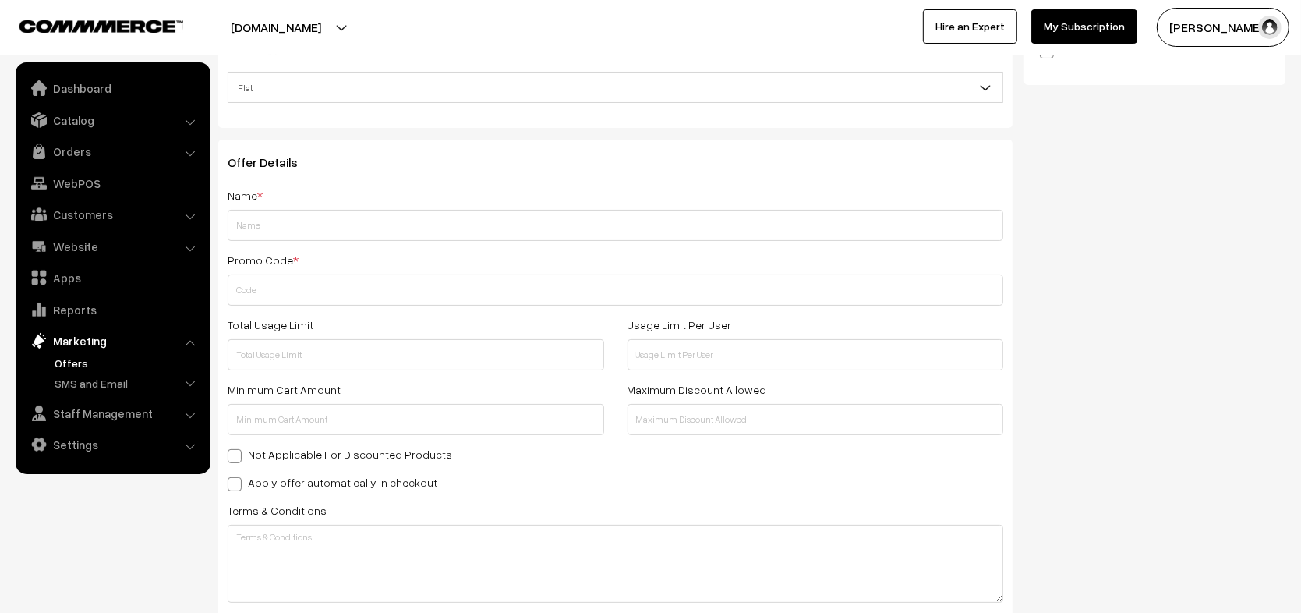
scroll to position [0, 0]
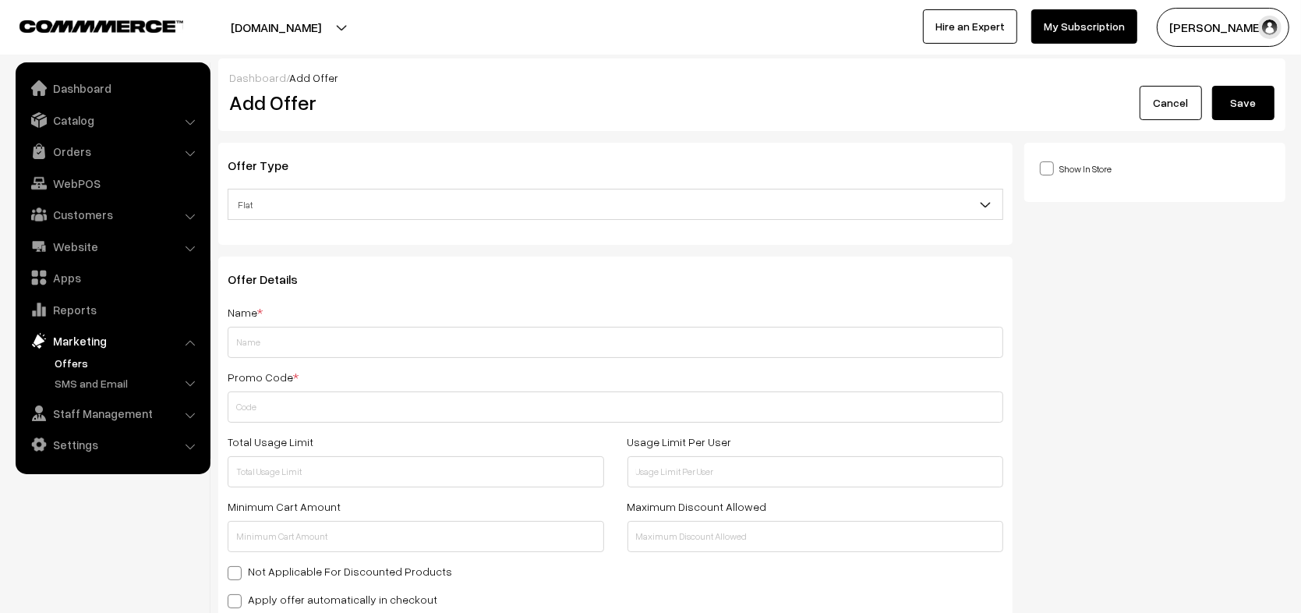
click at [1250, 105] on button "Save" at bounding box center [1243, 103] width 62 height 34
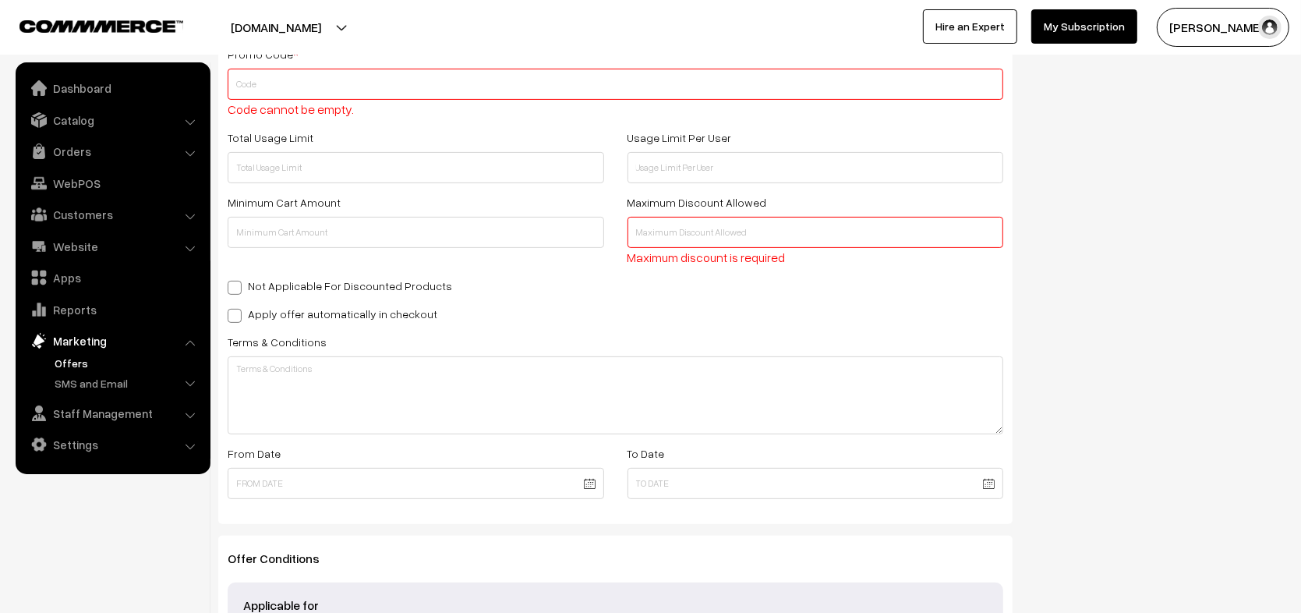
scroll to position [609, 0]
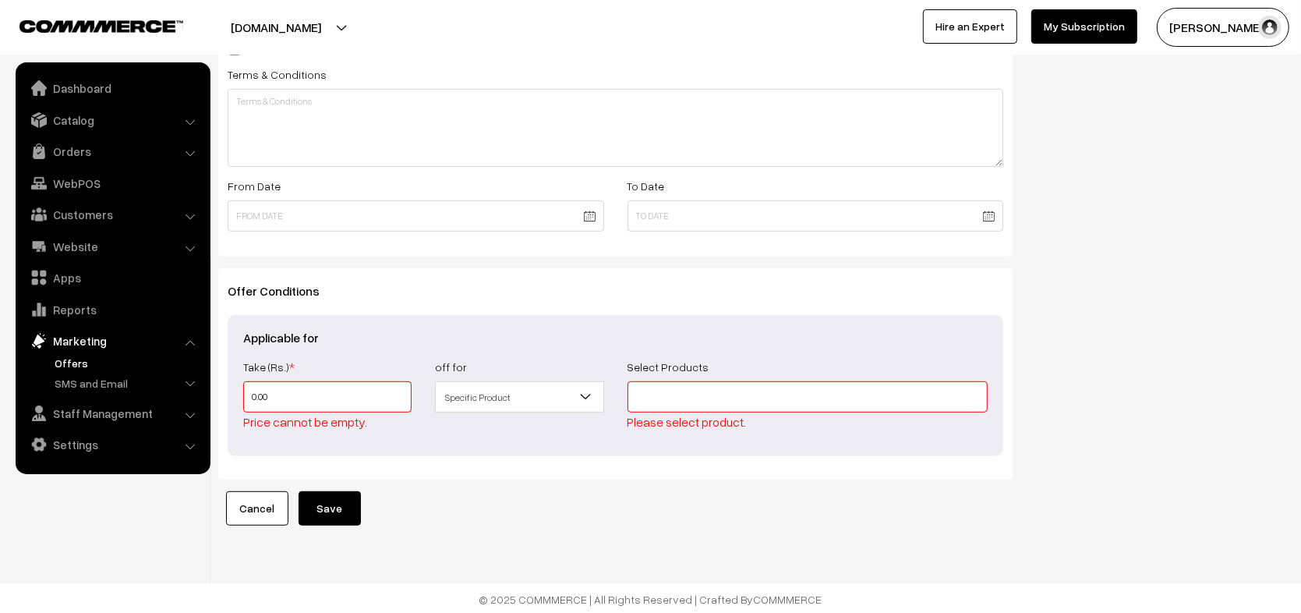
click at [247, 405] on input "0.00" at bounding box center [327, 396] width 168 height 31
type input "0"
click at [252, 401] on input "0" at bounding box center [327, 396] width 168 height 31
click at [246, 398] on input "0" at bounding box center [327, 396] width 168 height 31
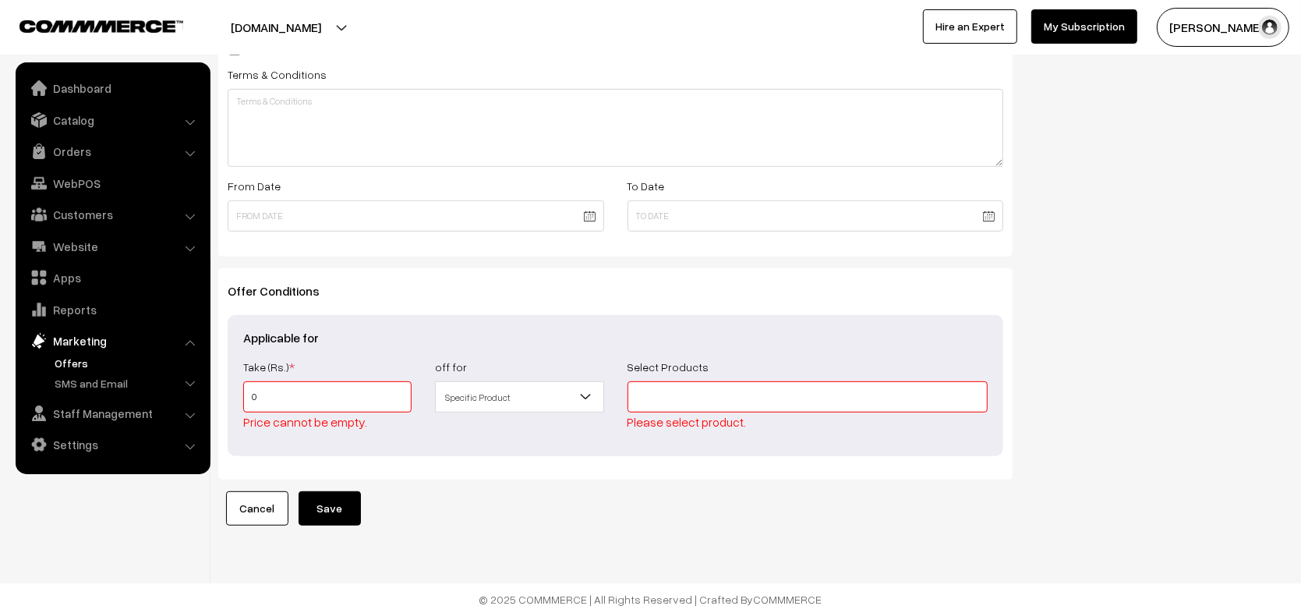
type input "30"
click at [324, 504] on button "Save" at bounding box center [330, 508] width 62 height 34
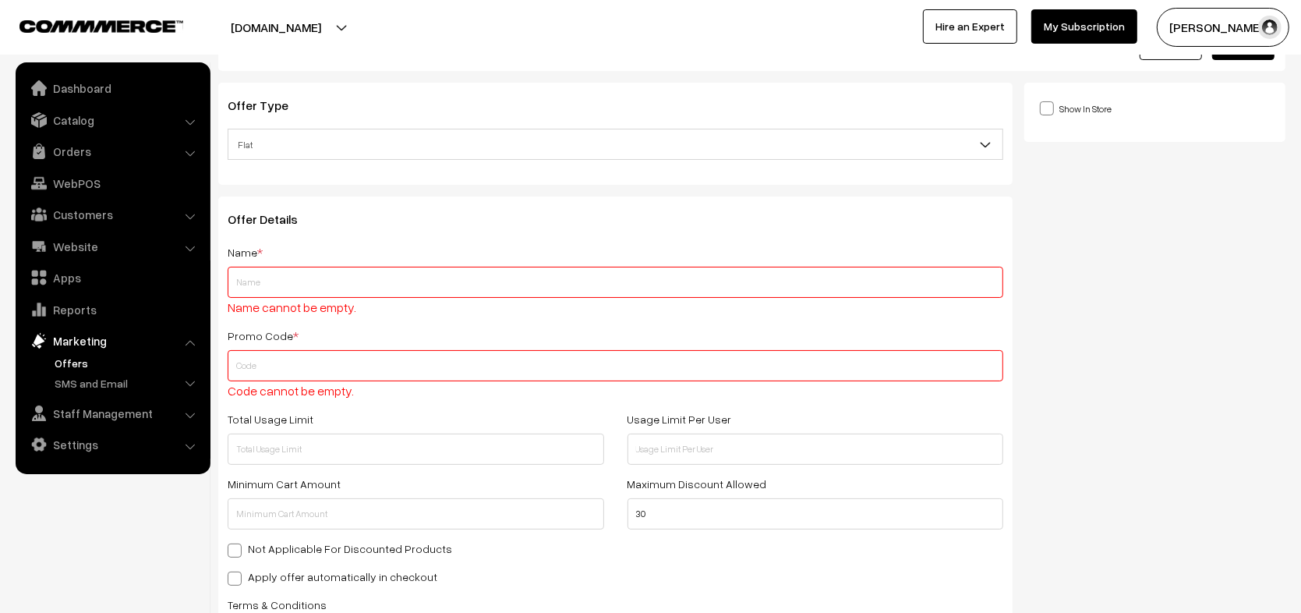
scroll to position [0, 0]
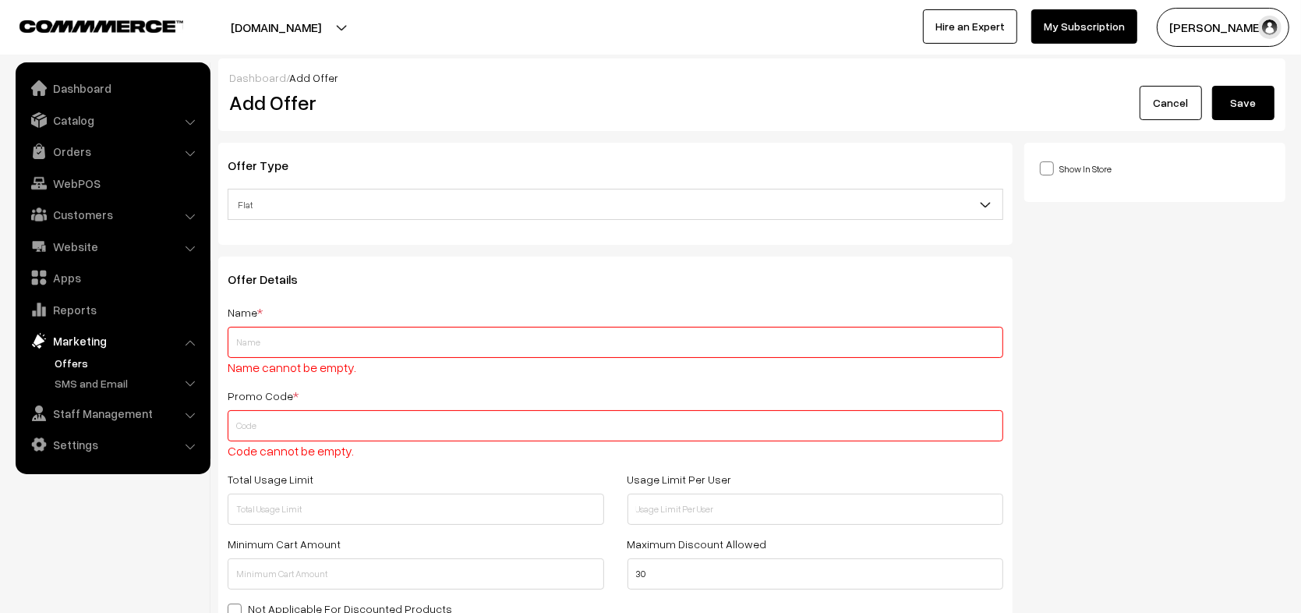
click at [315, 350] on input "text" at bounding box center [616, 342] width 776 height 31
type input "test"
click at [280, 422] on input "text" at bounding box center [616, 425] width 776 height 31
type input "TEST"
click at [1231, 113] on button "Save" at bounding box center [1243, 103] width 62 height 34
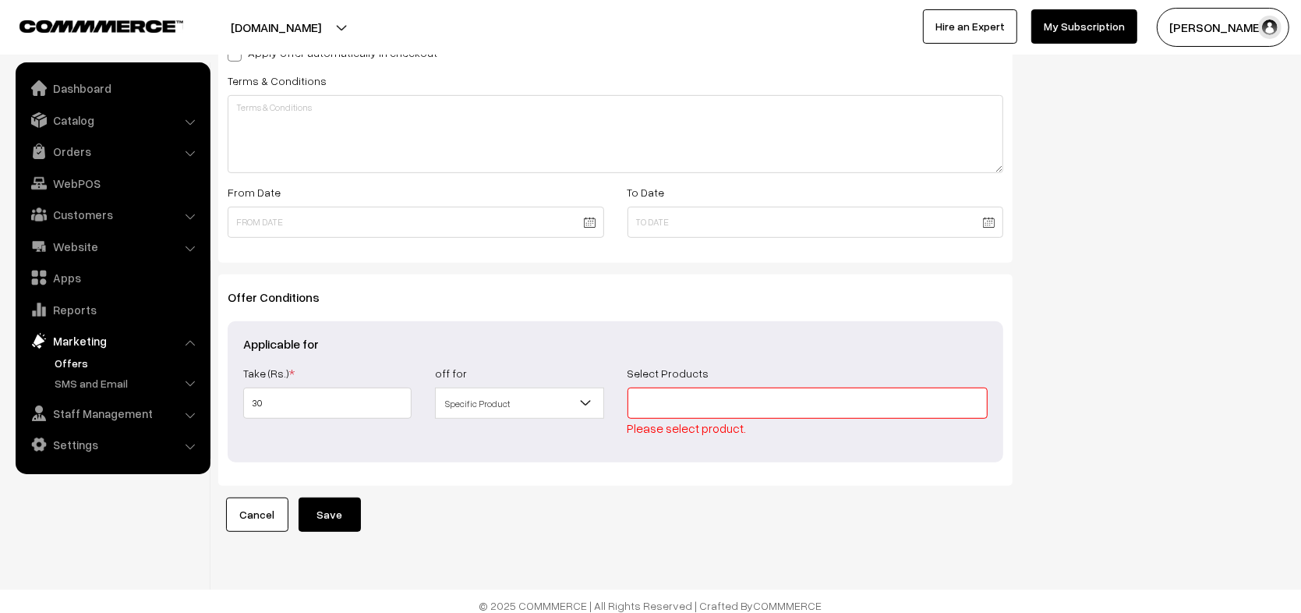
scroll to position [553, 0]
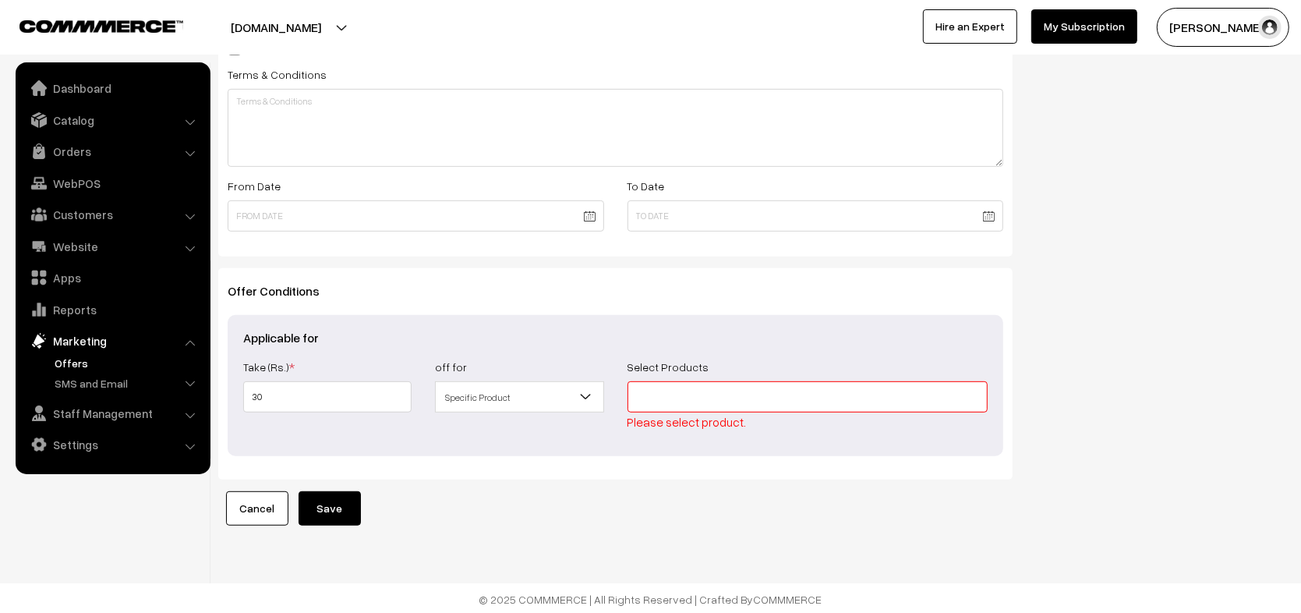
click at [482, 390] on span "Specific Product" at bounding box center [519, 397] width 167 height 27
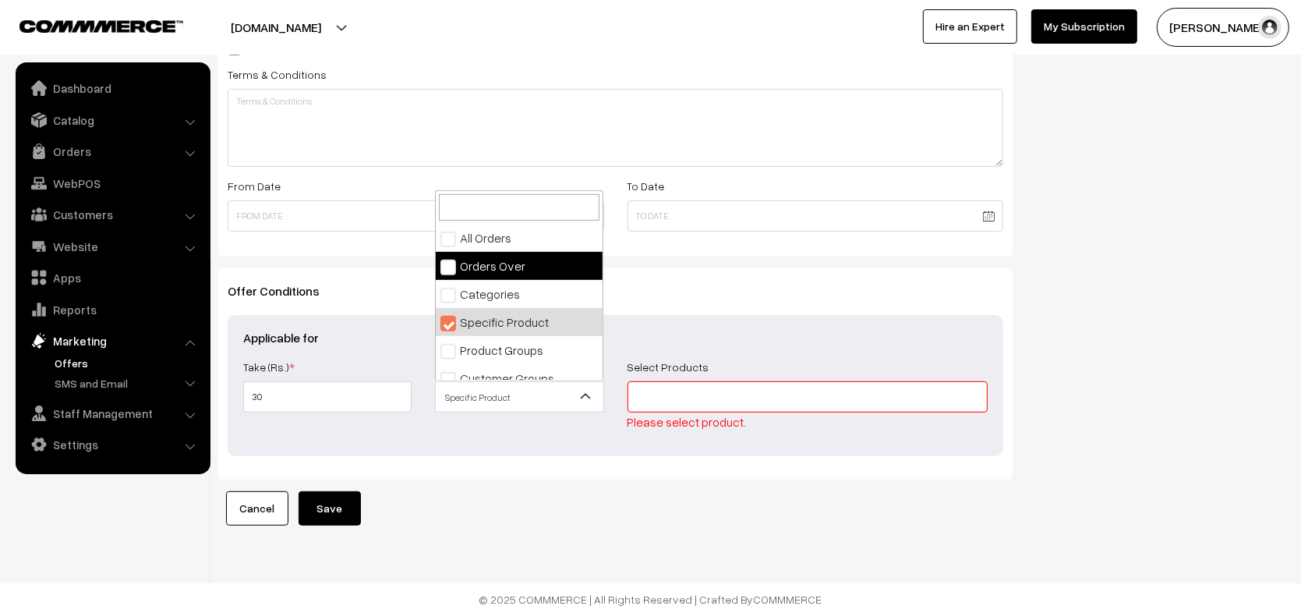
scroll to position [533, 0]
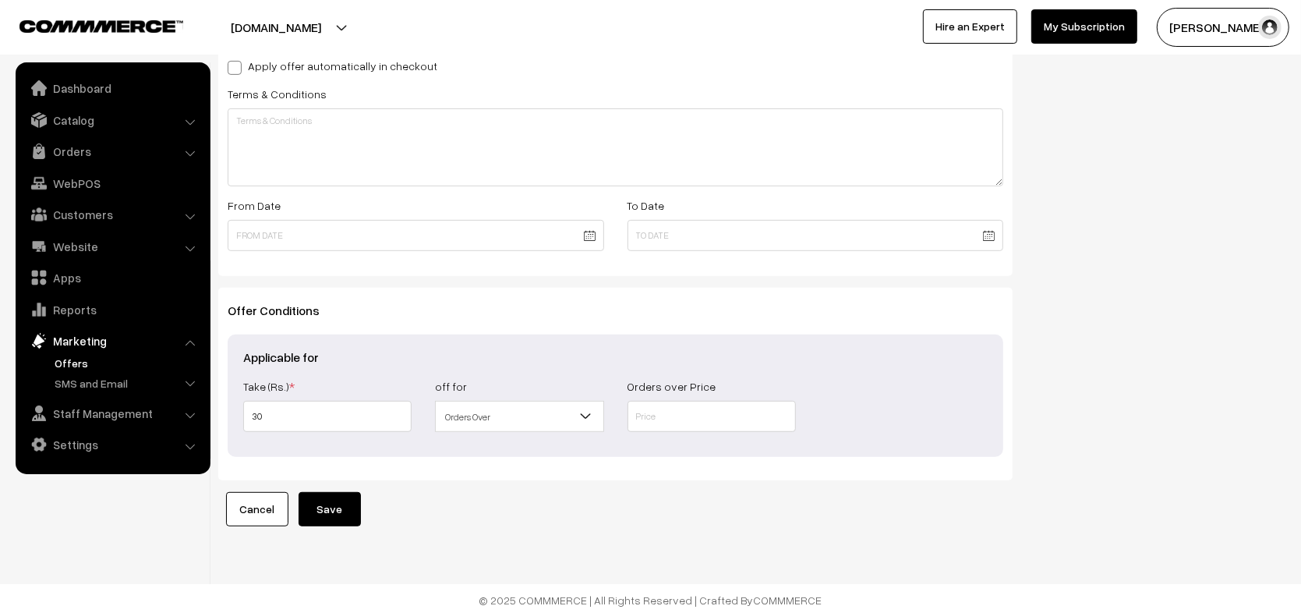
click at [527, 414] on span "Orders Over" at bounding box center [519, 416] width 167 height 27
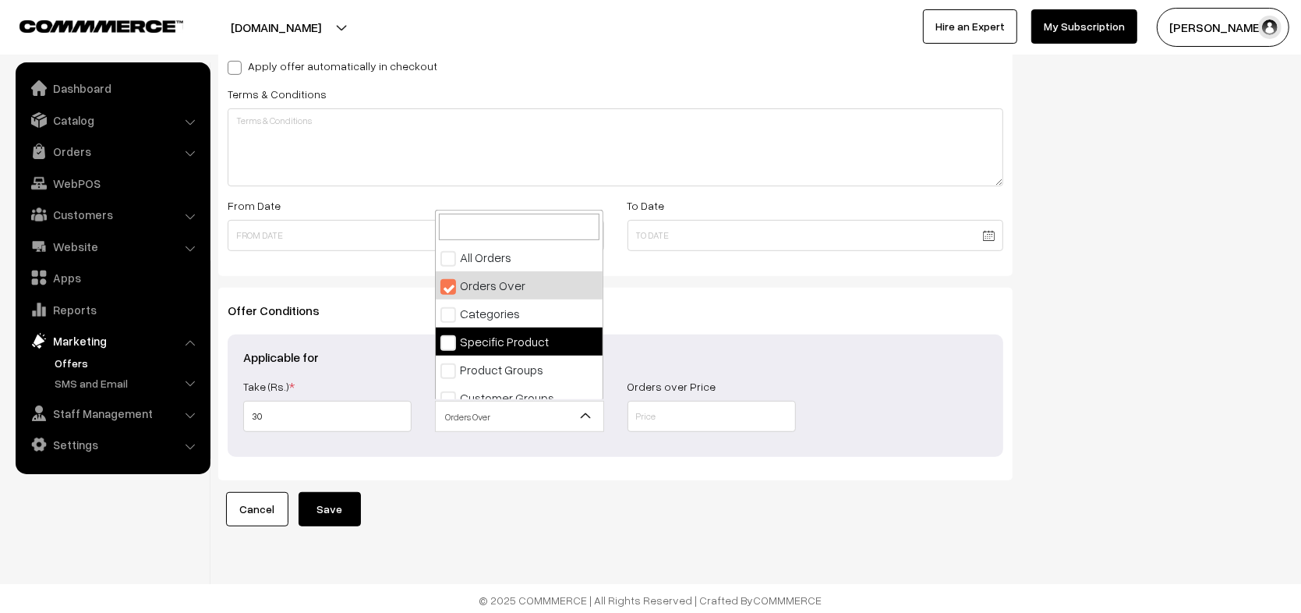
select select "4"
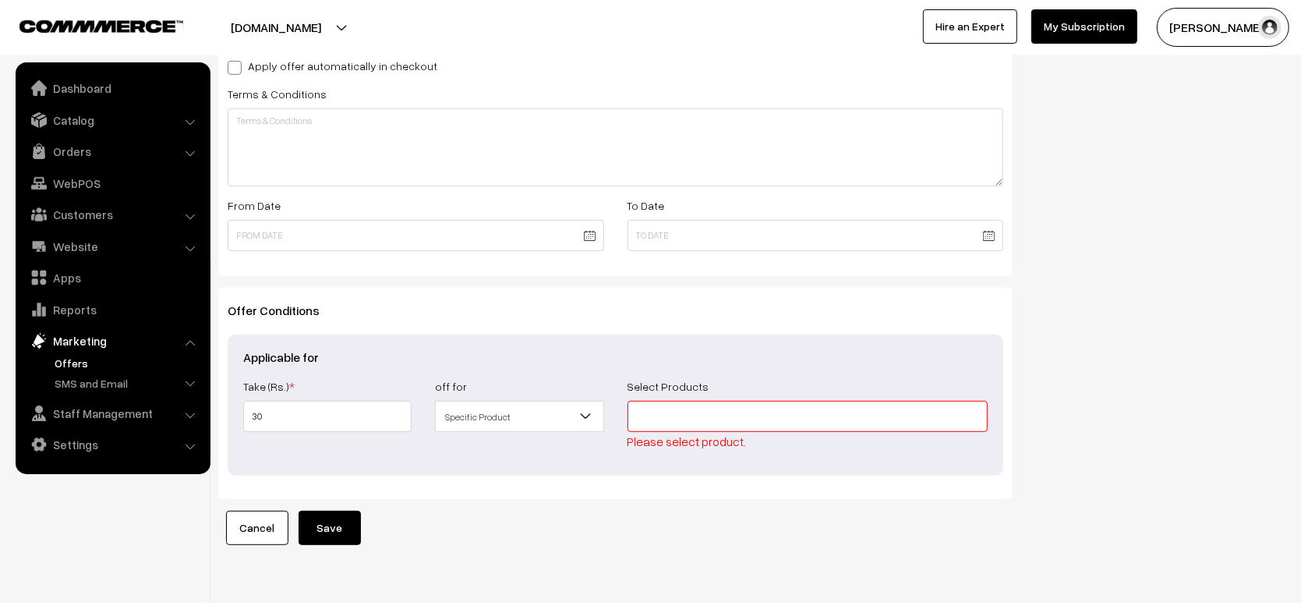
scroll to position [0, 0]
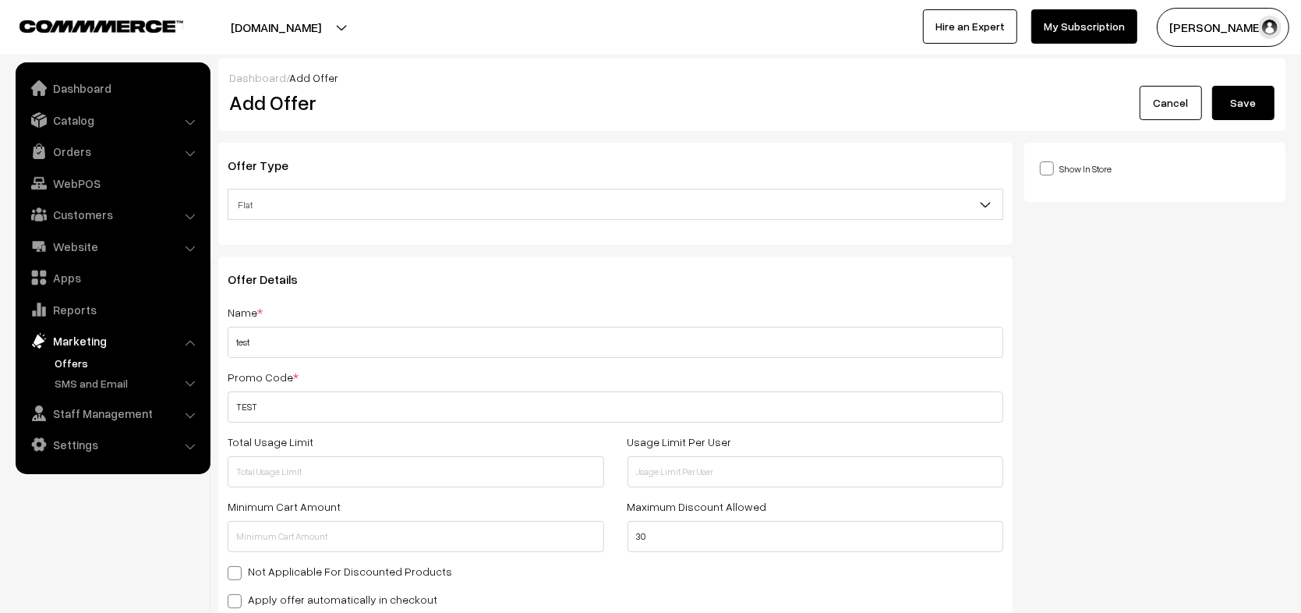
click at [1236, 103] on button "Save" at bounding box center [1243, 103] width 62 height 34
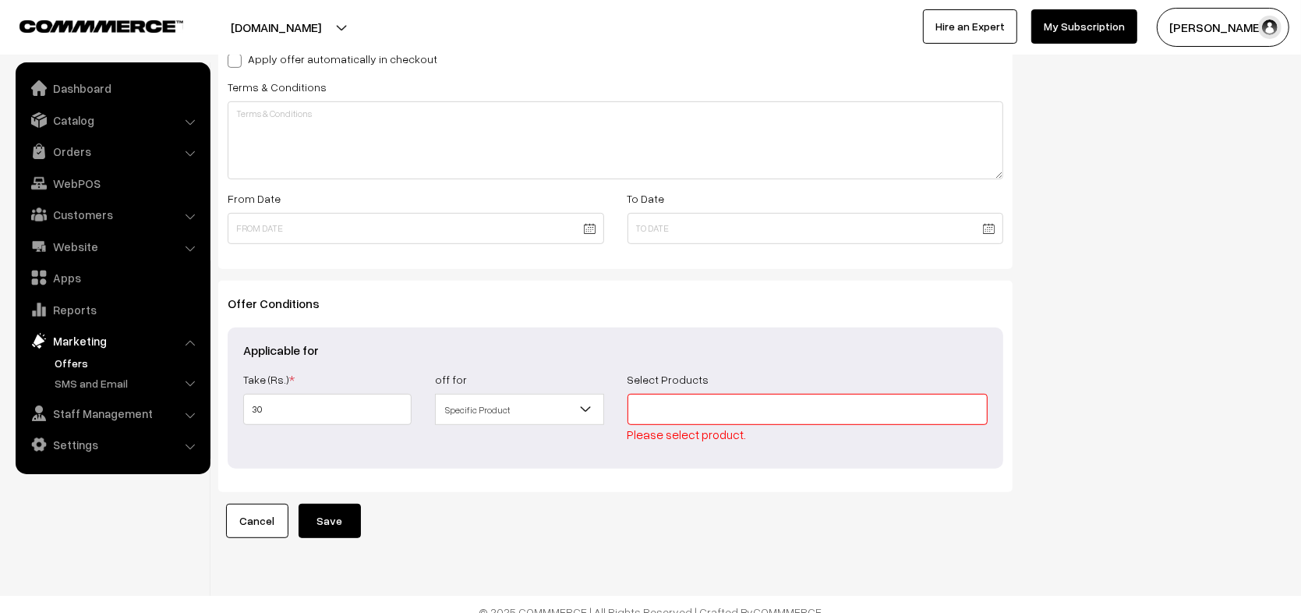
scroll to position [553, 0]
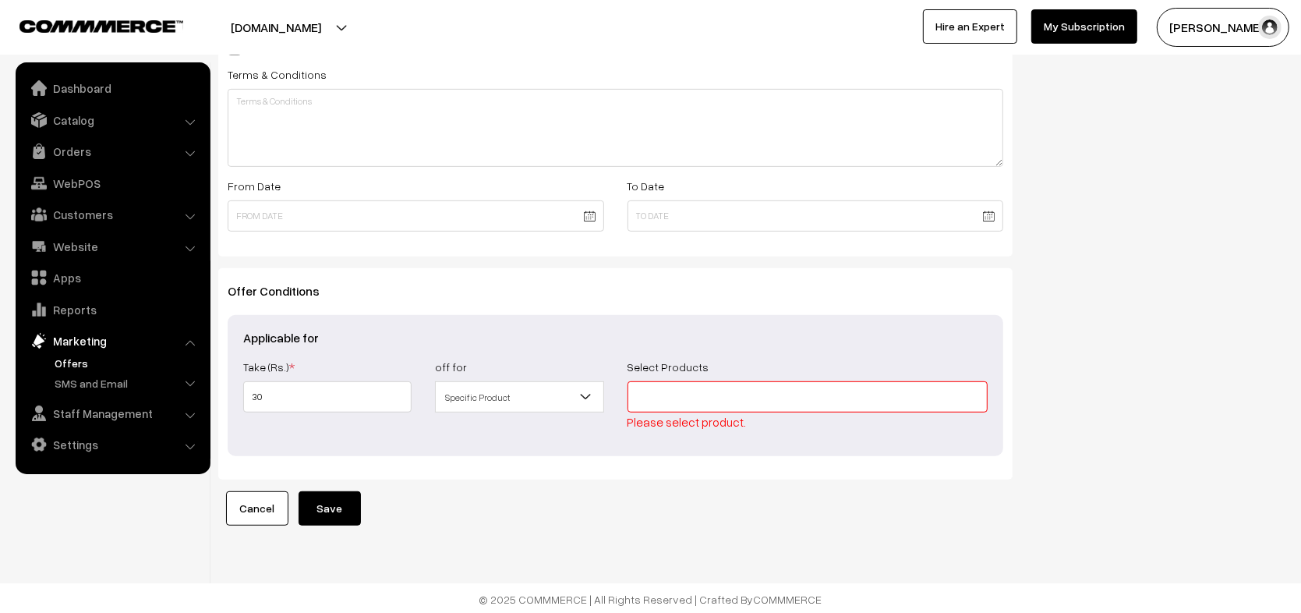
click at [253, 517] on link "Cancel" at bounding box center [257, 508] width 62 height 34
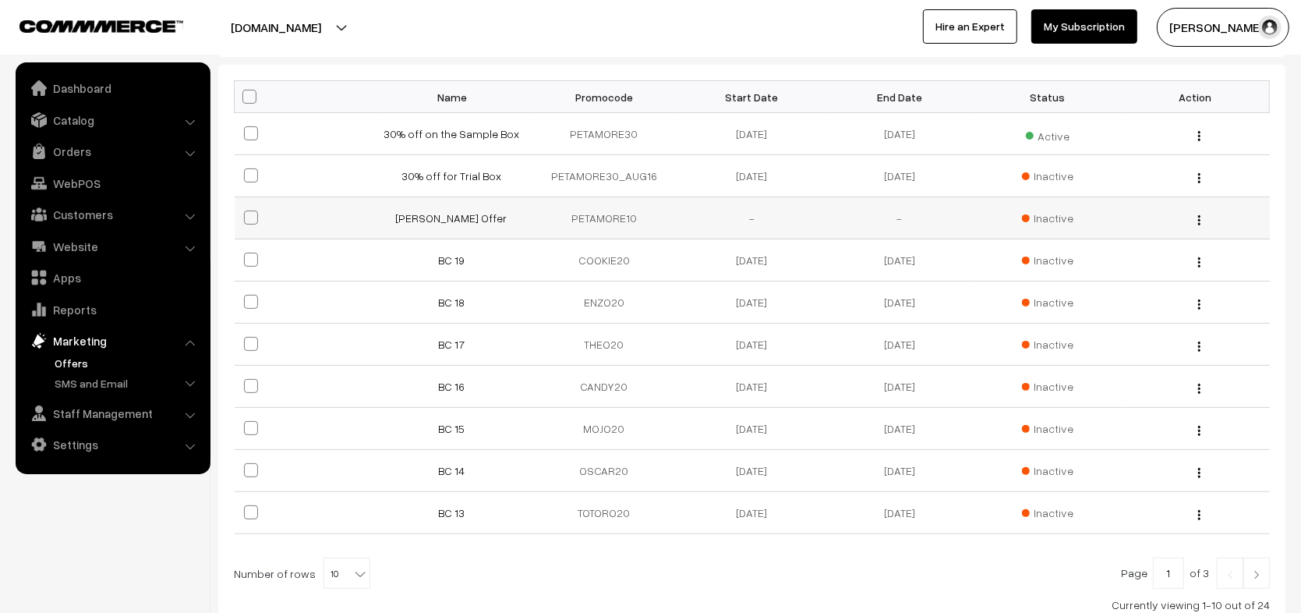
scroll to position [270, 0]
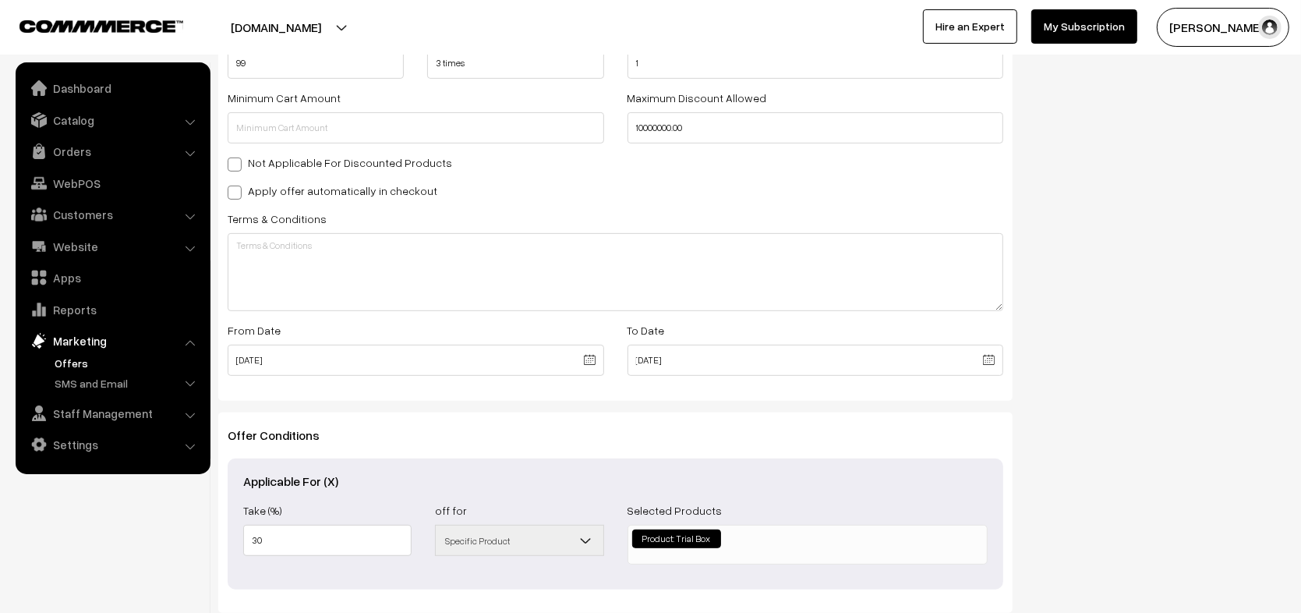
scroll to position [554, 0]
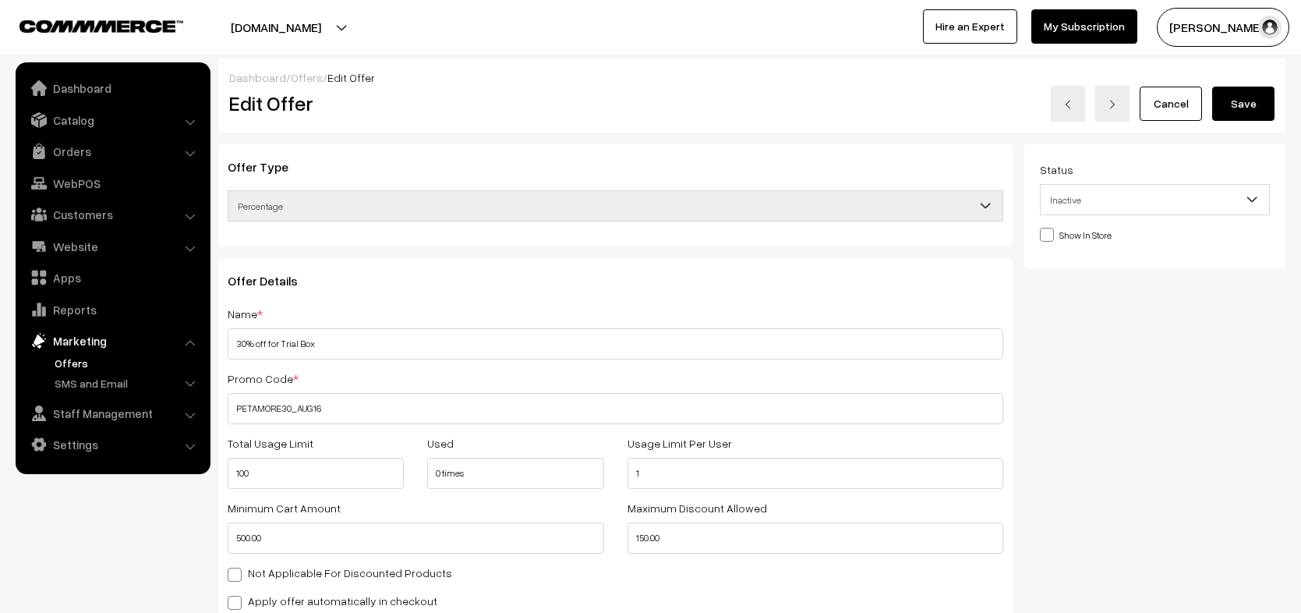
select select
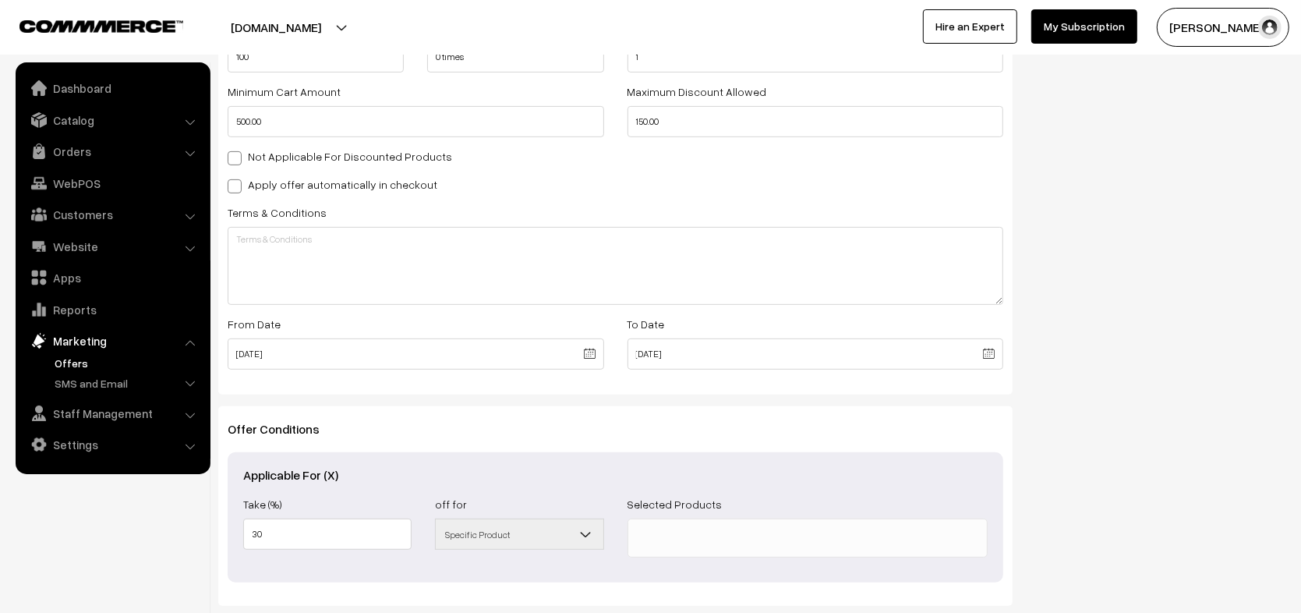
scroll to position [554, 0]
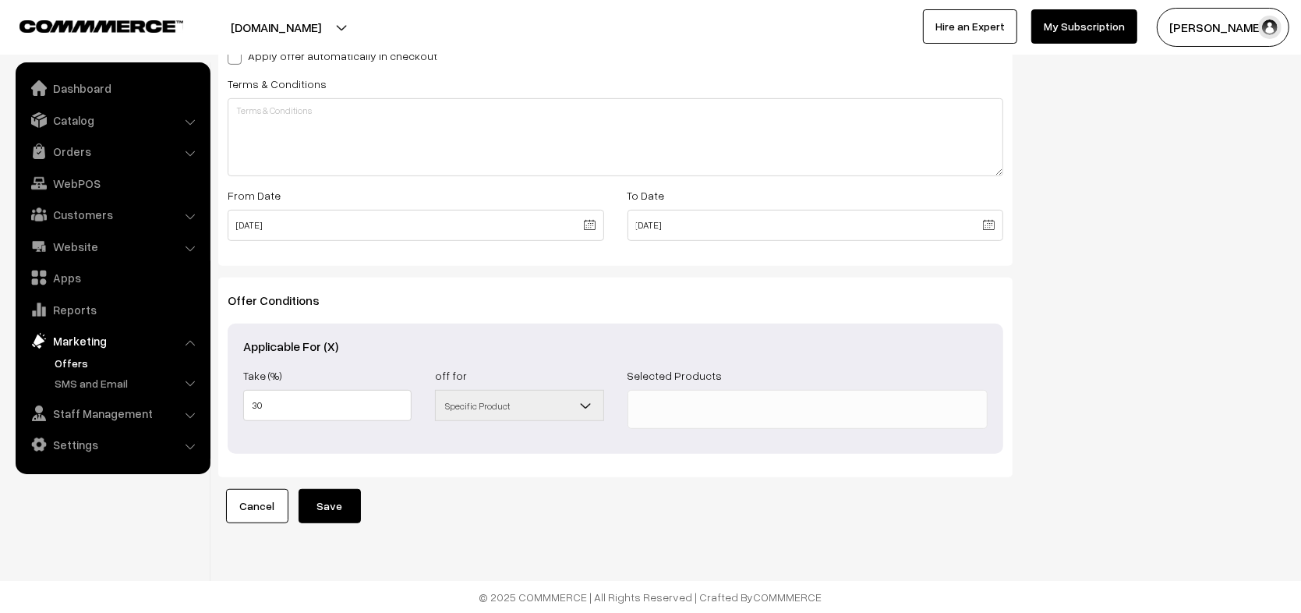
click at [490, 403] on span "Specific Product" at bounding box center [519, 405] width 167 height 27
click at [497, 400] on span "Specific Product" at bounding box center [519, 405] width 167 height 27
click at [482, 74] on div "Terms & Conditions" at bounding box center [616, 125] width 776 height 102
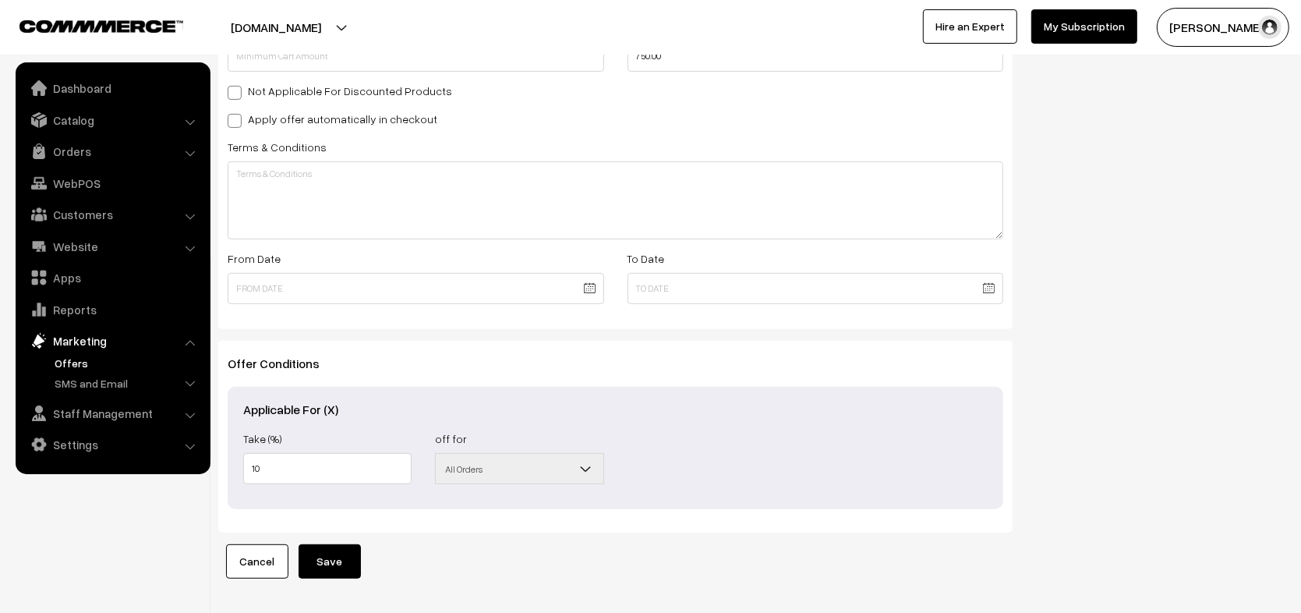
scroll to position [546, 0]
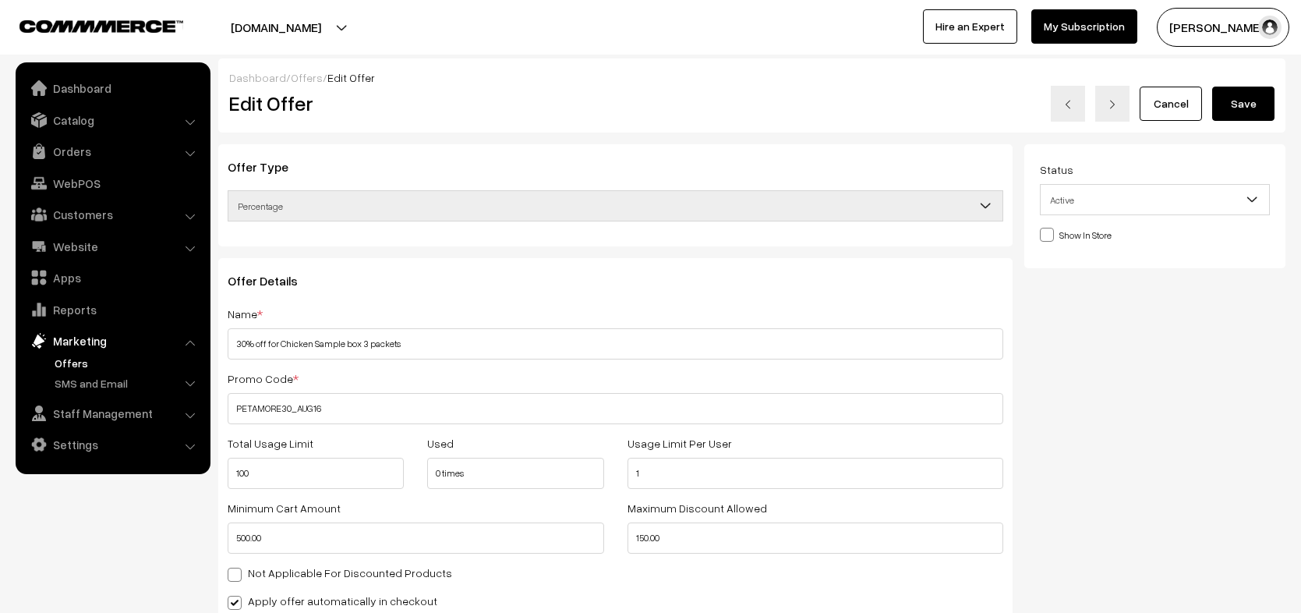
select select
